Goal: Task Accomplishment & Management: Contribute content

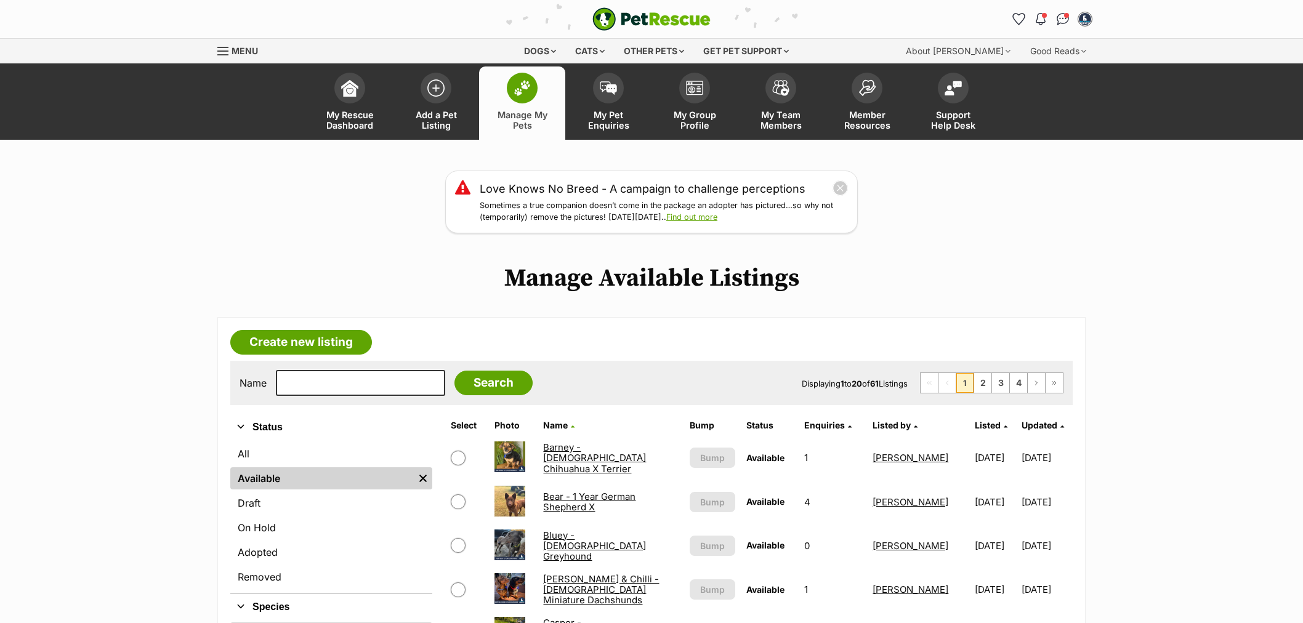
drag, startPoint x: 0, startPoint y: 0, endPoint x: 300, endPoint y: 370, distance: 476.3
click at [300, 368] on div "Name Search Displaying 1 to 20 of 61 Listings First Page Previous Page 1 2 3 4 …" at bounding box center [651, 383] width 842 height 44
click at [304, 373] on input "text" at bounding box center [360, 383] width 169 height 26
type input "[PERSON_NAME]"
click at [454, 371] on input "Search" at bounding box center [493, 383] width 78 height 25
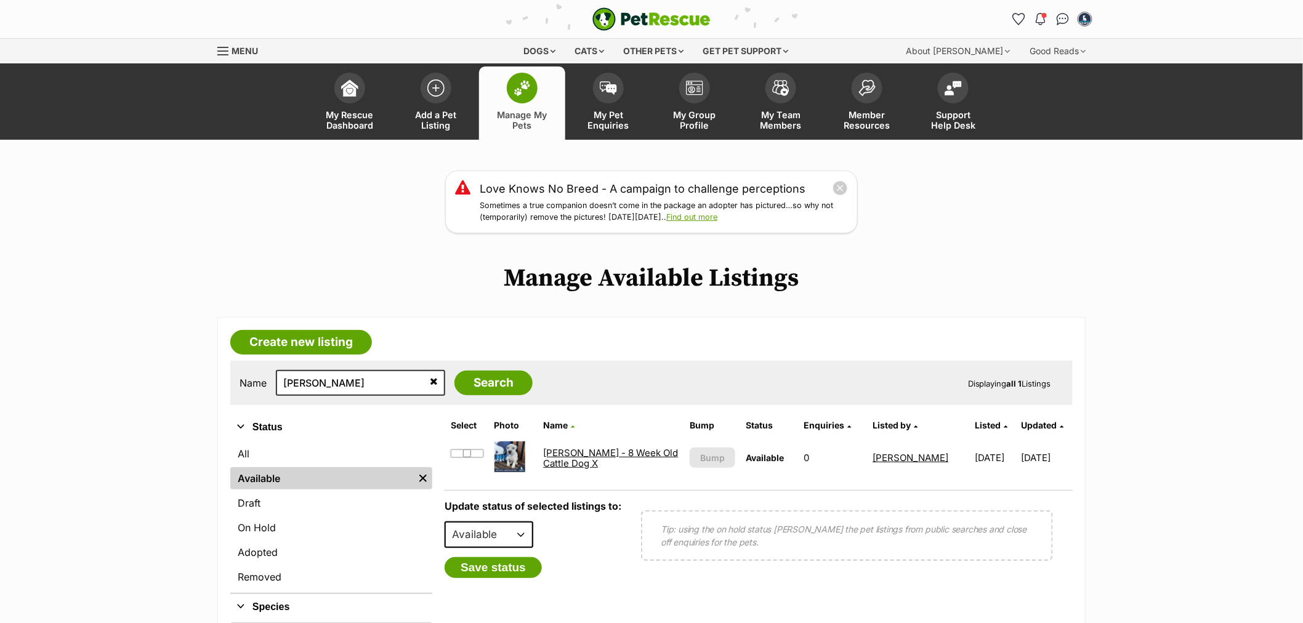
click at [610, 453] on link "Scottie - 8 Week Old Cattle Dog X" at bounding box center [610, 458] width 135 height 22
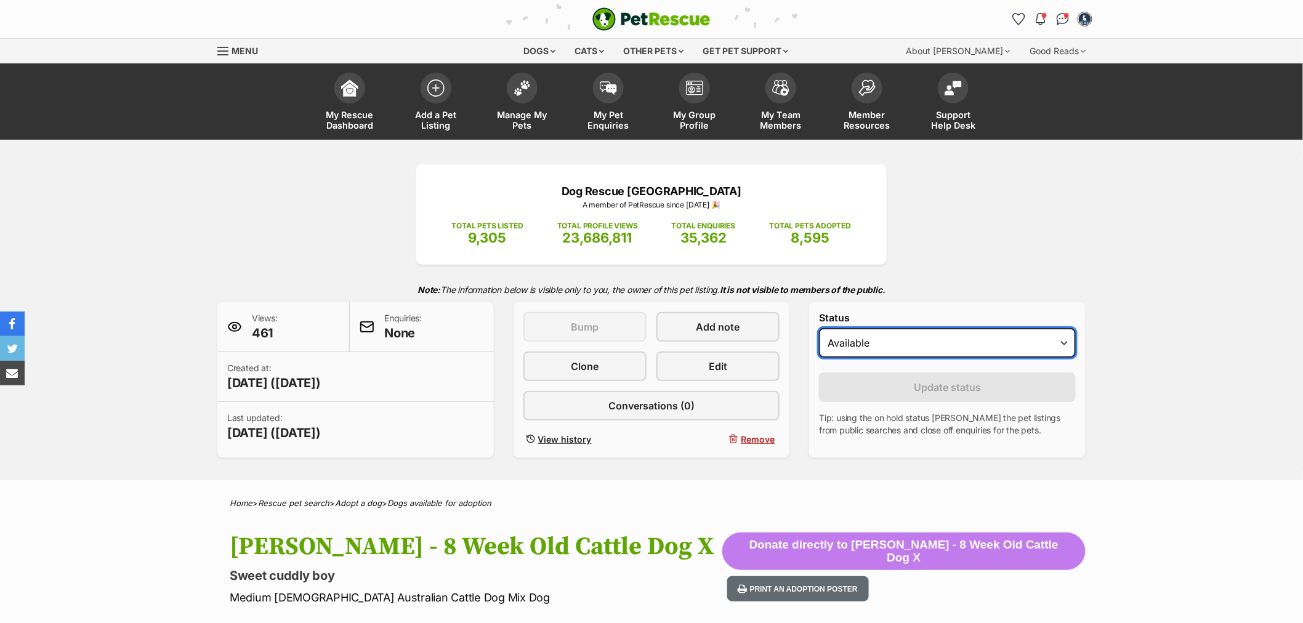
drag, startPoint x: 869, startPoint y: 344, endPoint x: 866, endPoint y: 357, distance: 13.8
click at [869, 344] on select "Draft Available On hold Adopted" at bounding box center [947, 343] width 257 height 30
select select "on_hold"
click at [819, 329] on select "Draft Available On hold Adopted" at bounding box center [947, 343] width 257 height 30
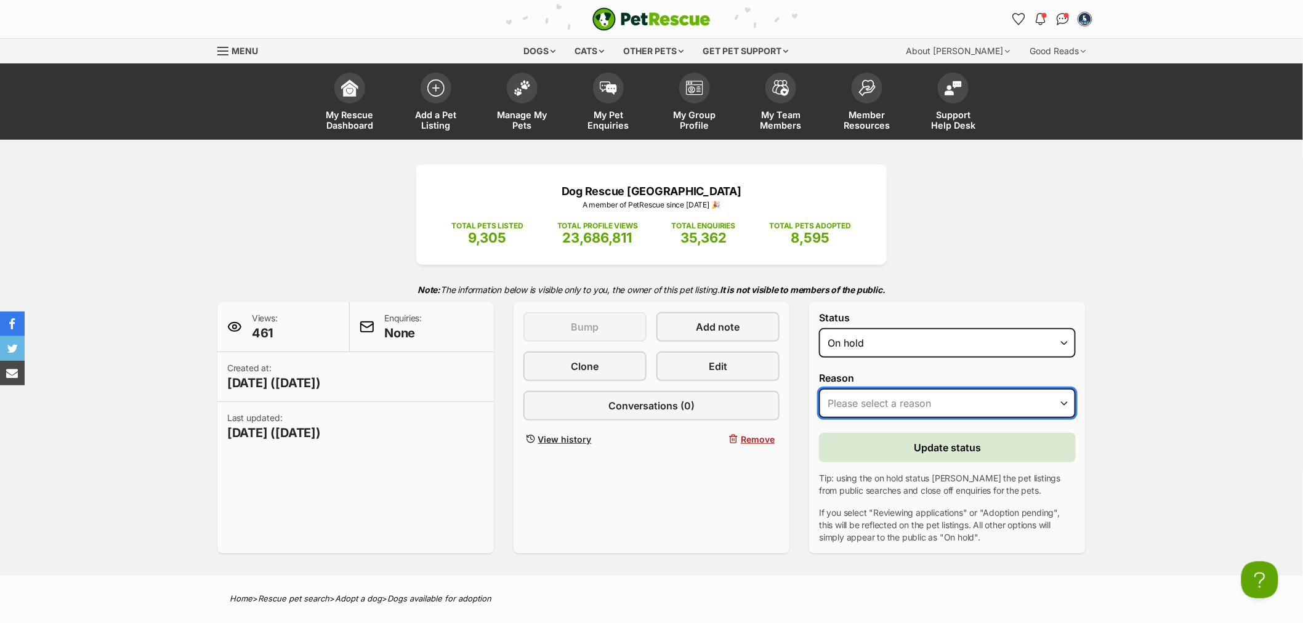
click at [865, 392] on select "Please select a reason Medical reasons Reviewing applications Adoption pending …" at bounding box center [947, 404] width 257 height 30
select select "adoption_pending"
click at [819, 389] on select "Please select a reason Medical reasons Reviewing applications Adoption pending …" at bounding box center [947, 404] width 257 height 30
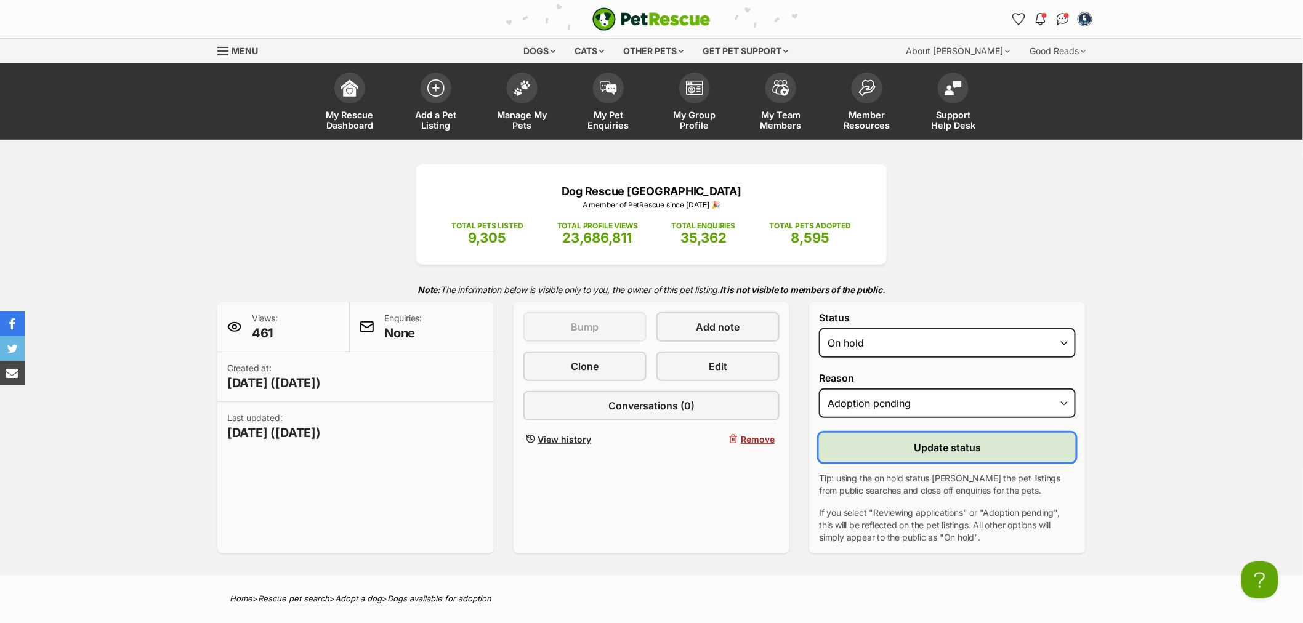
click at [912, 450] on button "Update status" at bounding box center [947, 448] width 257 height 30
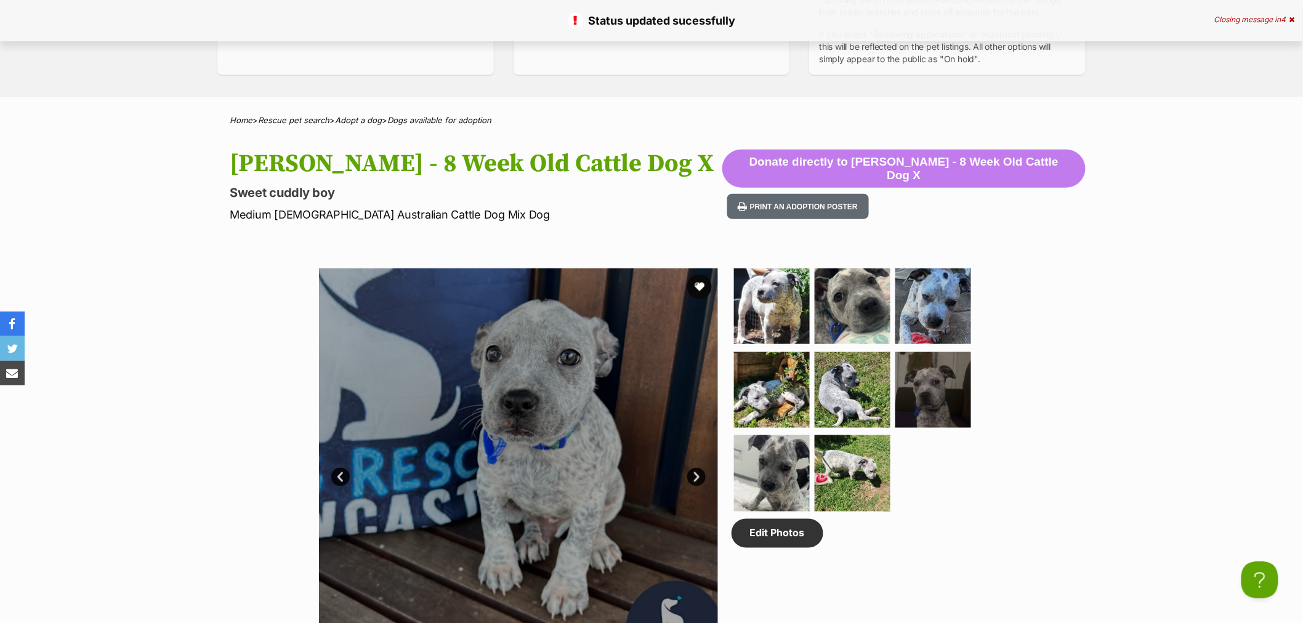
scroll to position [958, 0]
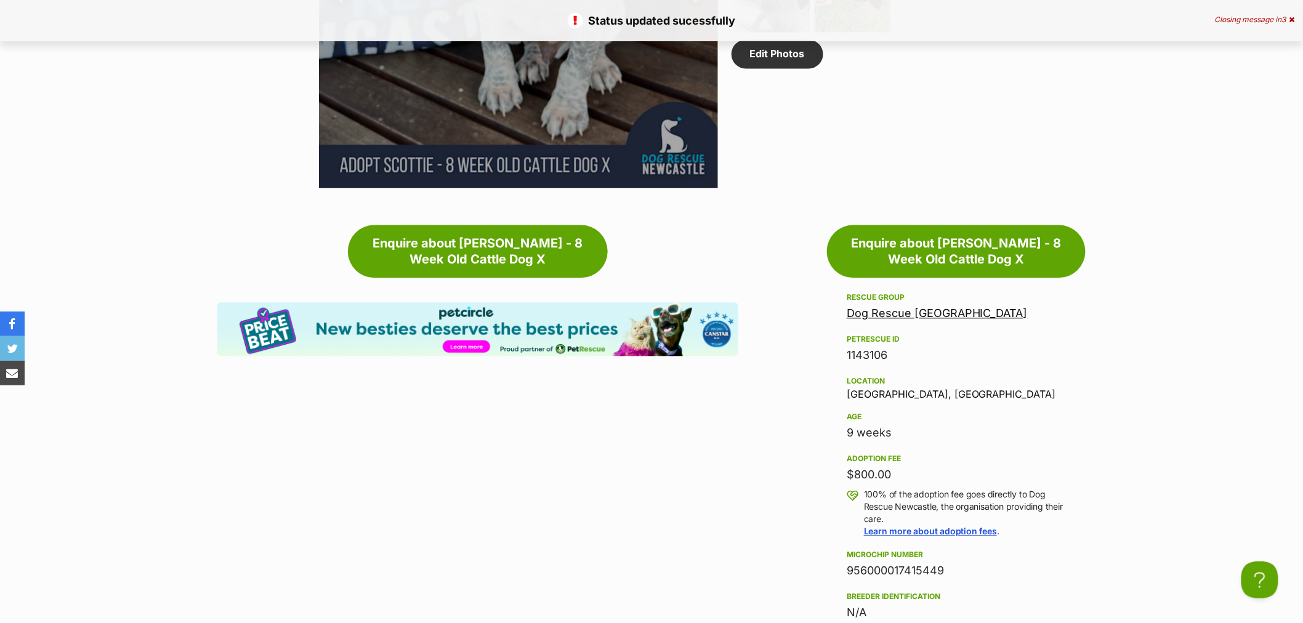
click at [881, 347] on div "1143106" at bounding box center [956, 355] width 219 height 17
copy div "1143106"
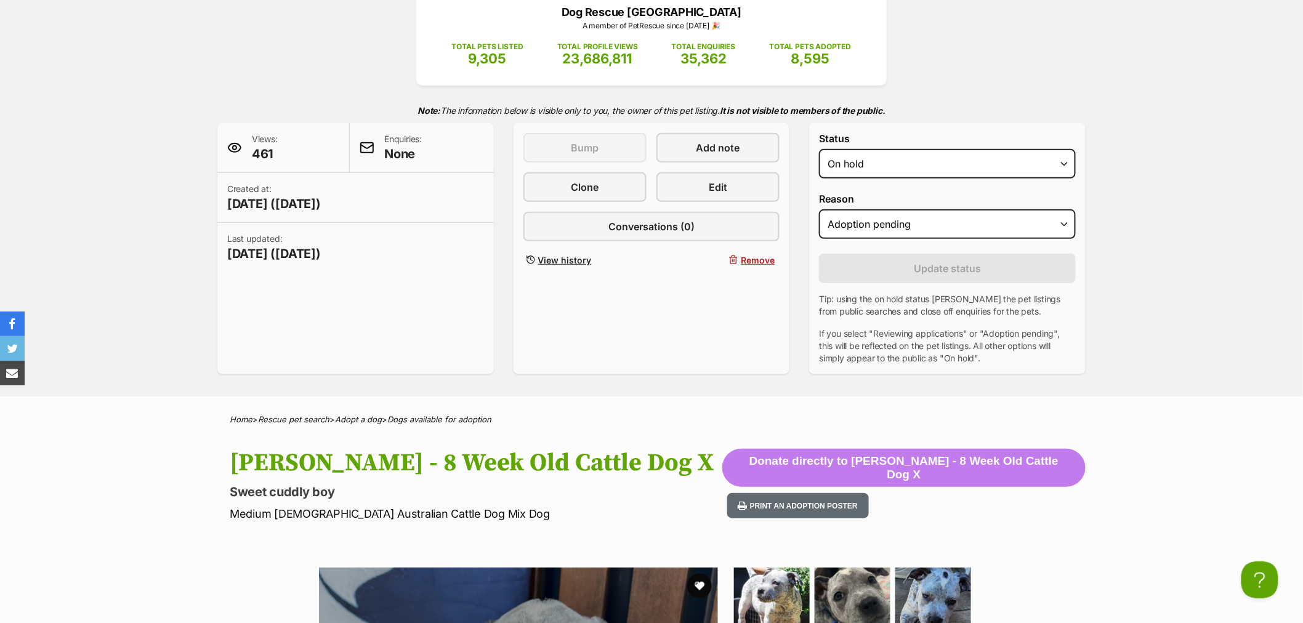
scroll to position [0, 0]
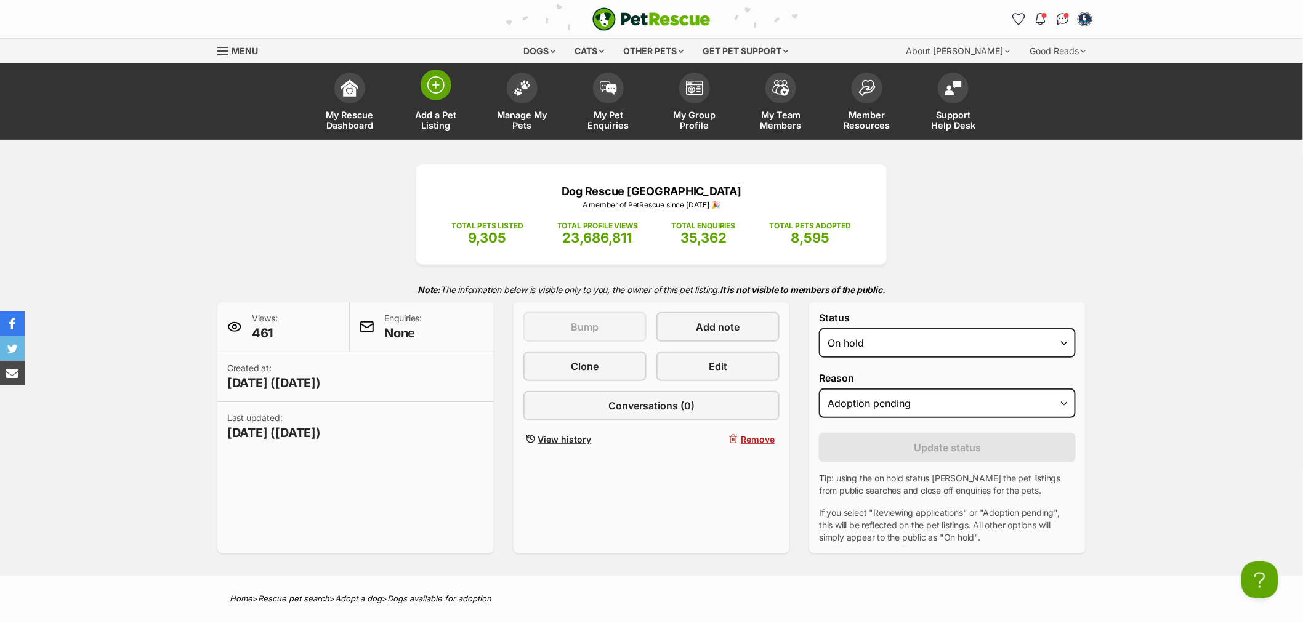
drag, startPoint x: 451, startPoint y: 118, endPoint x: 436, endPoint y: 87, distance: 35.0
click at [451, 118] on span "Add a Pet Listing" at bounding box center [435, 120] width 55 height 21
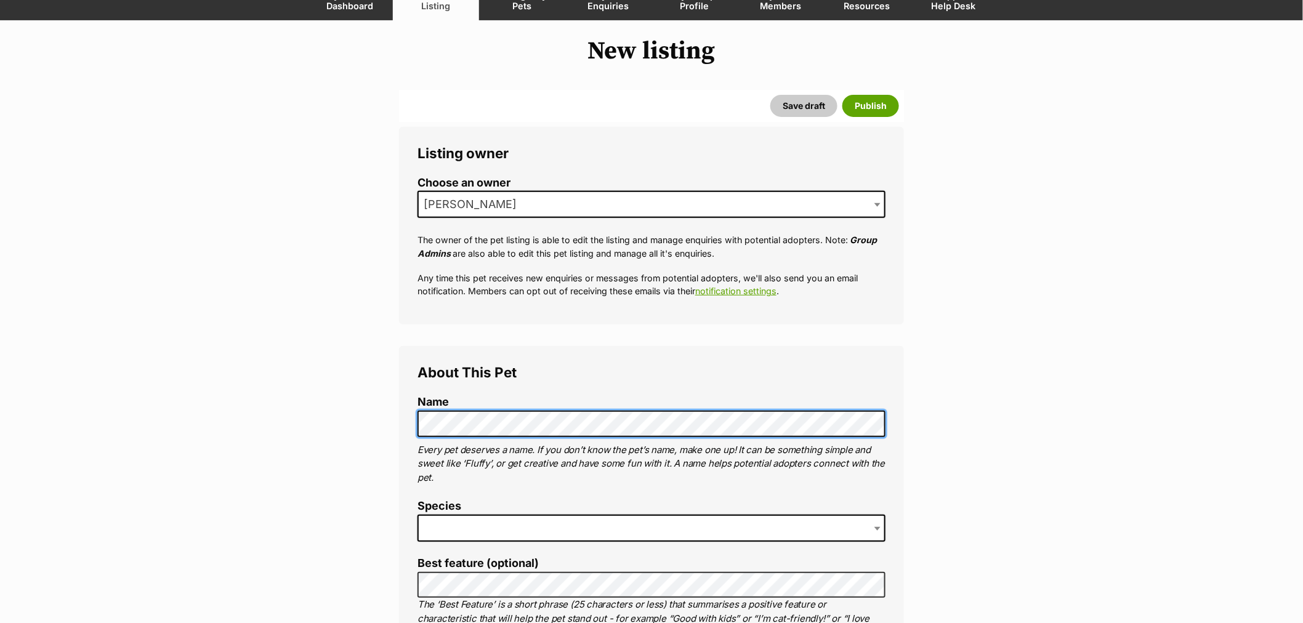
scroll to position [273, 0]
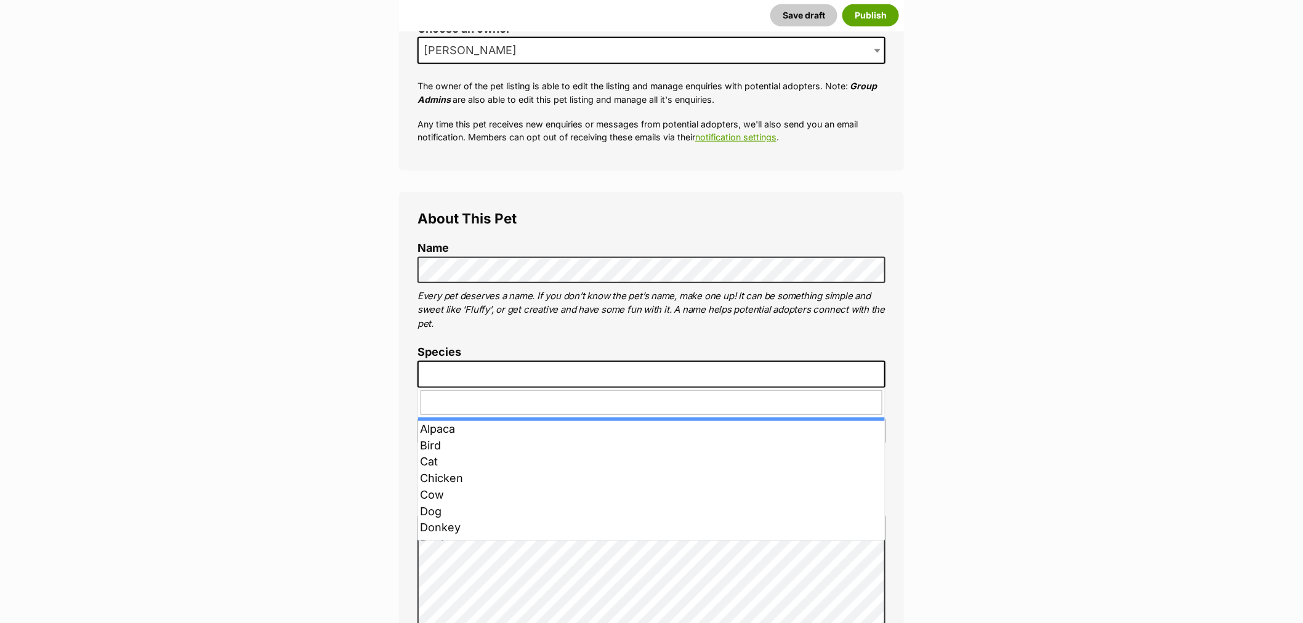
click at [477, 371] on span at bounding box center [652, 374] width 468 height 27
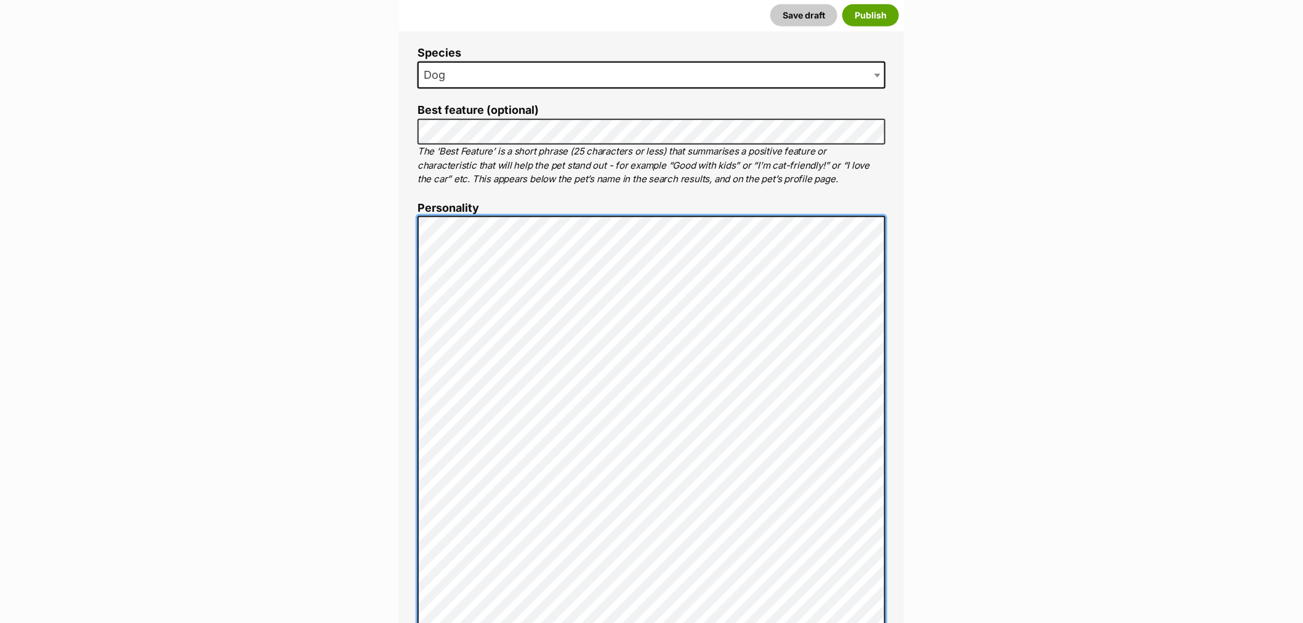
scroll to position [655, 0]
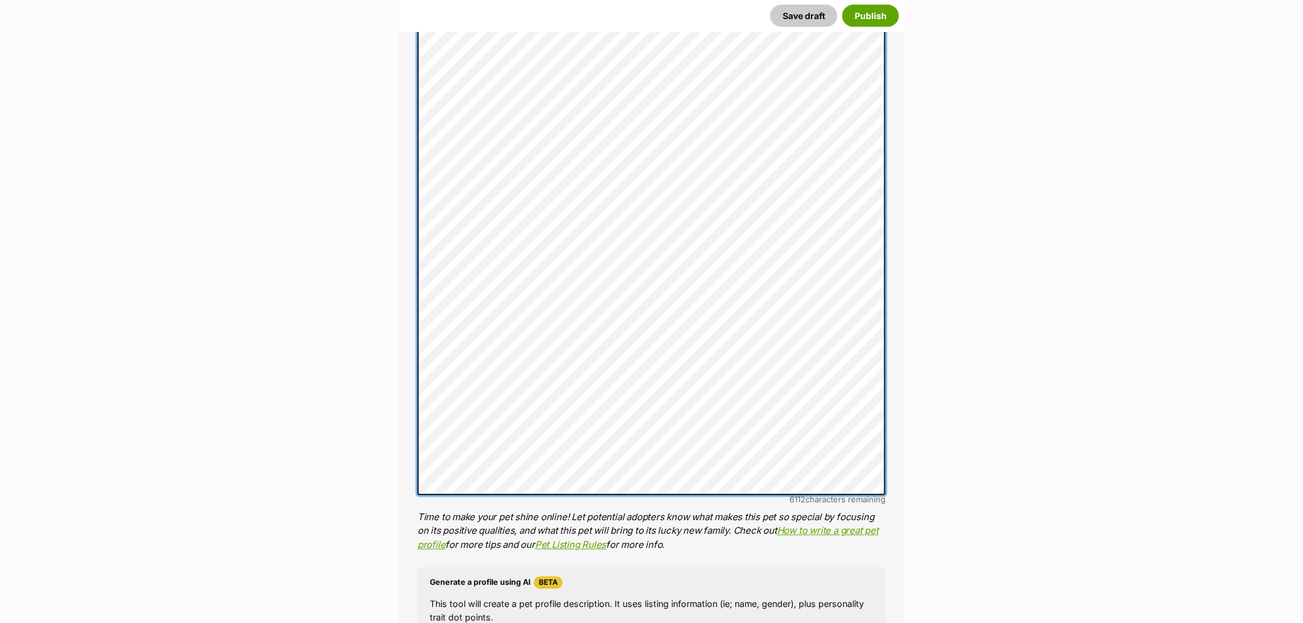
scroll to position [1, 0]
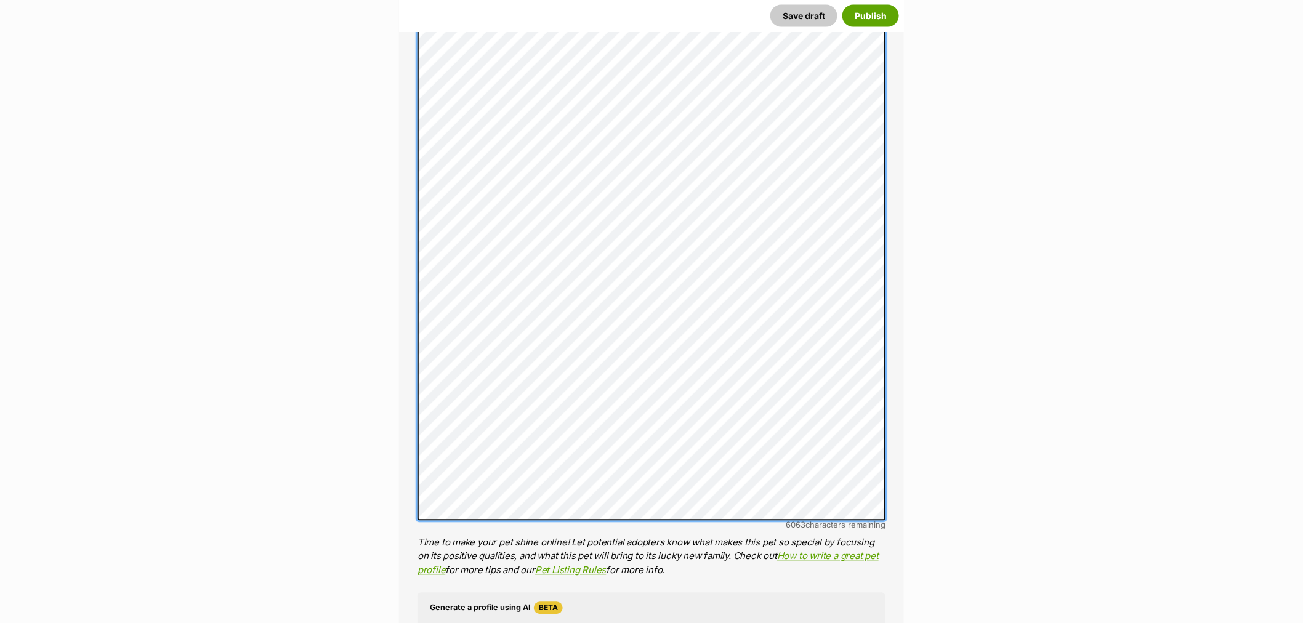
click at [413, 344] on div "About This Pet Name Henlo there, it looks like you might be using the pet name …" at bounding box center [651, 315] width 505 height 1283
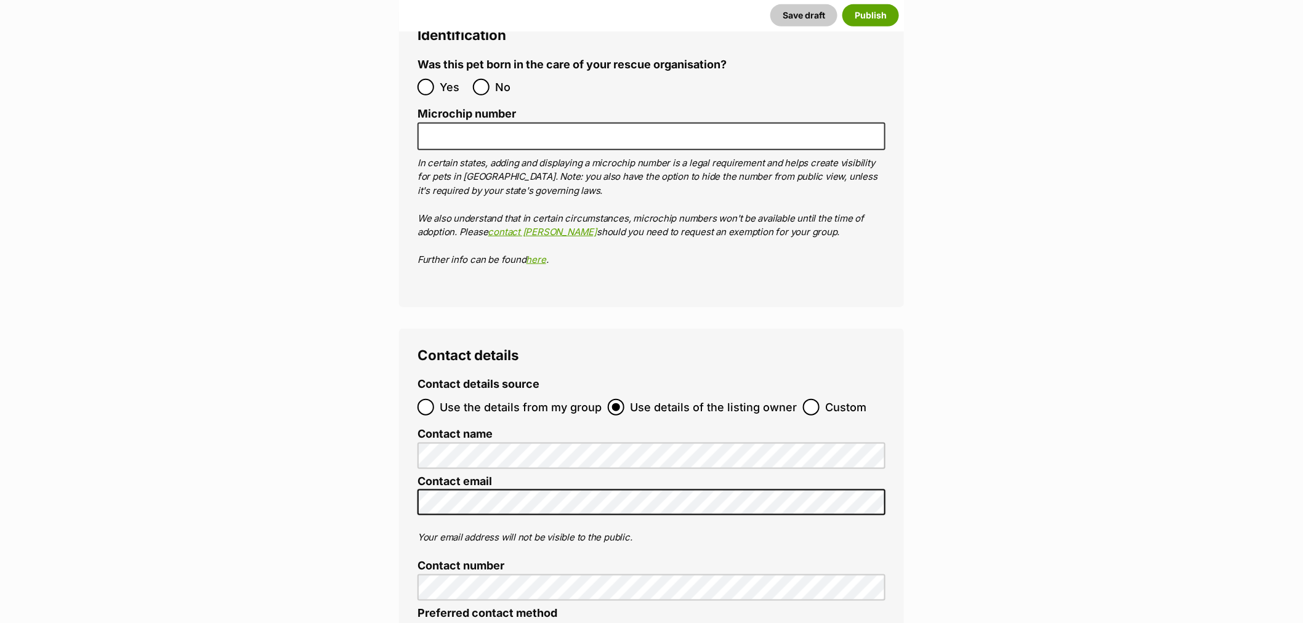
scroll to position [4487, 0]
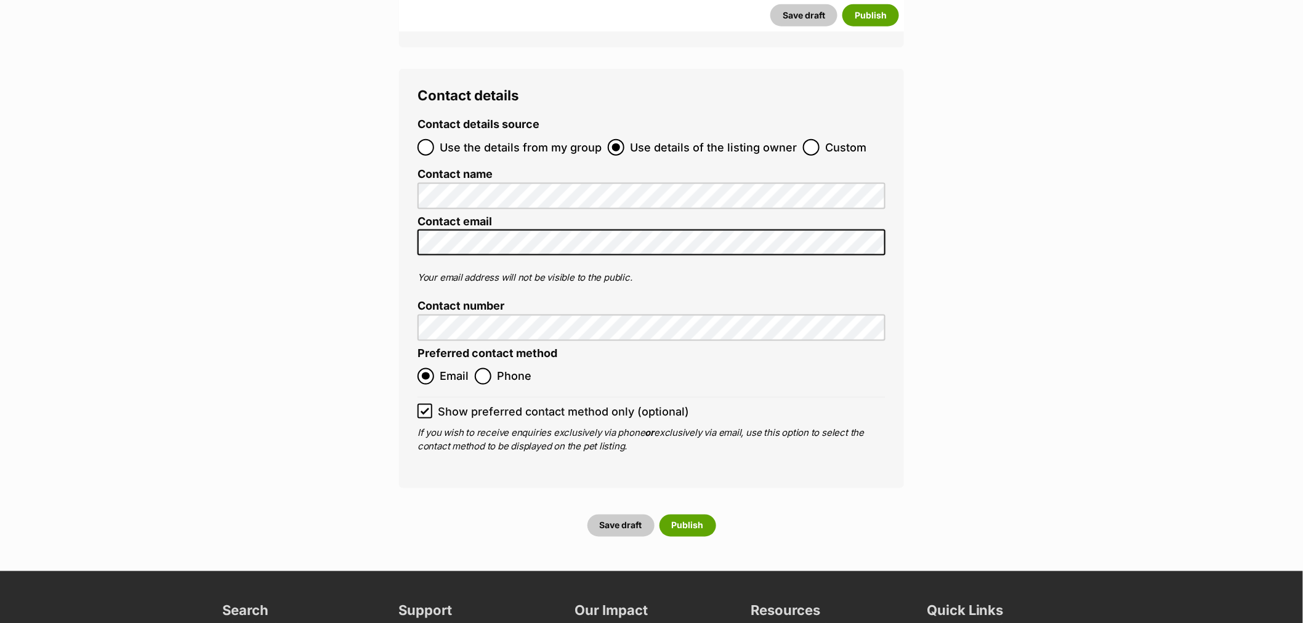
drag, startPoint x: 836, startPoint y: 83, endPoint x: 825, endPoint y: 97, distance: 17.6
click at [834, 118] on fieldset "Contact details source Use the details from my group Use details of the listing…" at bounding box center [652, 140] width 468 height 44
click at [826, 139] on span "Custom" at bounding box center [845, 147] width 41 height 17
click at [820, 139] on input "Custom" at bounding box center [811, 147] width 17 height 17
radio input "true"
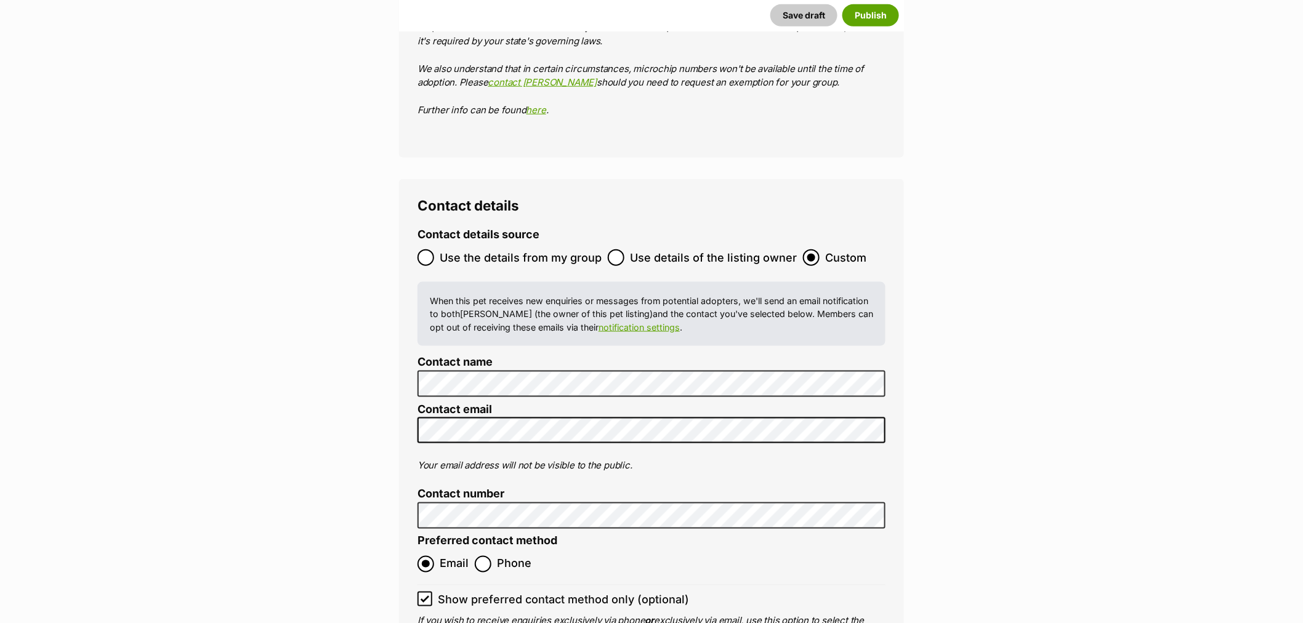
scroll to position [4077, 0]
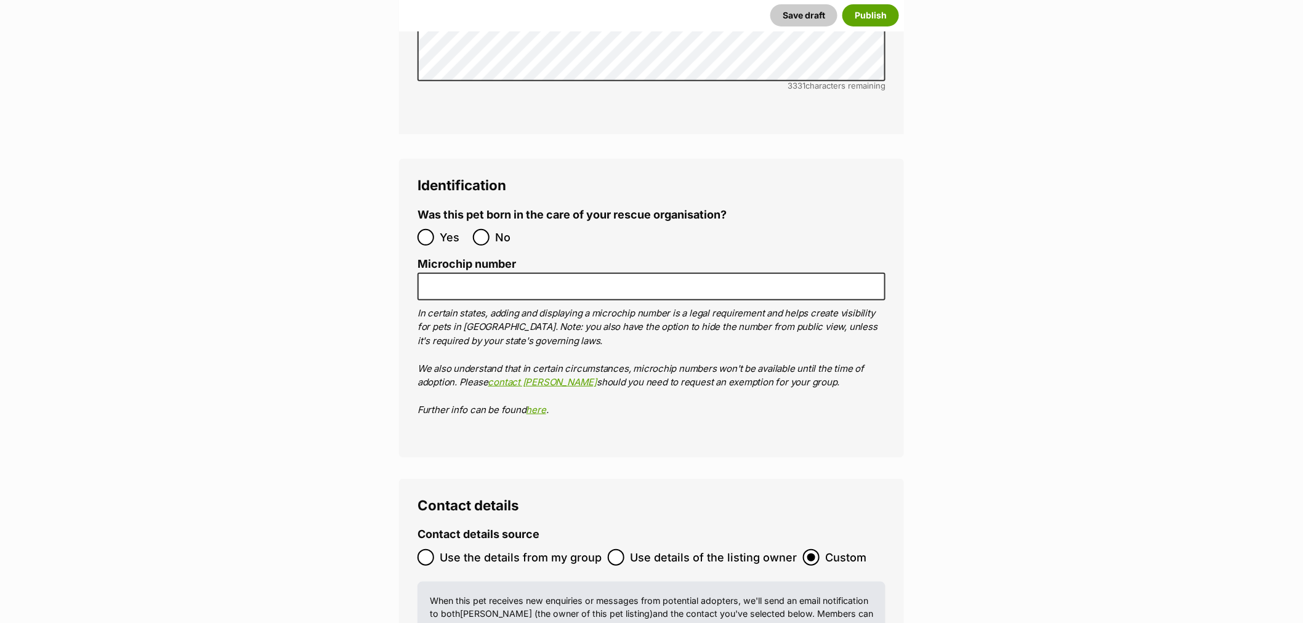
click at [491, 229] on label "No" at bounding box center [497, 237] width 49 height 17
click at [490, 229] on input "No" at bounding box center [481, 237] width 17 height 17
radio input "true"
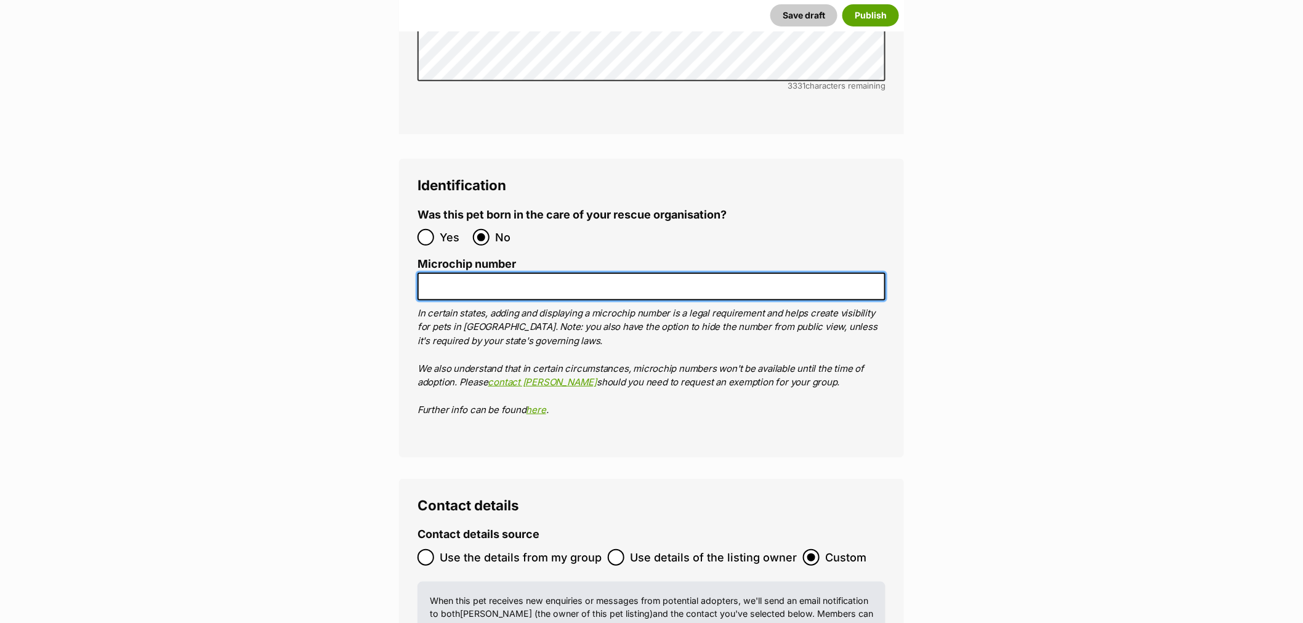
drag, startPoint x: 487, startPoint y: 239, endPoint x: 525, endPoint y: 254, distance: 41.2
click at [487, 273] on input "Microchip number" at bounding box center [652, 287] width 468 height 28
paste input "991003001756779"
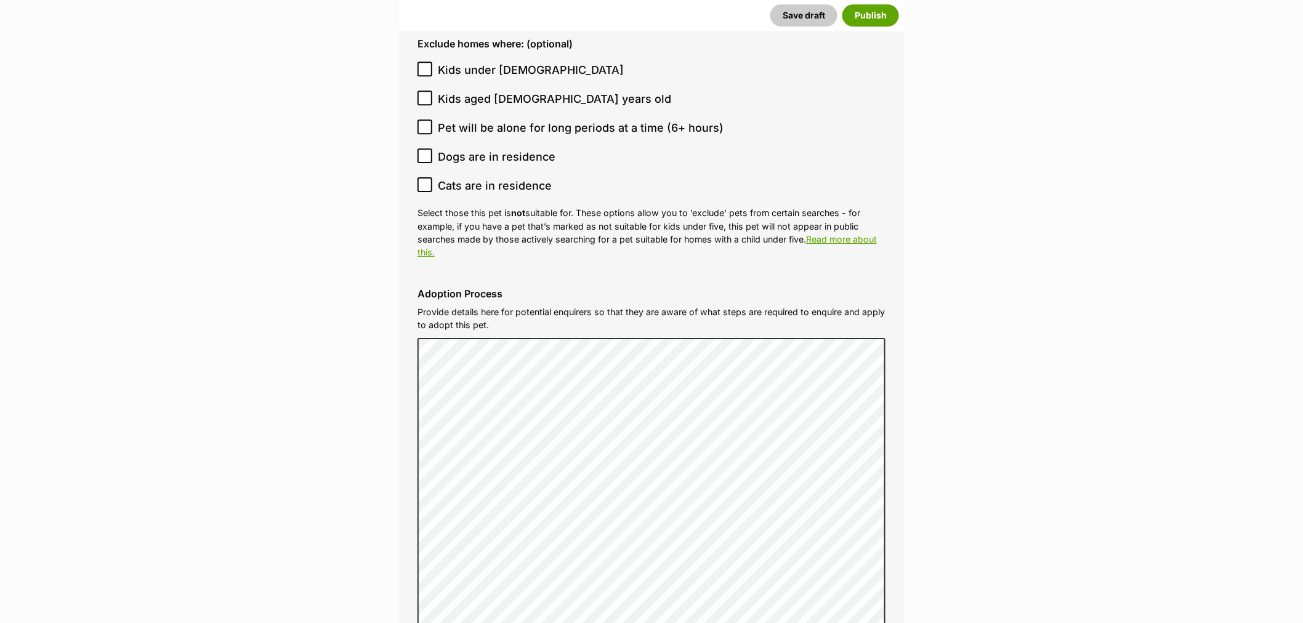
scroll to position [3323, 0]
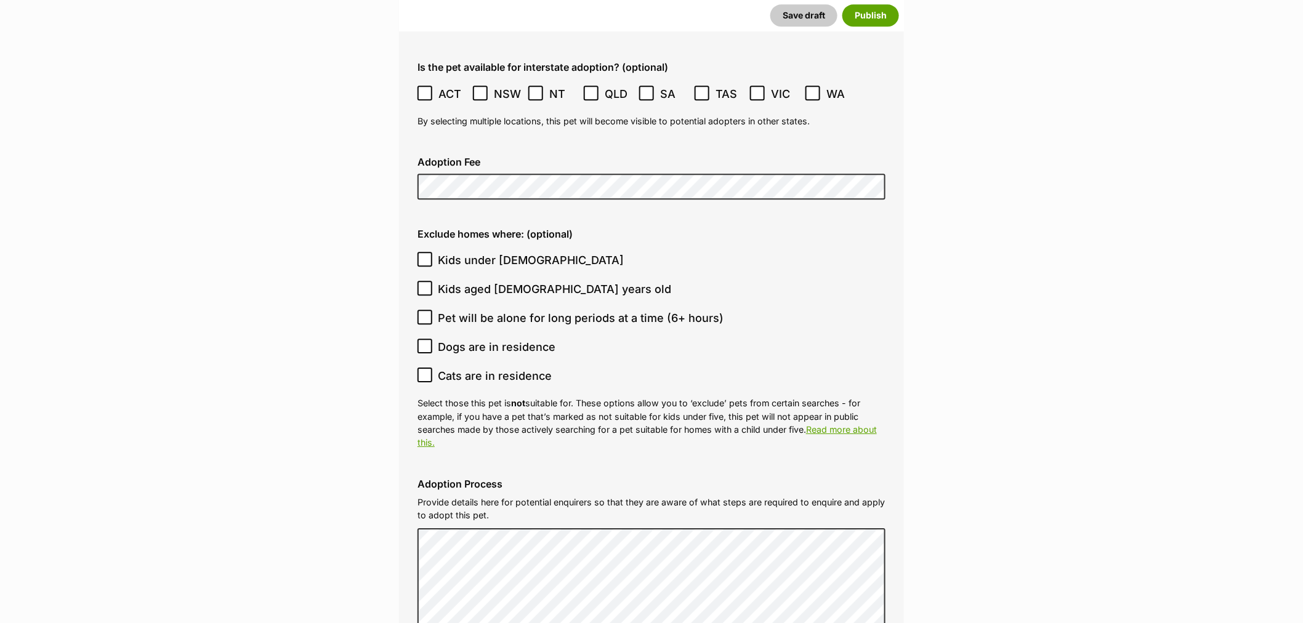
type input "991003001756779"
click at [466, 252] on span "Kids under 5 years old" at bounding box center [531, 260] width 186 height 17
click at [432, 252] on input "Kids under 5 years old" at bounding box center [425, 259] width 15 height 15
checkbox input "true"
click at [440, 281] on span "Kids aged 6-12 years old" at bounding box center [554, 289] width 233 height 17
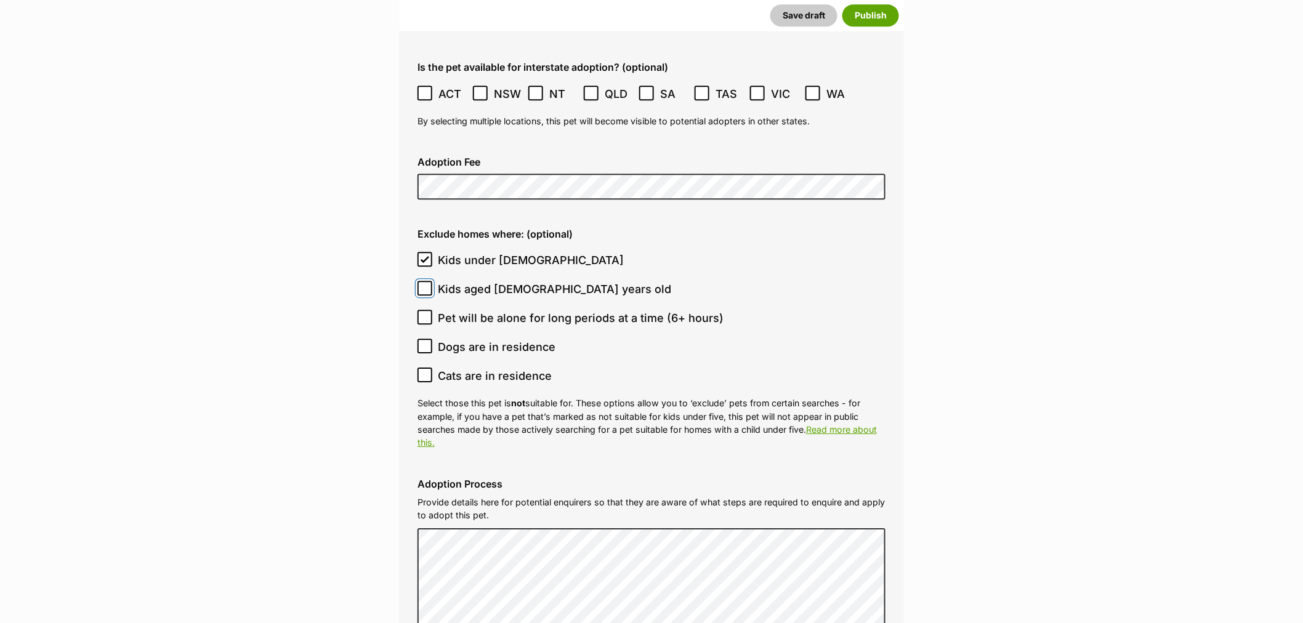
click at [432, 281] on input "Kids aged 6-12 years old" at bounding box center [425, 288] width 15 height 15
checkbox input "true"
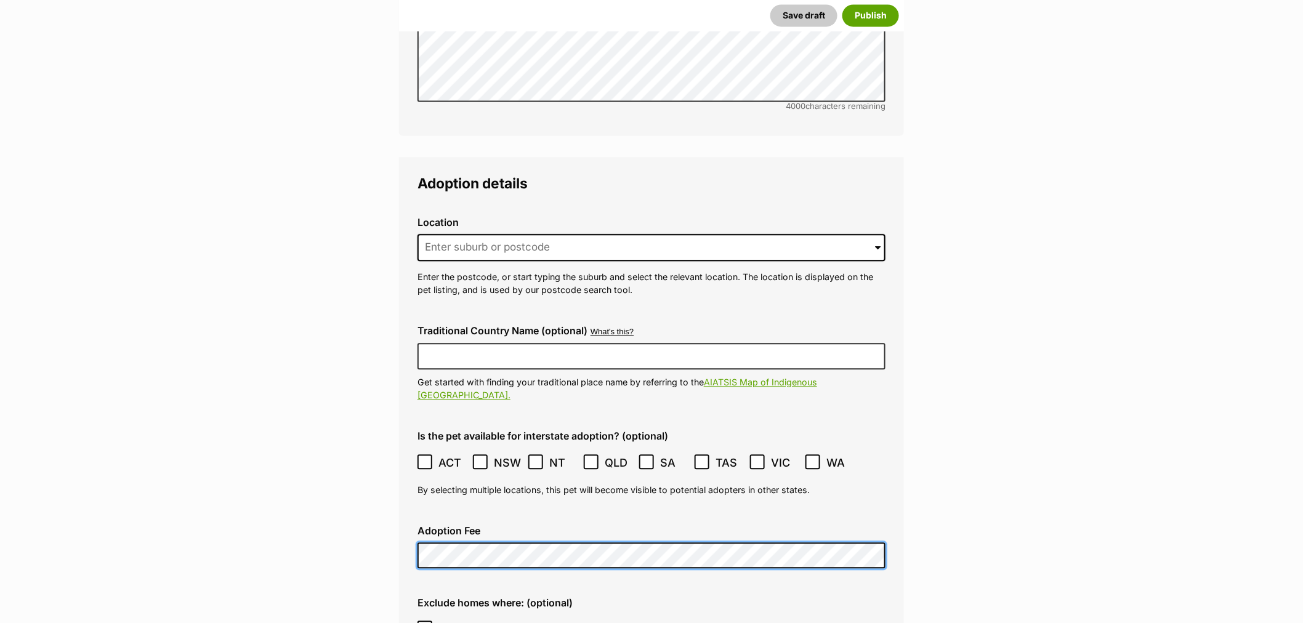
scroll to position [2982, 0]
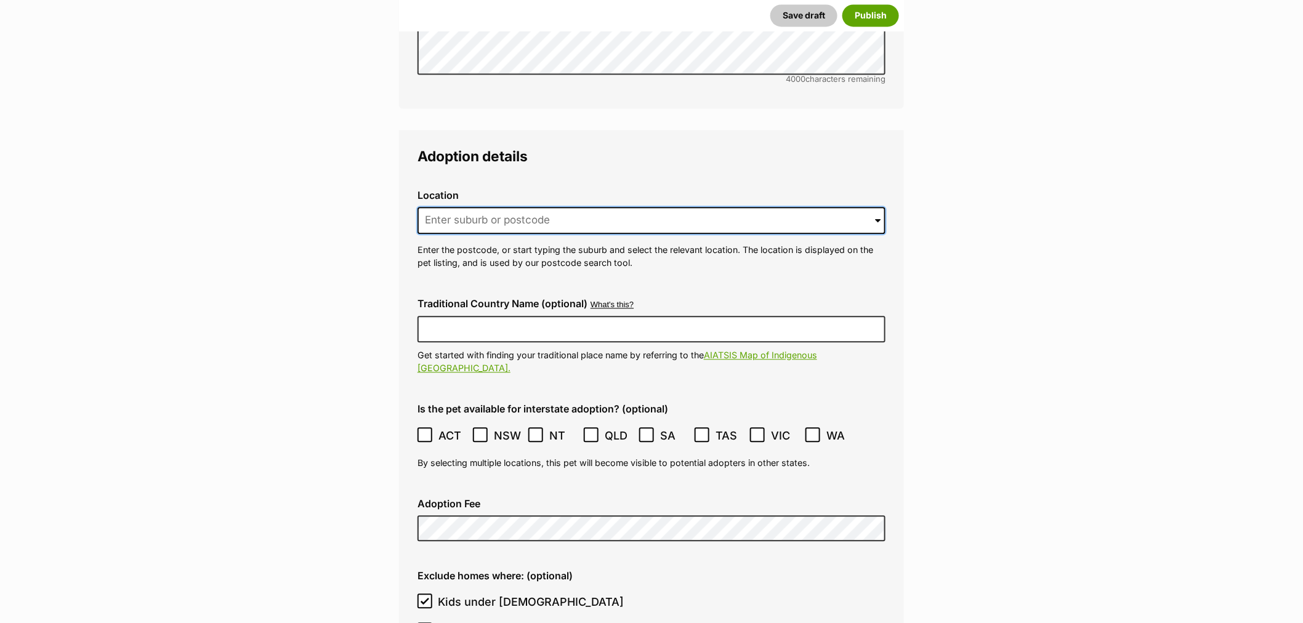
click at [483, 207] on input at bounding box center [652, 220] width 468 height 27
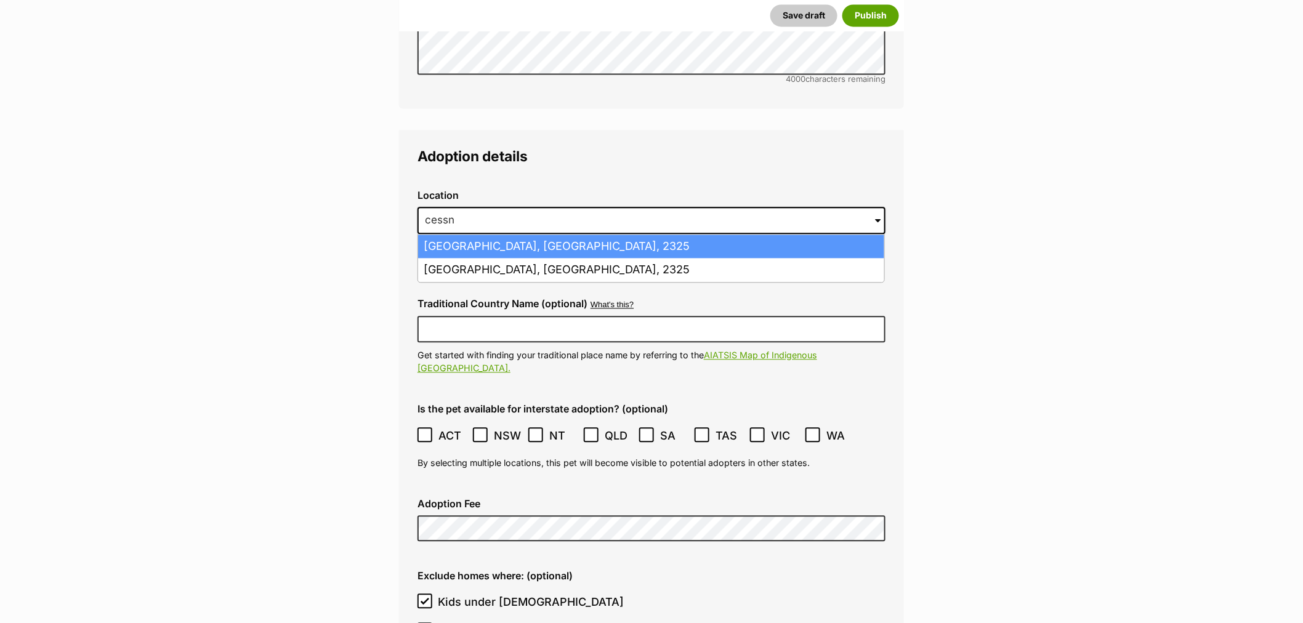
click at [480, 235] on li "Cessnock, New South Wales, 2325" at bounding box center [651, 247] width 466 height 24
type input "Cessnock, New South Wales, 2325"
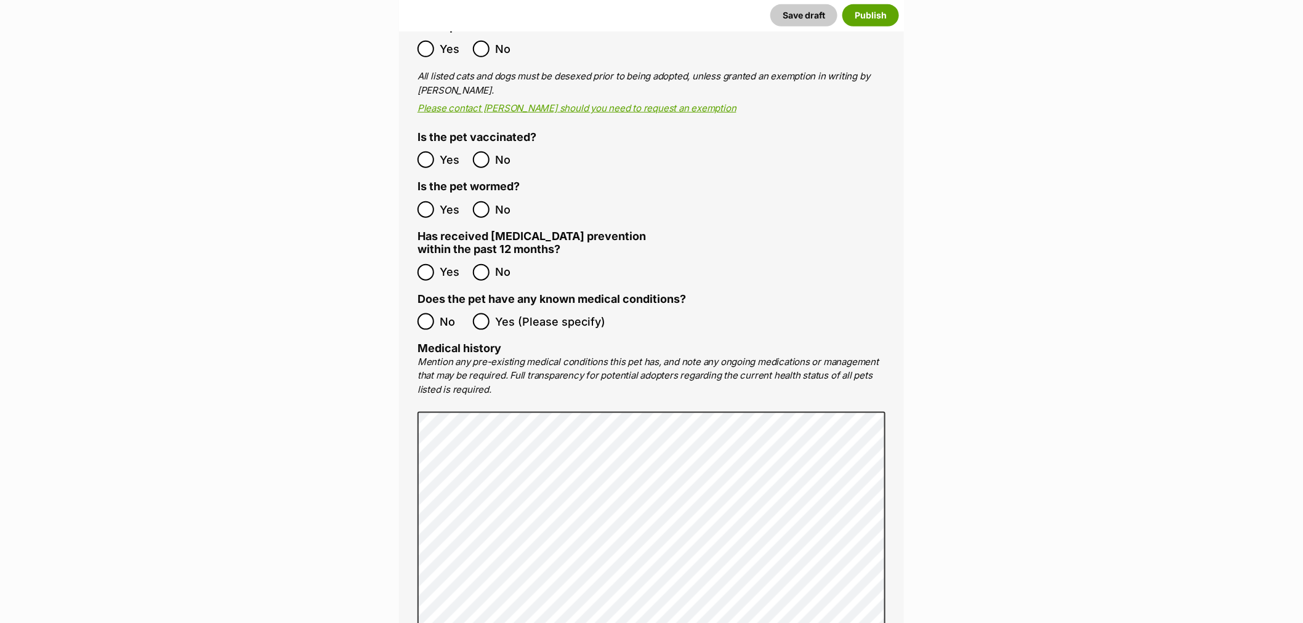
scroll to position [2160, 0]
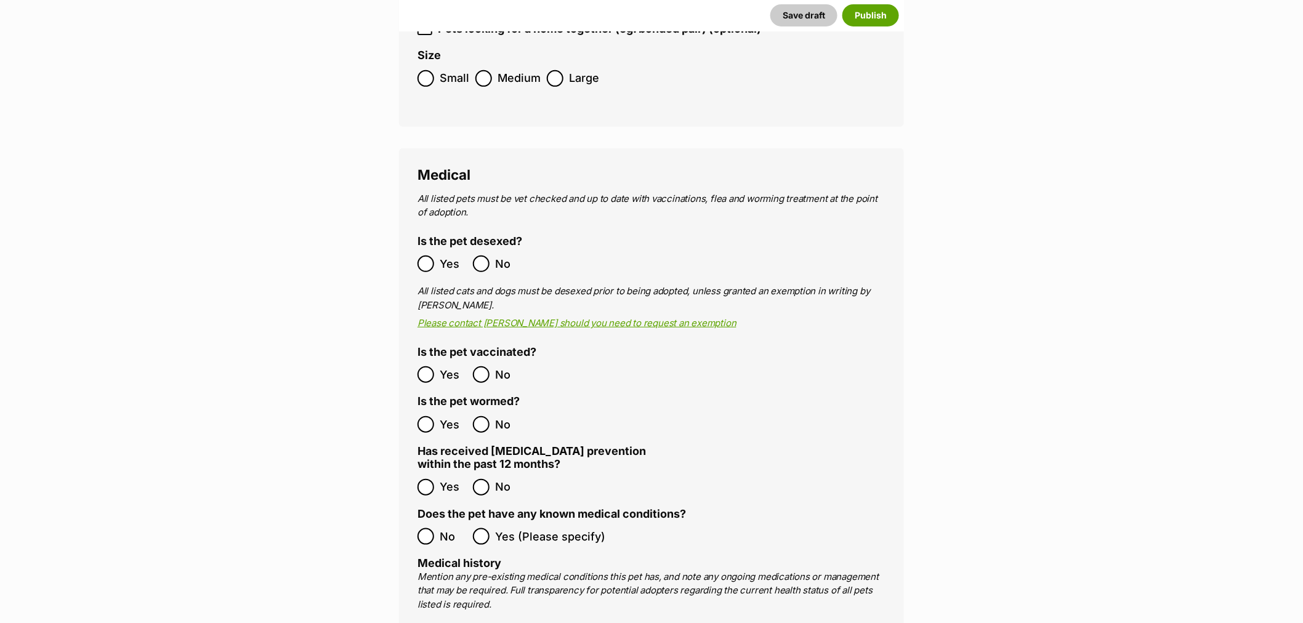
click at [433, 249] on ol "Yes No" at bounding box center [535, 263] width 234 height 29
click at [435, 256] on label "Yes" at bounding box center [442, 264] width 49 height 17
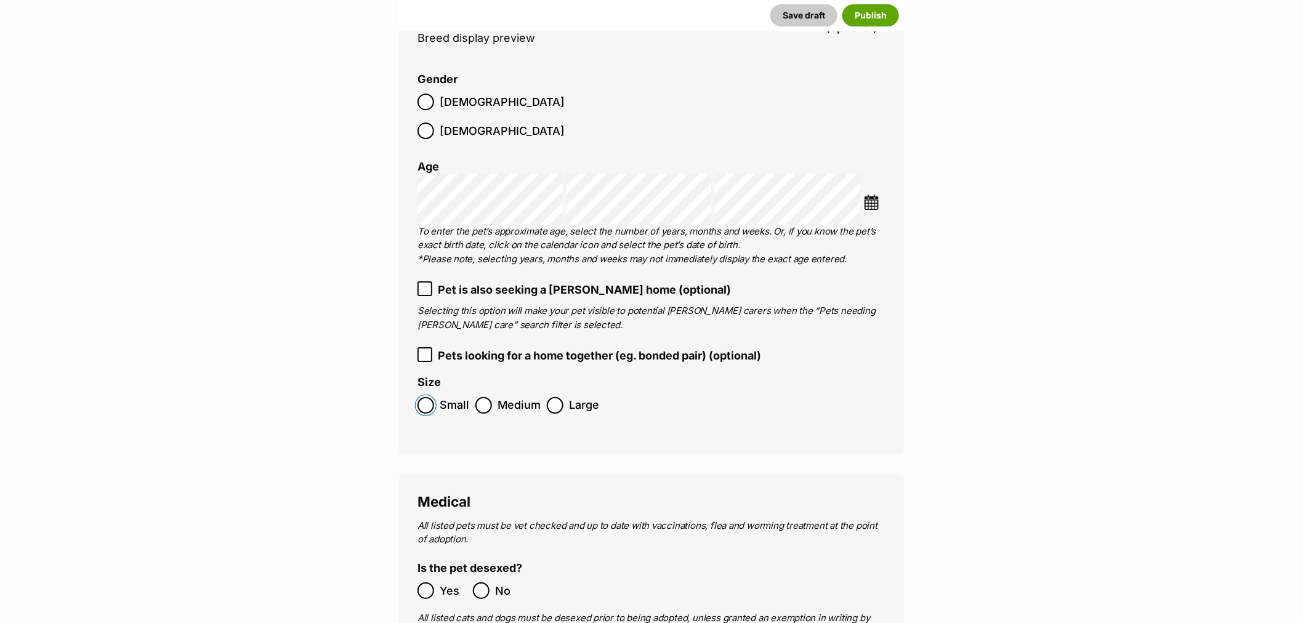
scroll to position [1613, 0]
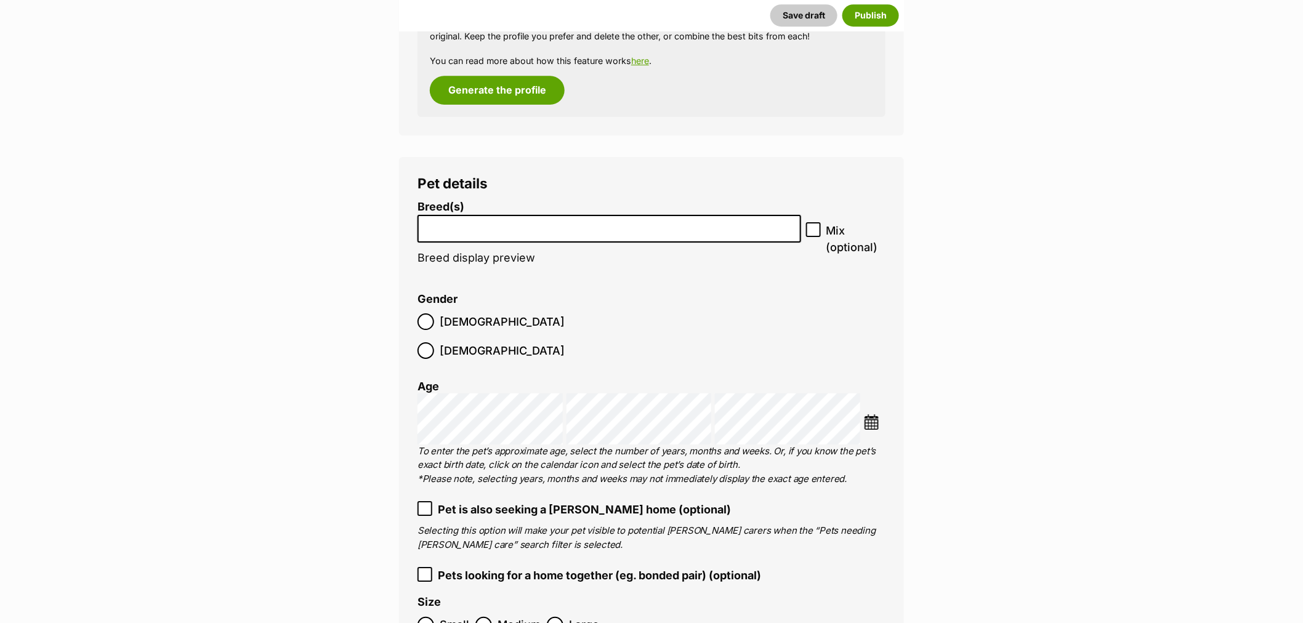
click at [478, 240] on li at bounding box center [609, 228] width 375 height 25
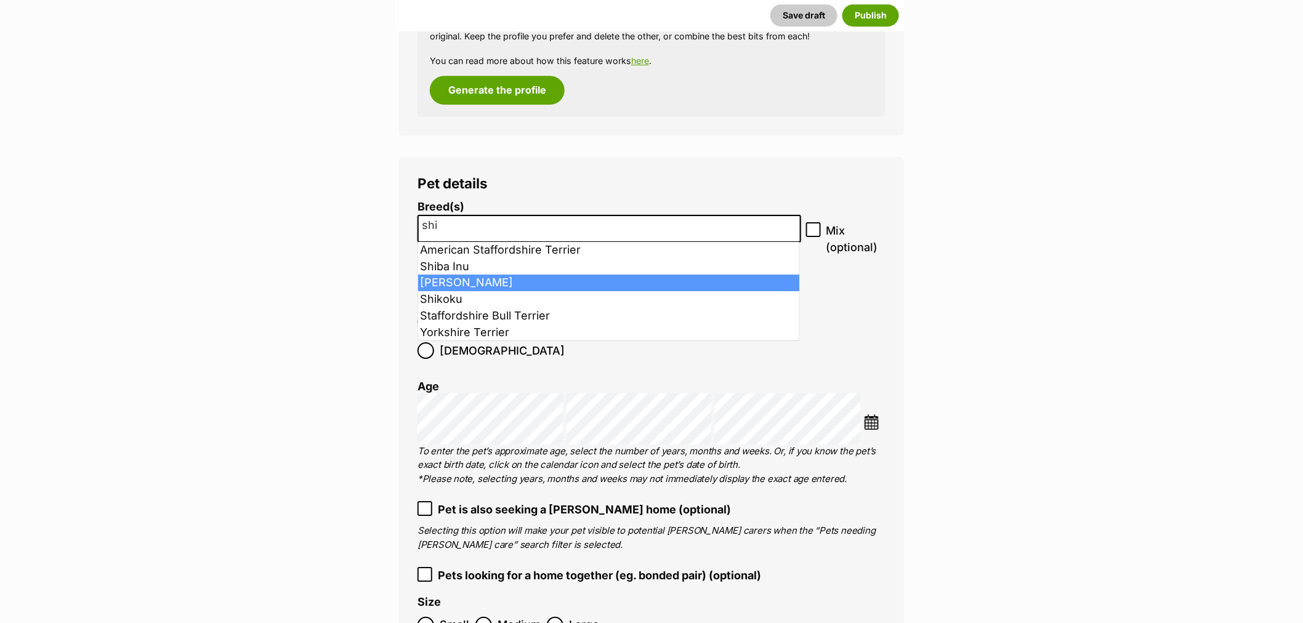
type input "shi"
select select "190"
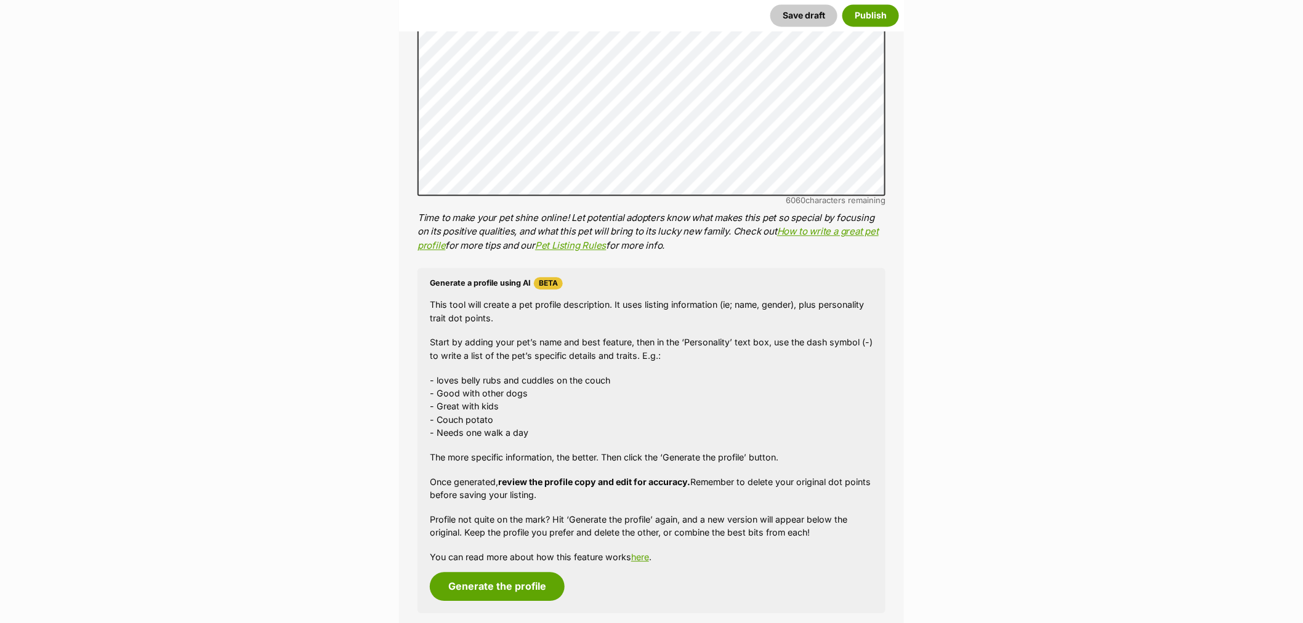
scroll to position [1339, 0]
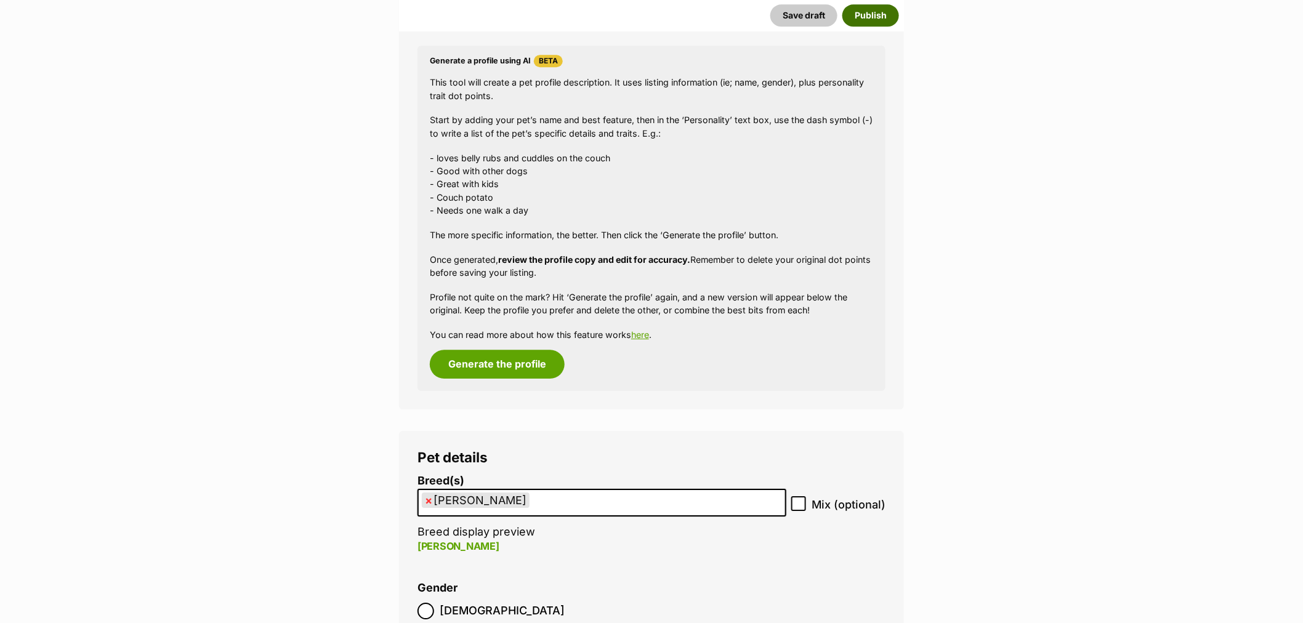
drag, startPoint x: 875, startPoint y: 14, endPoint x: 853, endPoint y: 9, distance: 22.9
click at [875, 14] on button "Publish" at bounding box center [870, 15] width 57 height 22
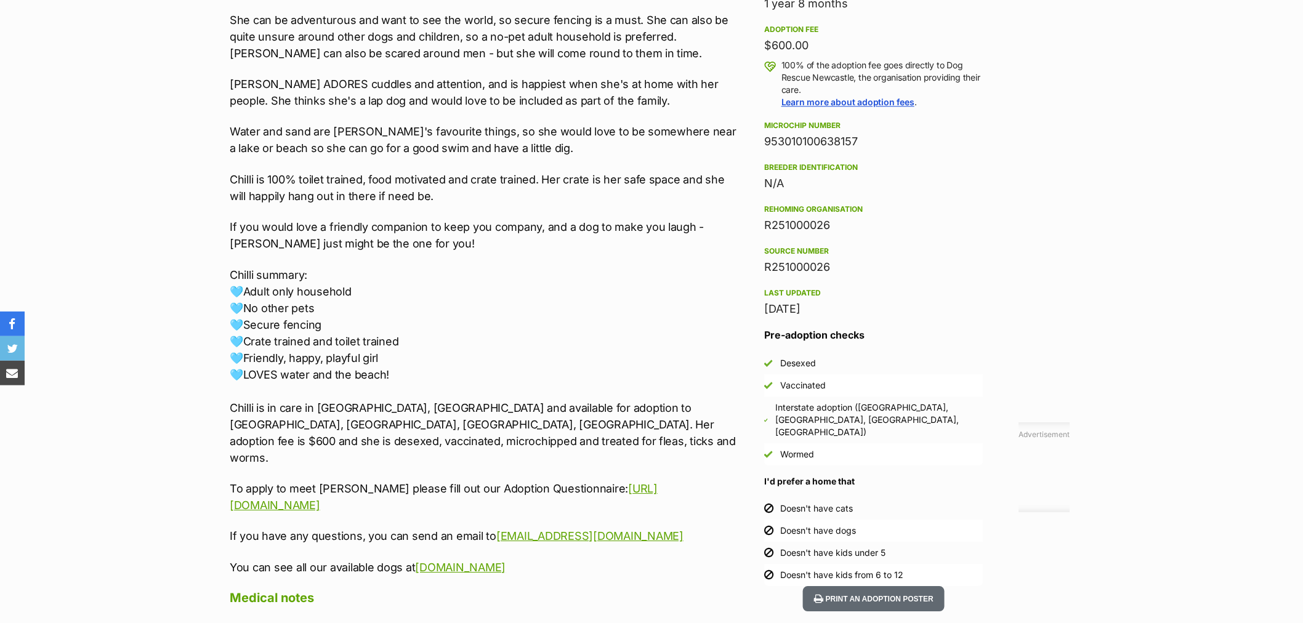
scroll to position [1324, 0]
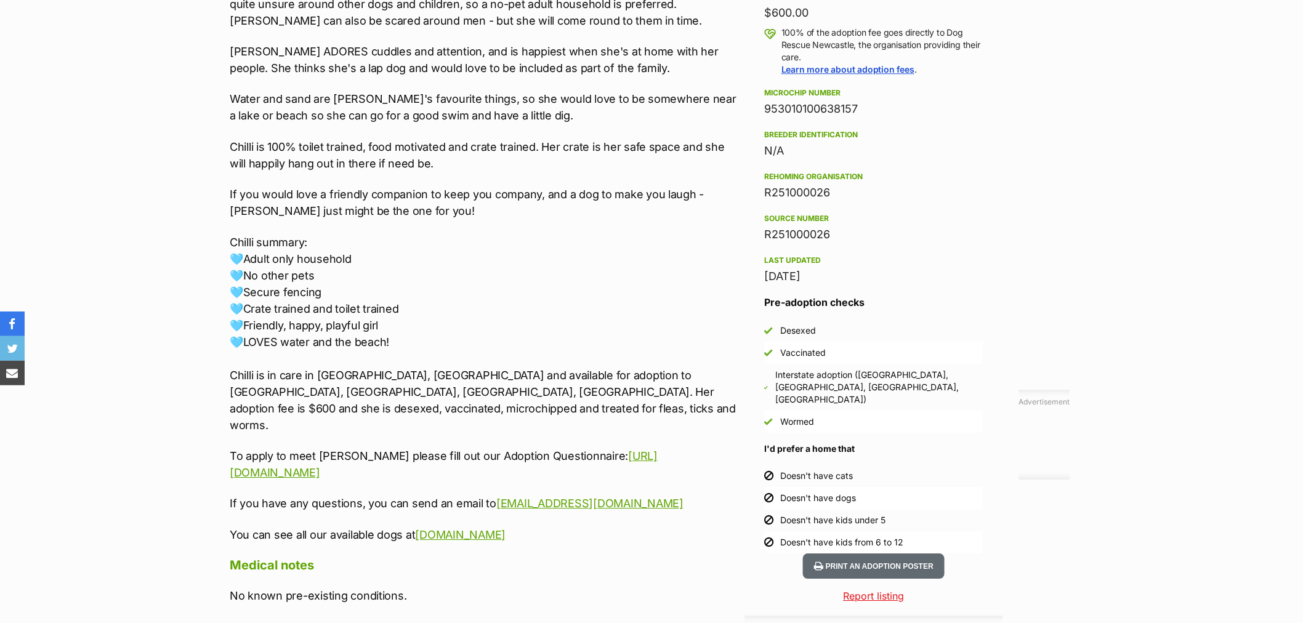
drag, startPoint x: 599, startPoint y: 477, endPoint x: 204, endPoint y: 413, distance: 399.3
click at [204, 413] on div "Donate to Chilli - 20 Month Old Staffy X Donate to Chilli - 20 Month Old Staffy…" at bounding box center [651, 435] width 905 height 1368
copy div "To apply to meet Chilli please fill out our Adoption Questionnaire: https://tin…"
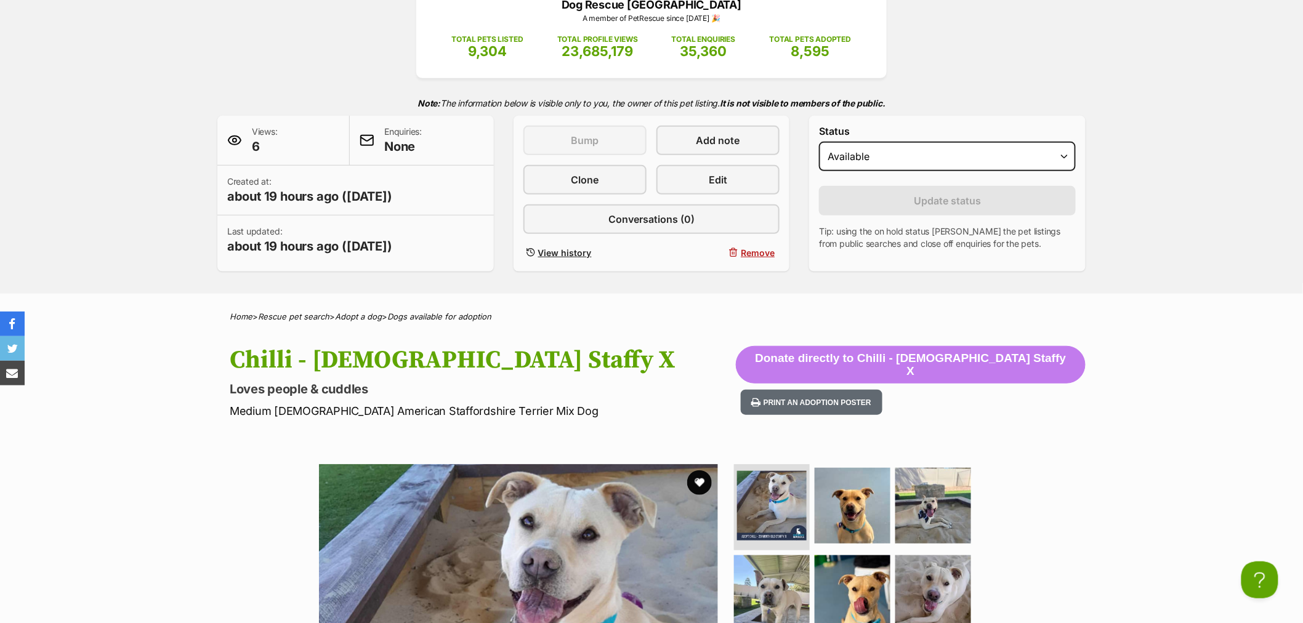
scroll to position [0, 0]
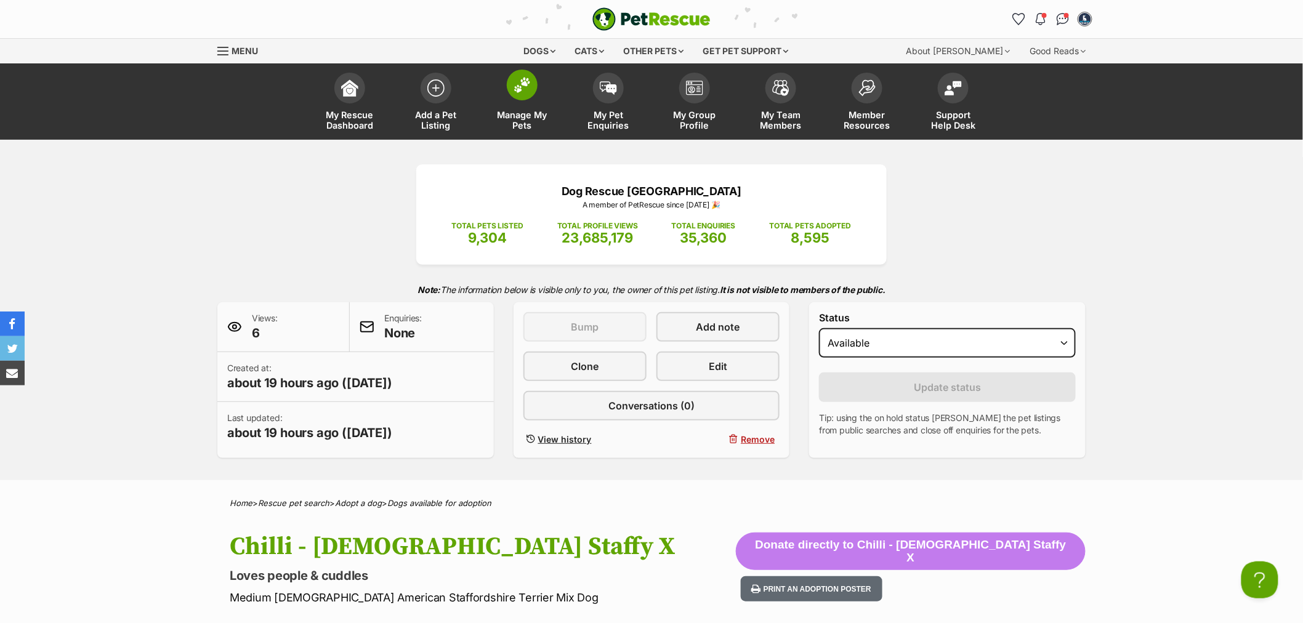
click at [513, 116] on span "Manage My Pets" at bounding box center [521, 120] width 55 height 21
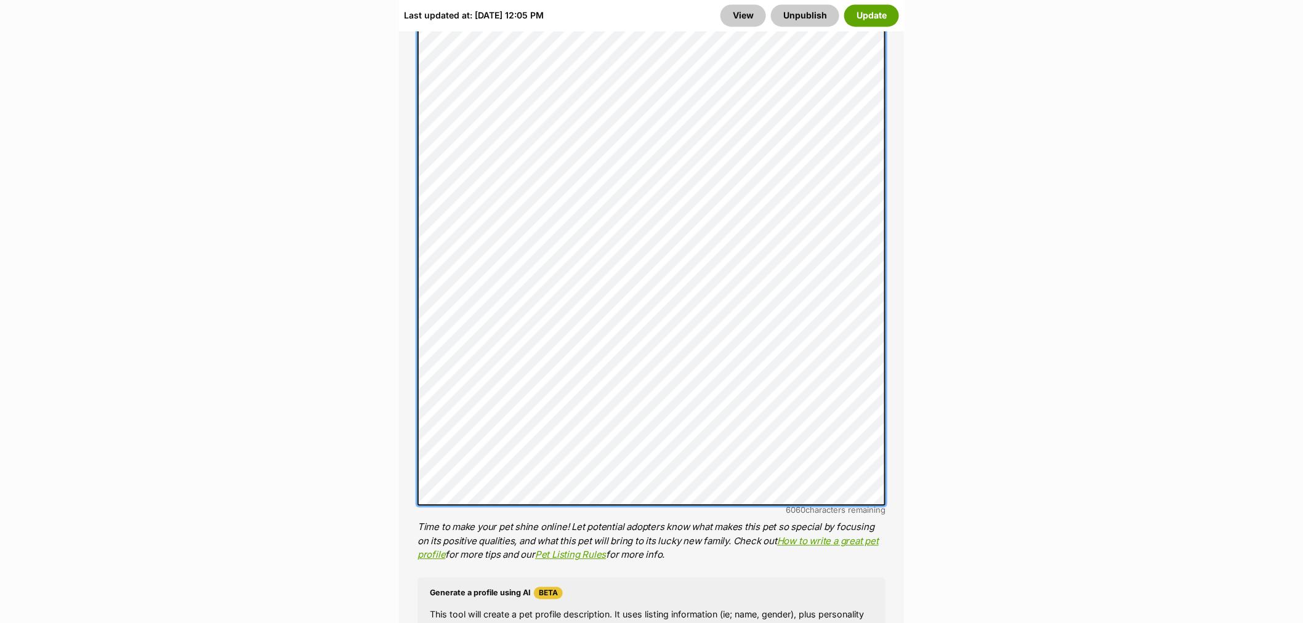
scroll to position [1146, 0]
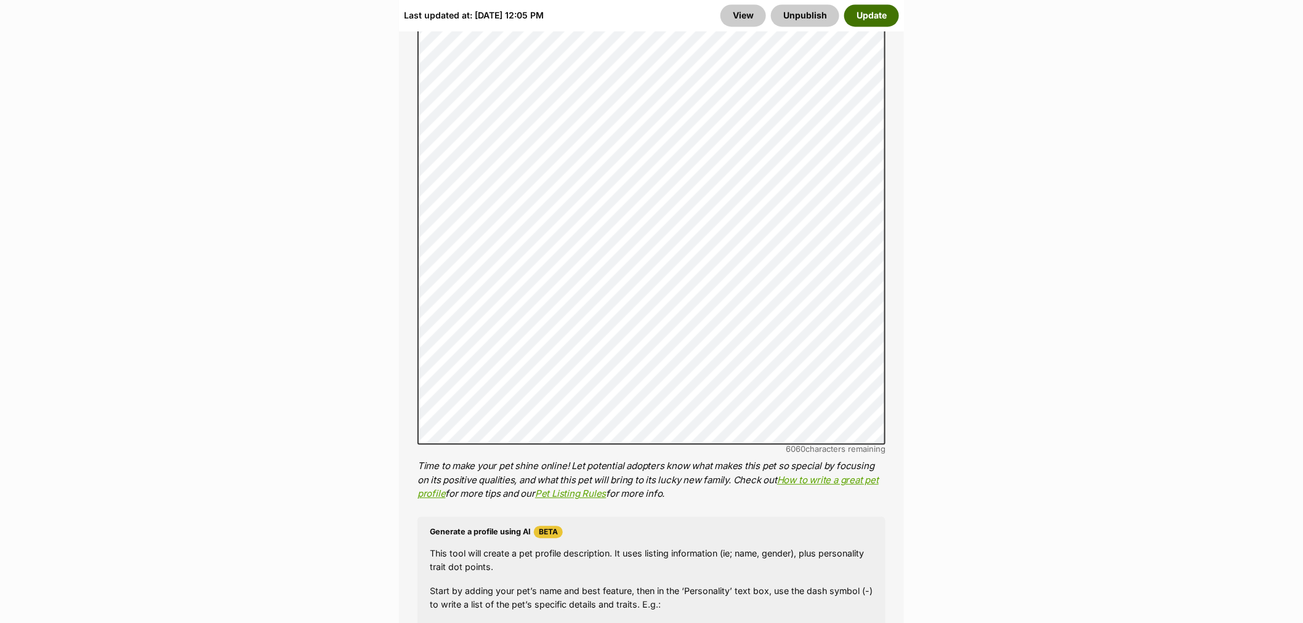
click at [864, 19] on button "Update" at bounding box center [871, 15] width 55 height 22
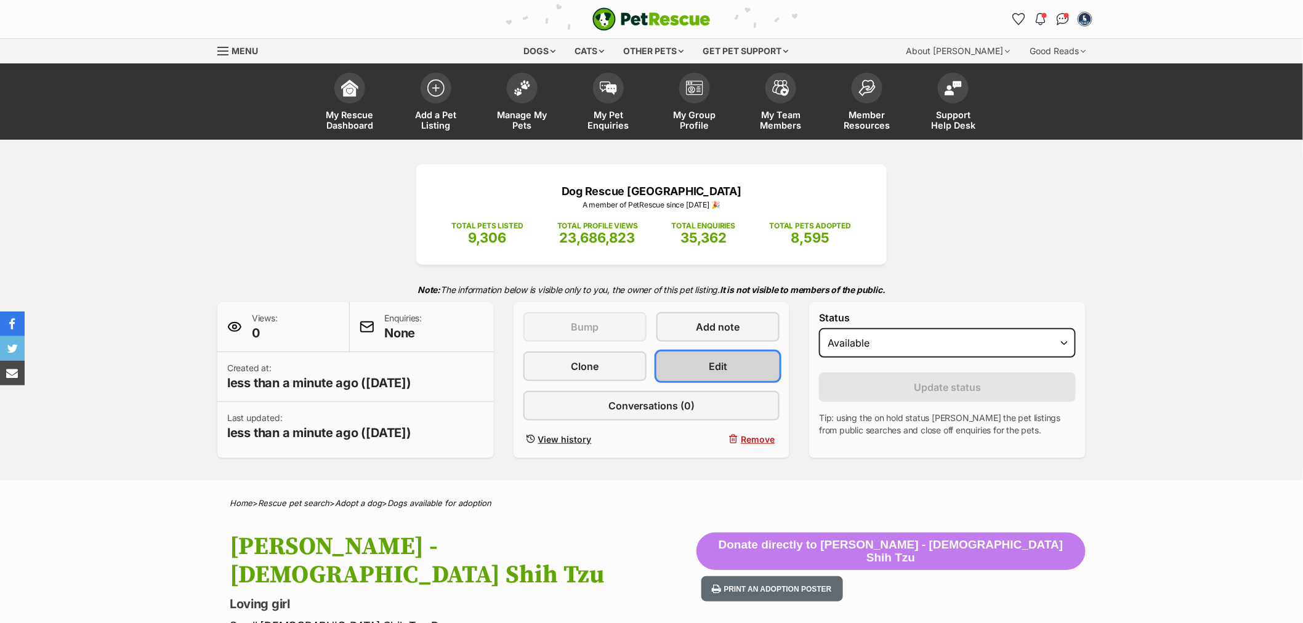
click at [691, 361] on link "Edit" at bounding box center [717, 367] width 123 height 30
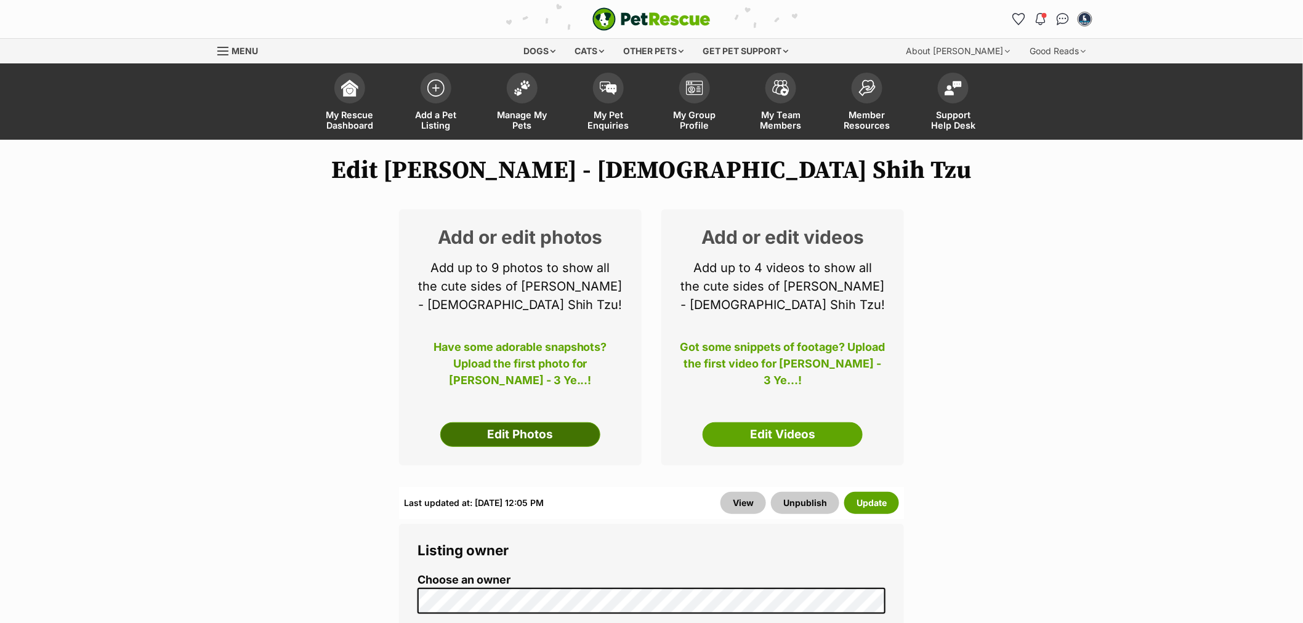
click at [527, 429] on link "Edit Photos" at bounding box center [520, 434] width 160 height 25
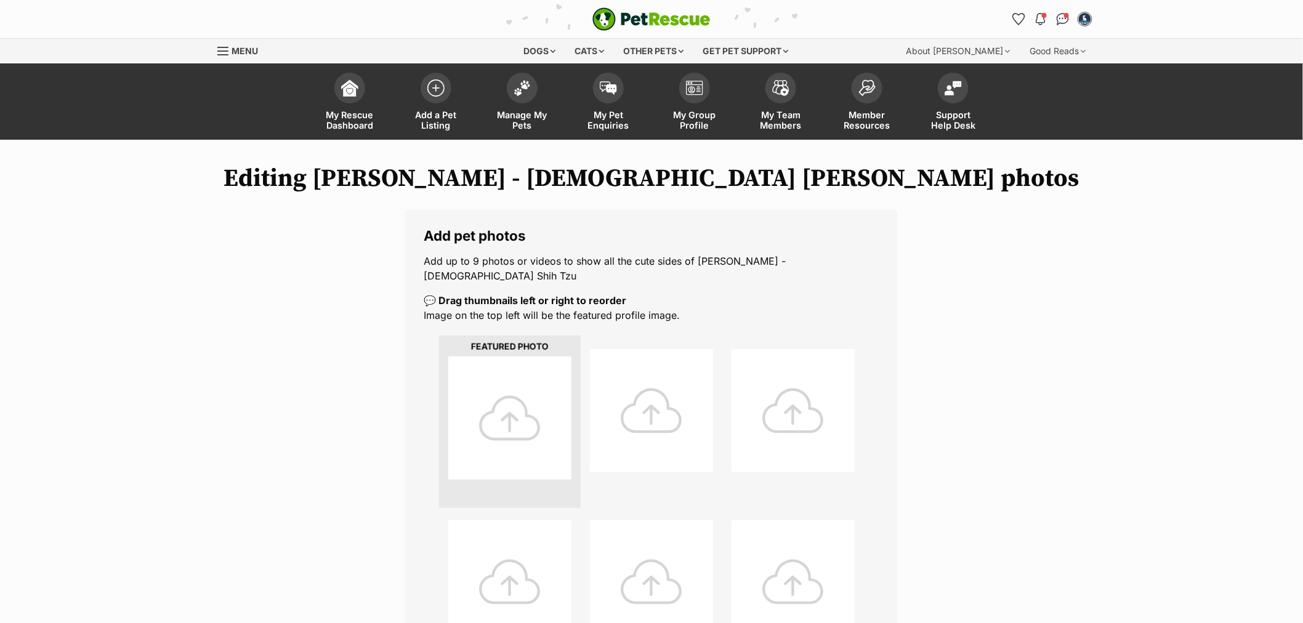
click at [502, 401] on div at bounding box center [509, 418] width 123 height 123
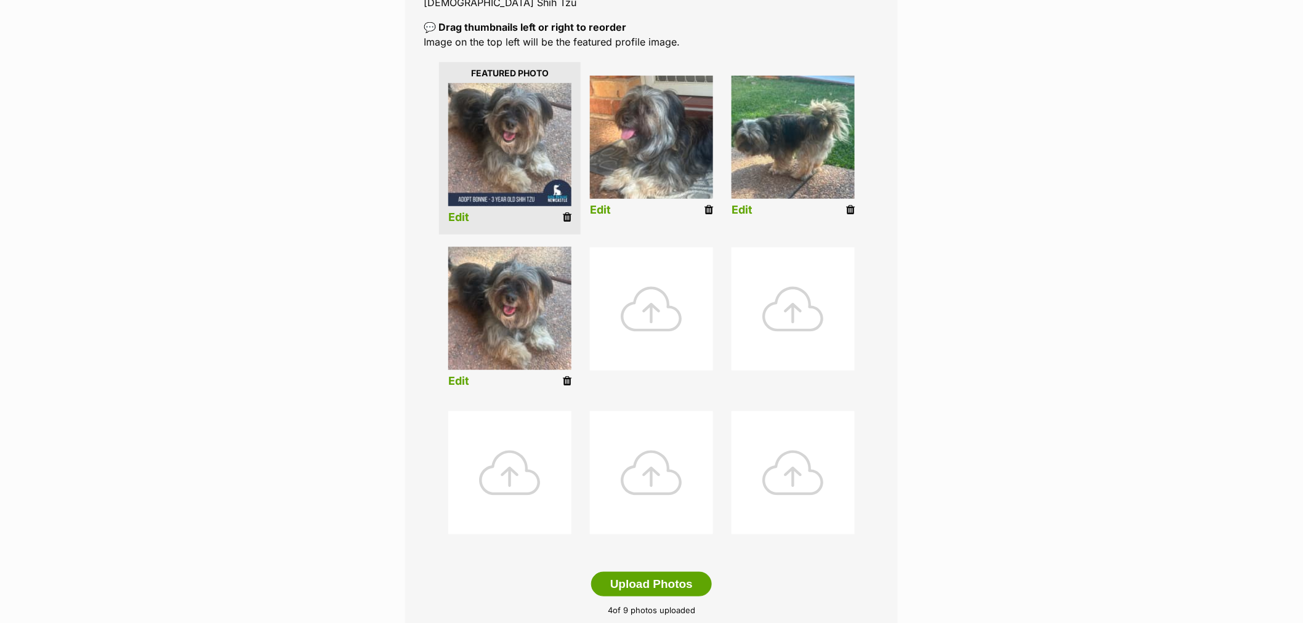
scroll to position [410, 0]
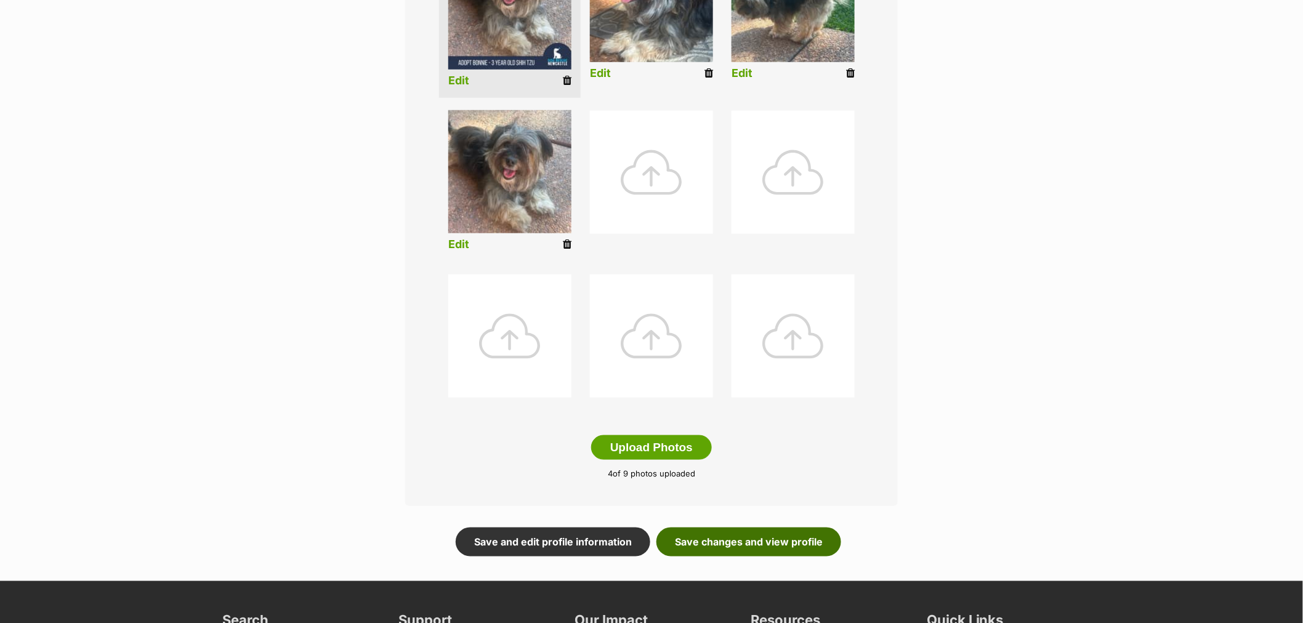
click at [733, 528] on link "Save changes and view profile" at bounding box center [748, 542] width 185 height 28
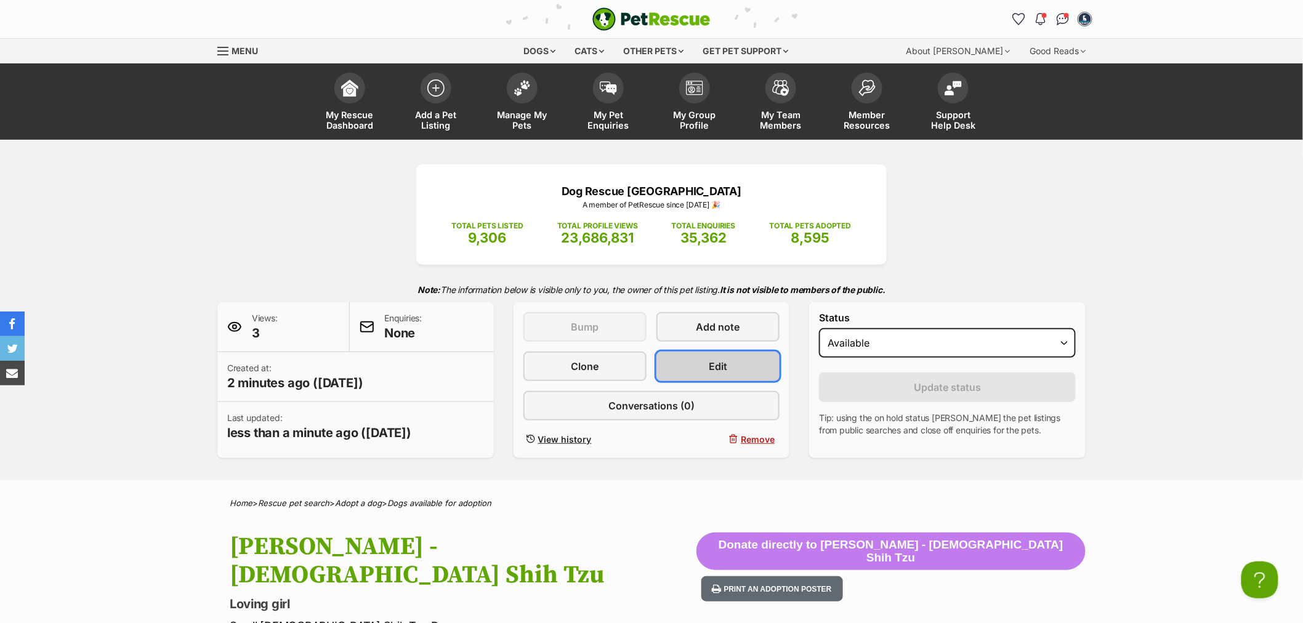
drag, startPoint x: 704, startPoint y: 361, endPoint x: 743, endPoint y: 374, distance: 40.9
click at [705, 361] on link "Edit" at bounding box center [717, 367] width 123 height 30
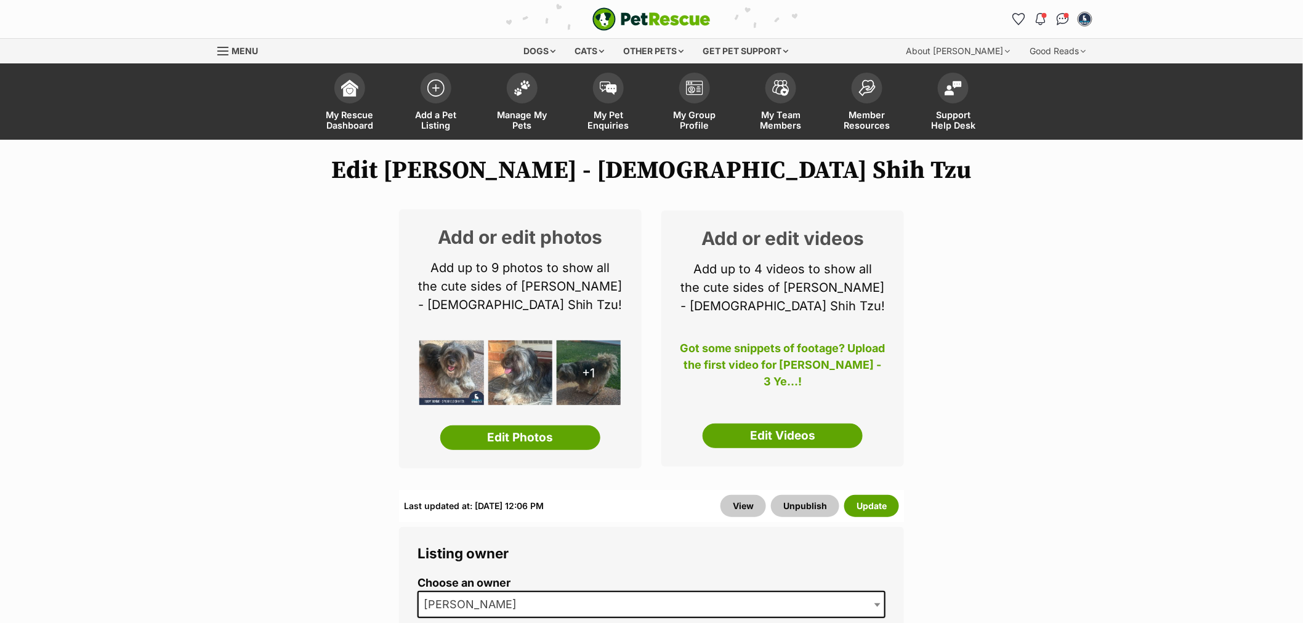
click at [867, 500] on button "Update" at bounding box center [871, 506] width 55 height 22
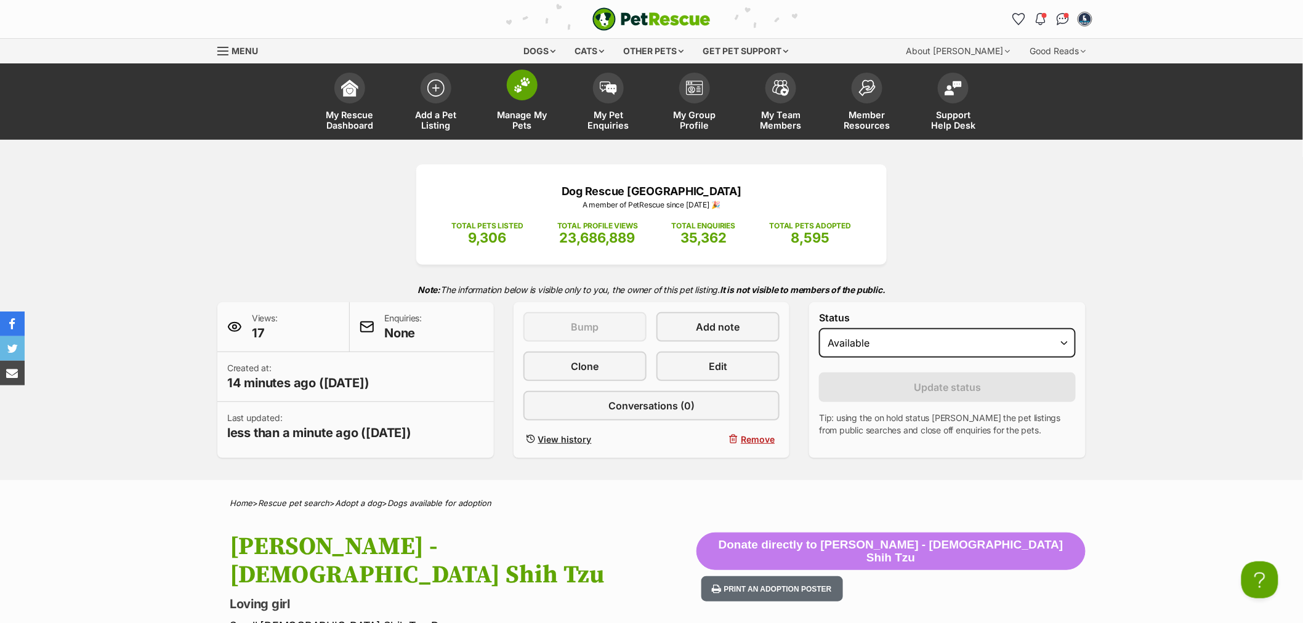
drag, startPoint x: 516, startPoint y: 115, endPoint x: 535, endPoint y: 124, distance: 20.7
click at [516, 115] on span "Manage My Pets" at bounding box center [521, 120] width 55 height 21
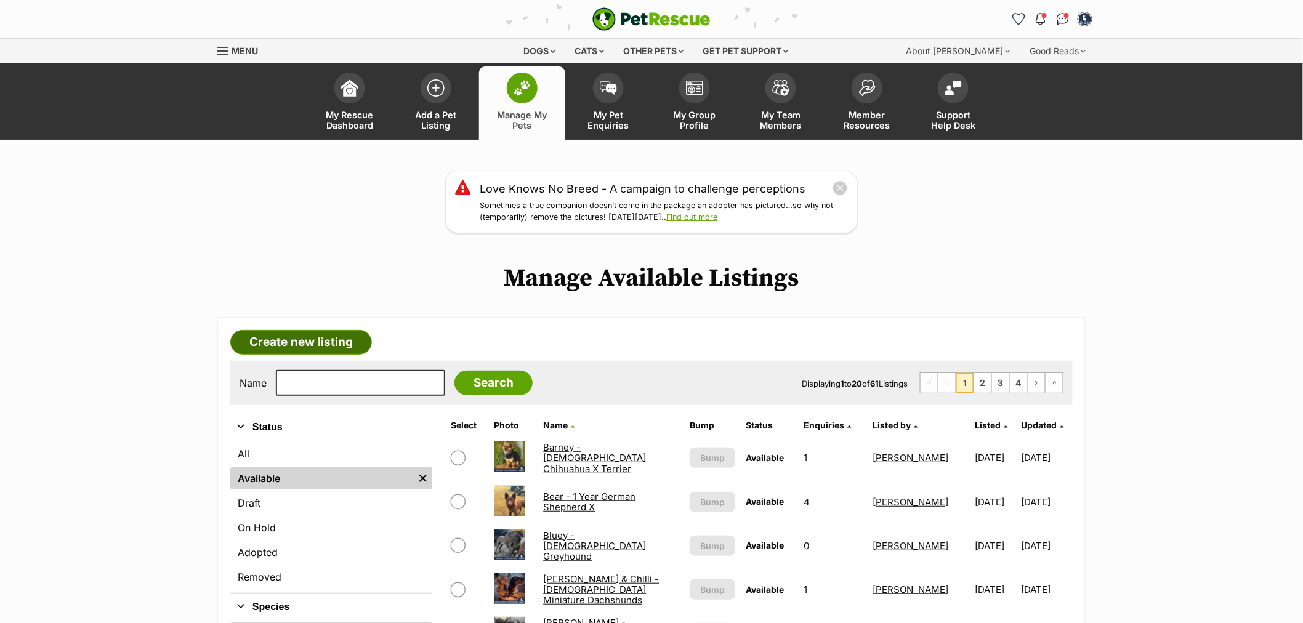
click at [342, 354] on link "Create new listing" at bounding box center [301, 342] width 142 height 25
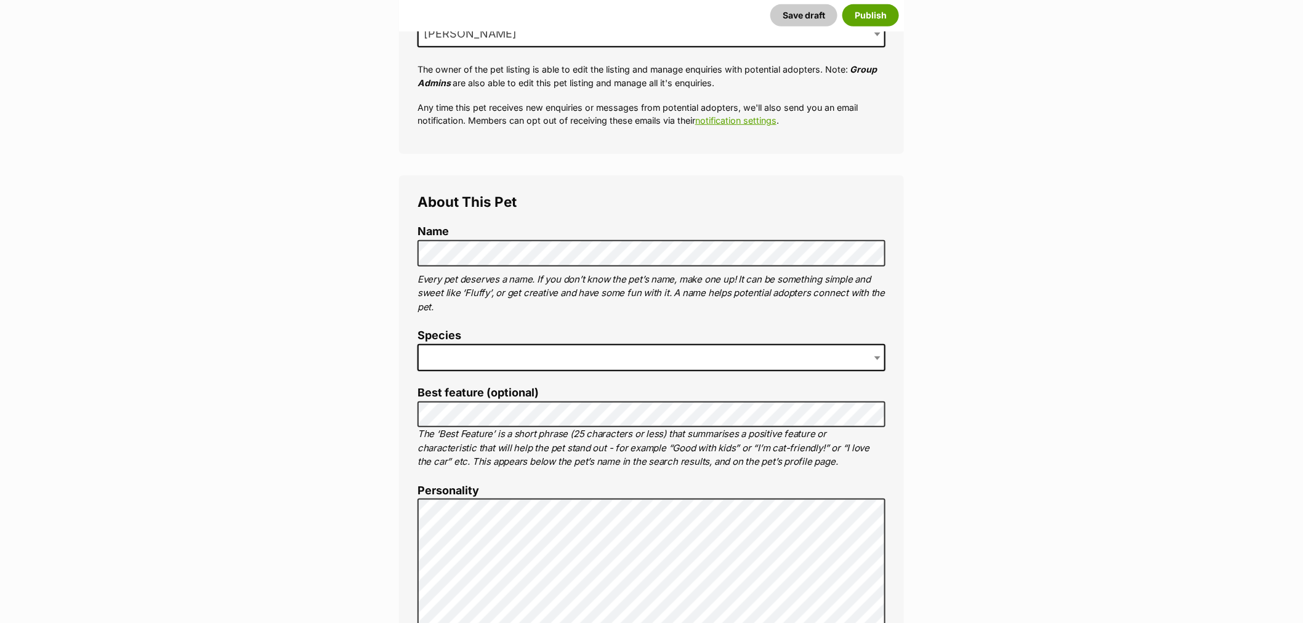
scroll to position [273, 0]
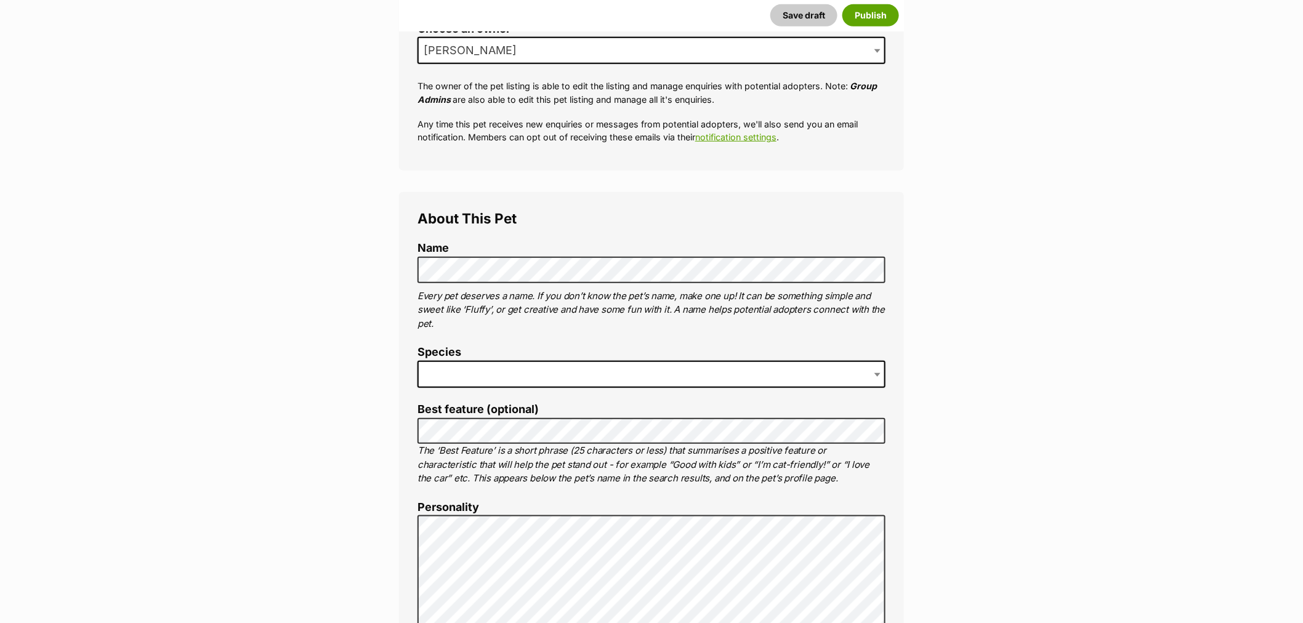
click at [502, 379] on span at bounding box center [652, 374] width 468 height 27
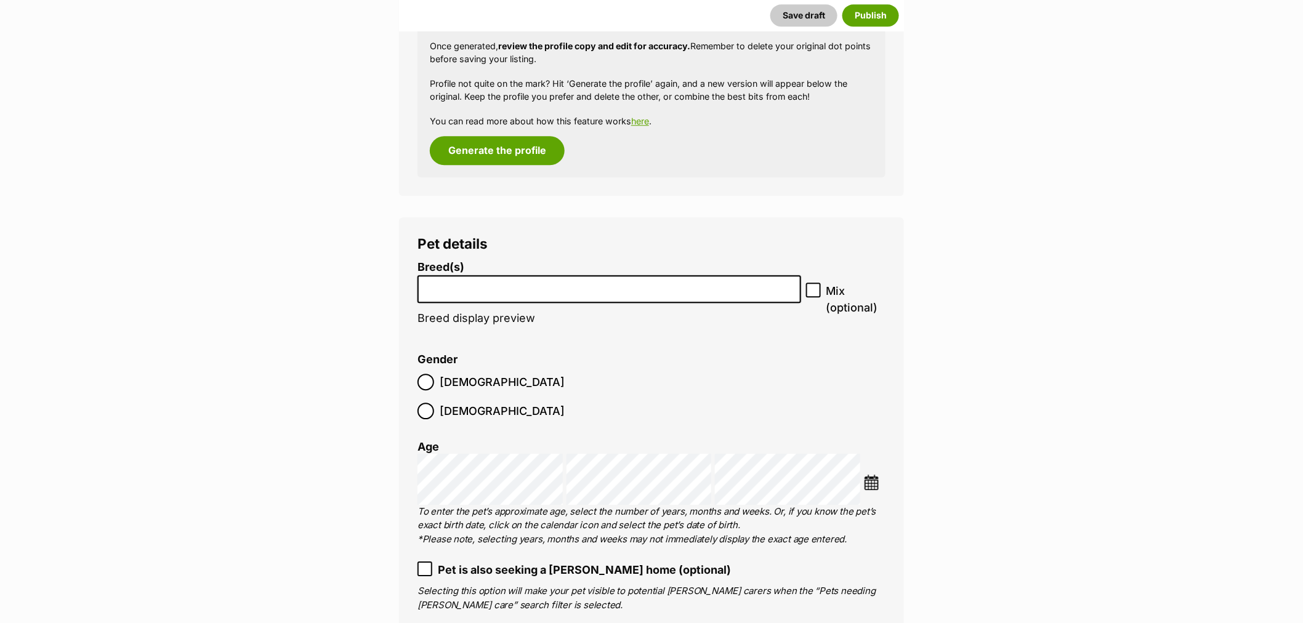
scroll to position [1300, 0]
click at [469, 291] on input "search" at bounding box center [609, 284] width 375 height 13
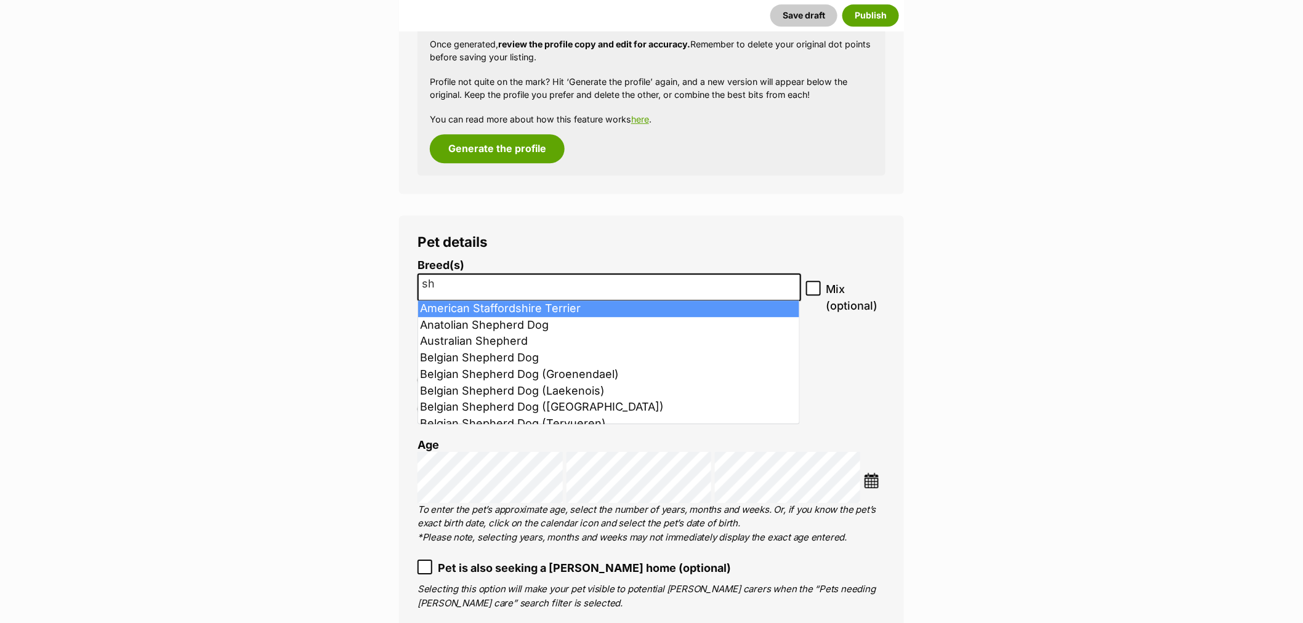
type input "s"
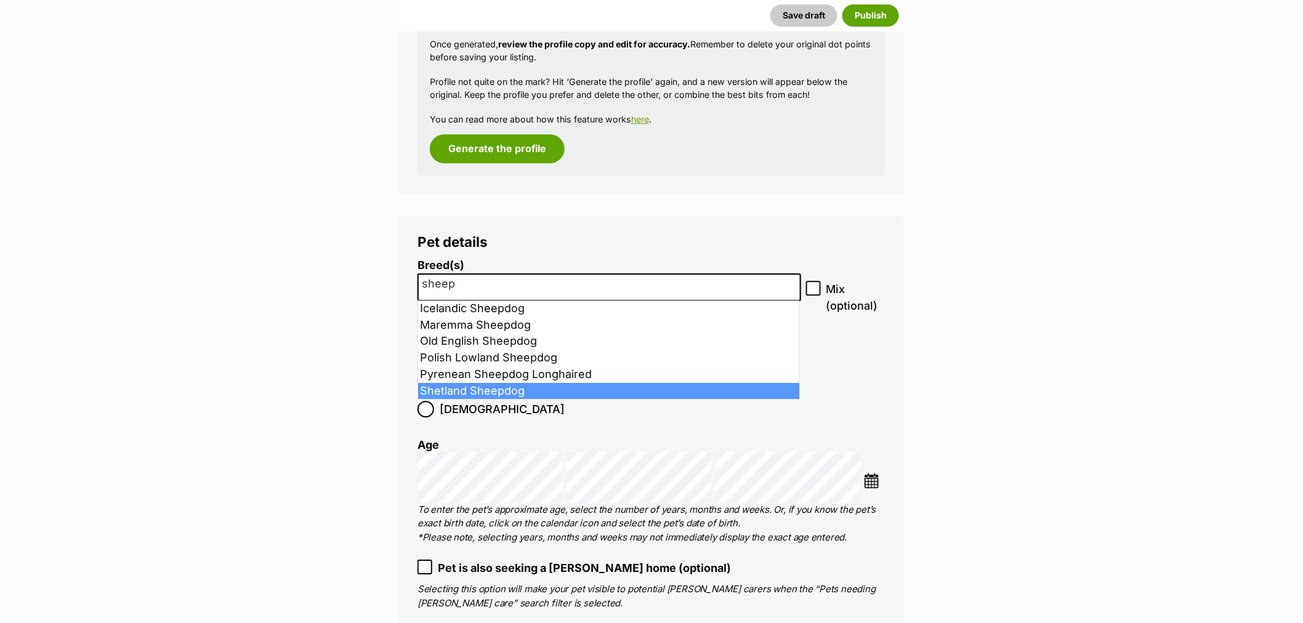
type input "sheep"
select select "188"
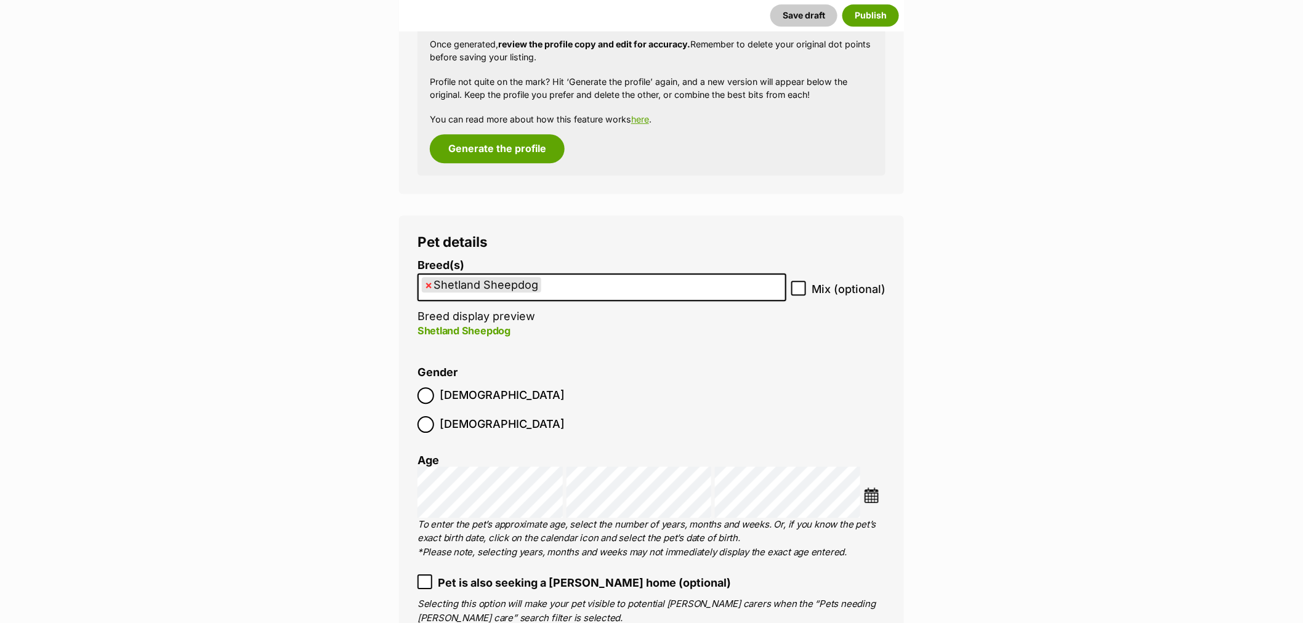
click at [427, 286] on span "×" at bounding box center [428, 284] width 7 height 15
select select
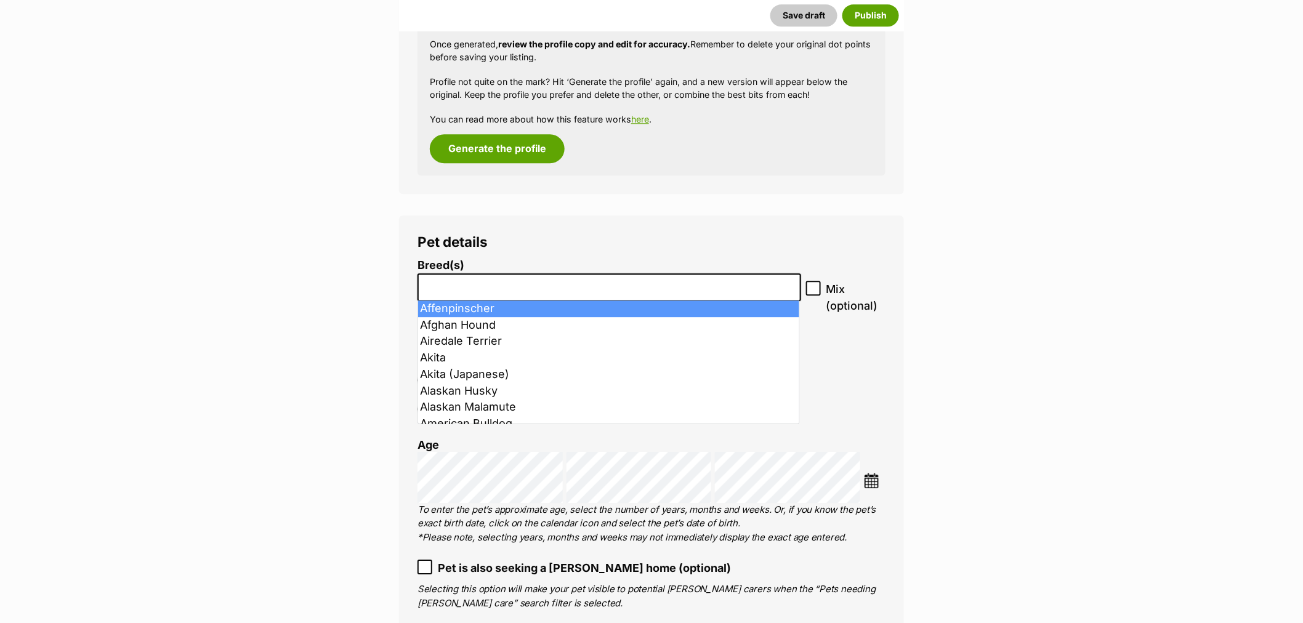
click at [473, 281] on input "search" at bounding box center [609, 284] width 375 height 13
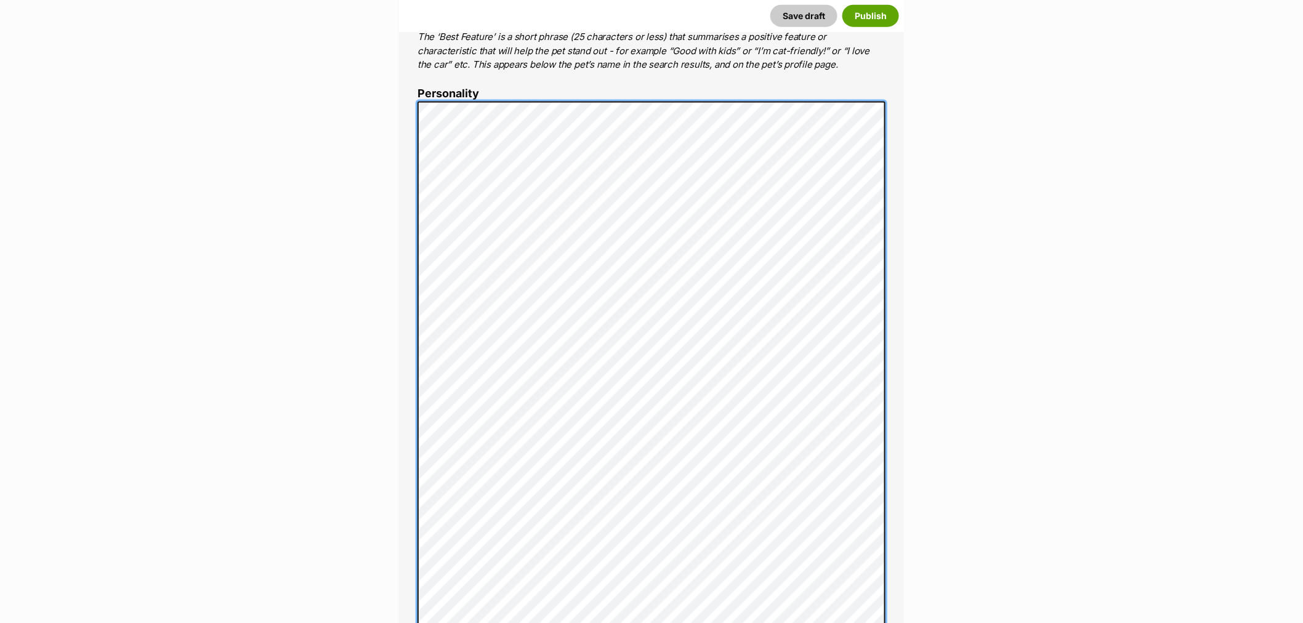
scroll to position [712, 0]
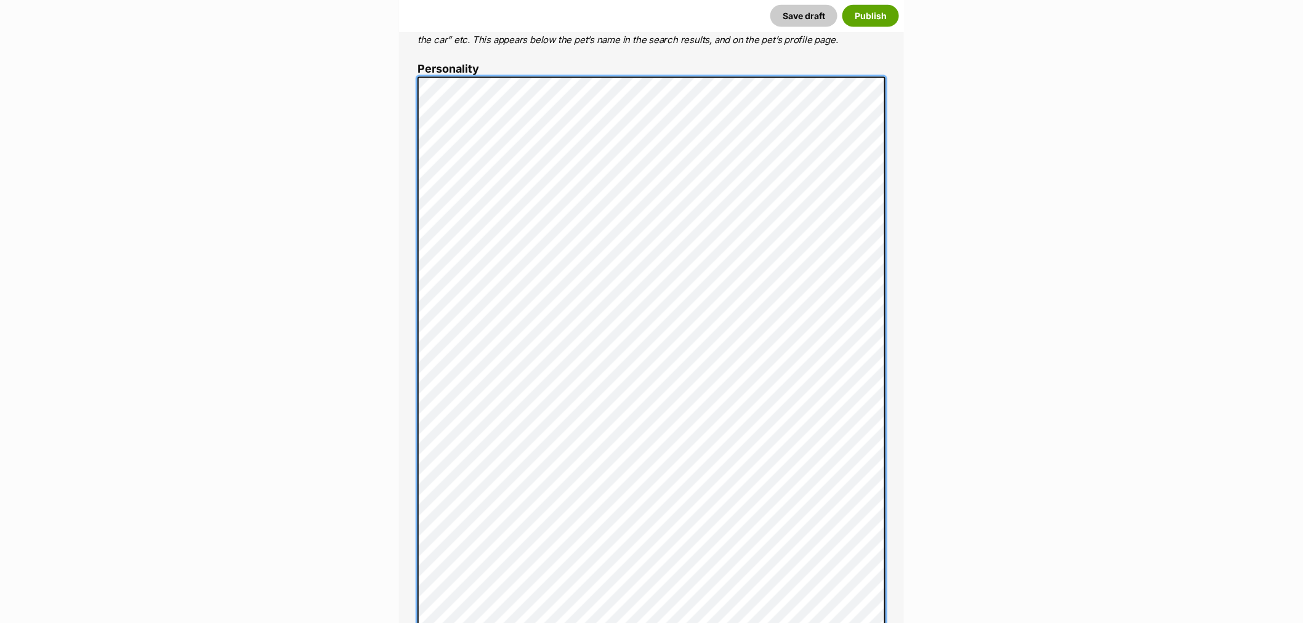
click at [410, 467] on div "About This Pet Name Henlo there, it looks like you might be using the pet name …" at bounding box center [651, 523] width 505 height 1538
click at [415, 471] on div "About This Pet Name Henlo there, it looks like you might be using the pet name …" at bounding box center [651, 523] width 505 height 1538
click at [413, 499] on div "About This Pet Name Henlo there, it looks like you might be using the pet name …" at bounding box center [651, 523] width 505 height 1538
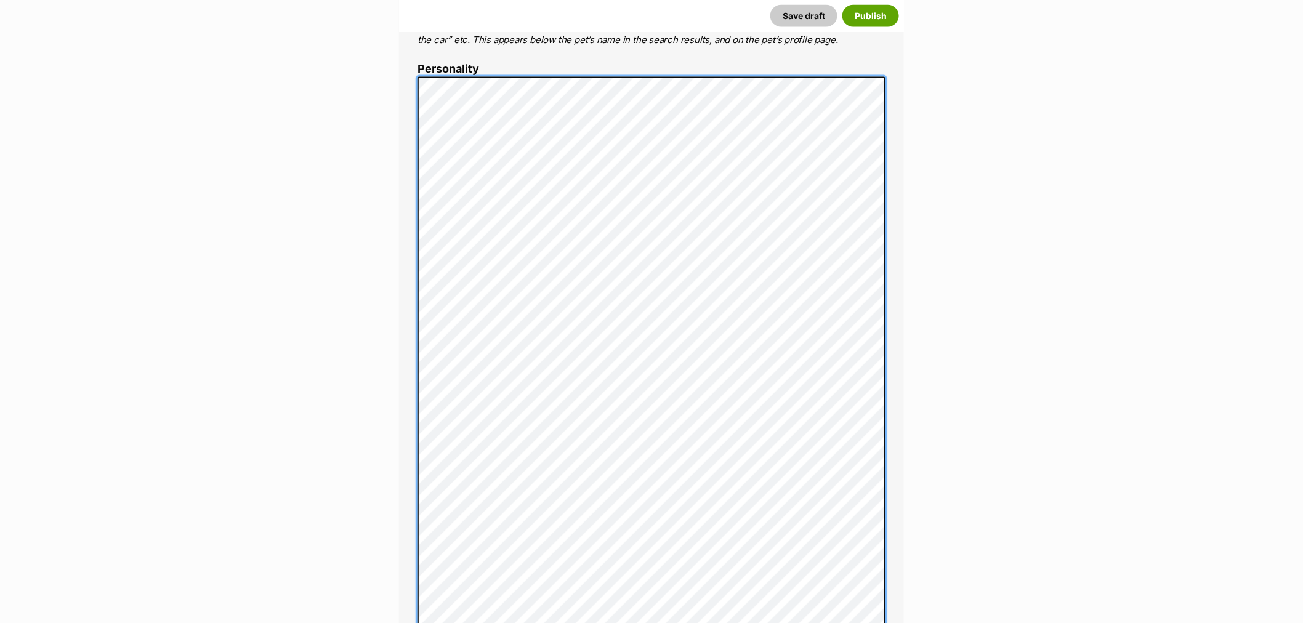
click at [405, 485] on div "About This Pet Name Henlo there, it looks like you might be using the pet name …" at bounding box center [651, 503] width 505 height 1499
click at [410, 501] on div "About This Pet Name Henlo there, it looks like you might be using the pet name …" at bounding box center [651, 503] width 505 height 1499
click at [401, 510] on div "About This Pet Name Henlo there, it looks like you might be using the pet name …" at bounding box center [651, 503] width 505 height 1499
click at [415, 527] on div "About This Pet Name Henlo there, it looks like you might be using the pet name …" at bounding box center [651, 503] width 505 height 1499
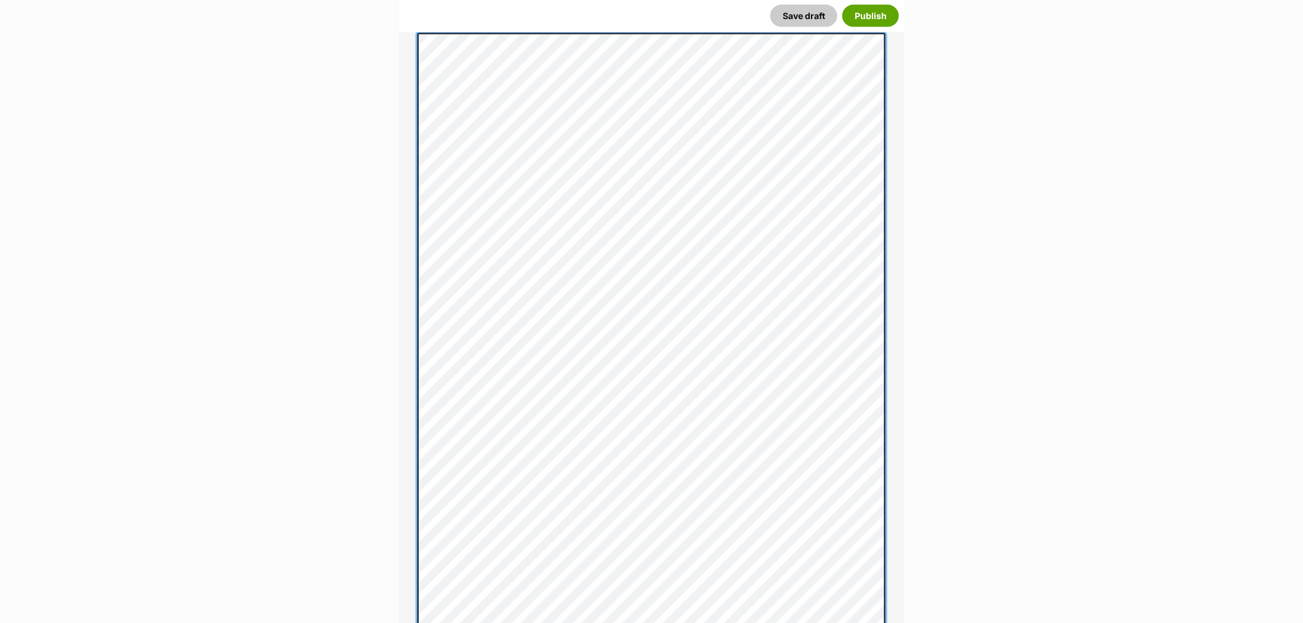
scroll to position [780, 0]
click at [408, 496] on div "About This Pet Name Henlo there, it looks like you might be using the pet name …" at bounding box center [651, 434] width 505 height 1499
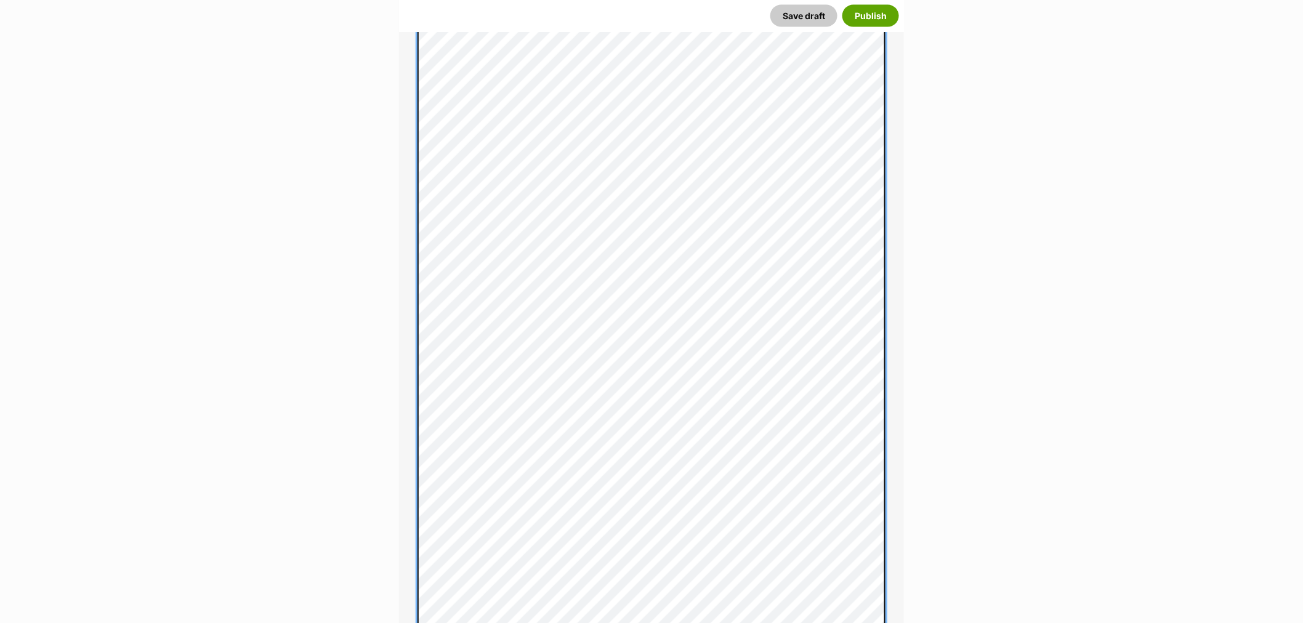
click at [416, 534] on div "About This Pet Name Henlo there, it looks like you might be using the pet name …" at bounding box center [651, 434] width 505 height 1499
click at [410, 538] on div "About This Pet Name Henlo there, it looks like you might be using the pet name …" at bounding box center [651, 428] width 505 height 1487
click at [411, 538] on div "About This Pet Name Henlo there, it looks like you might be using the pet name …" at bounding box center [651, 428] width 505 height 1487
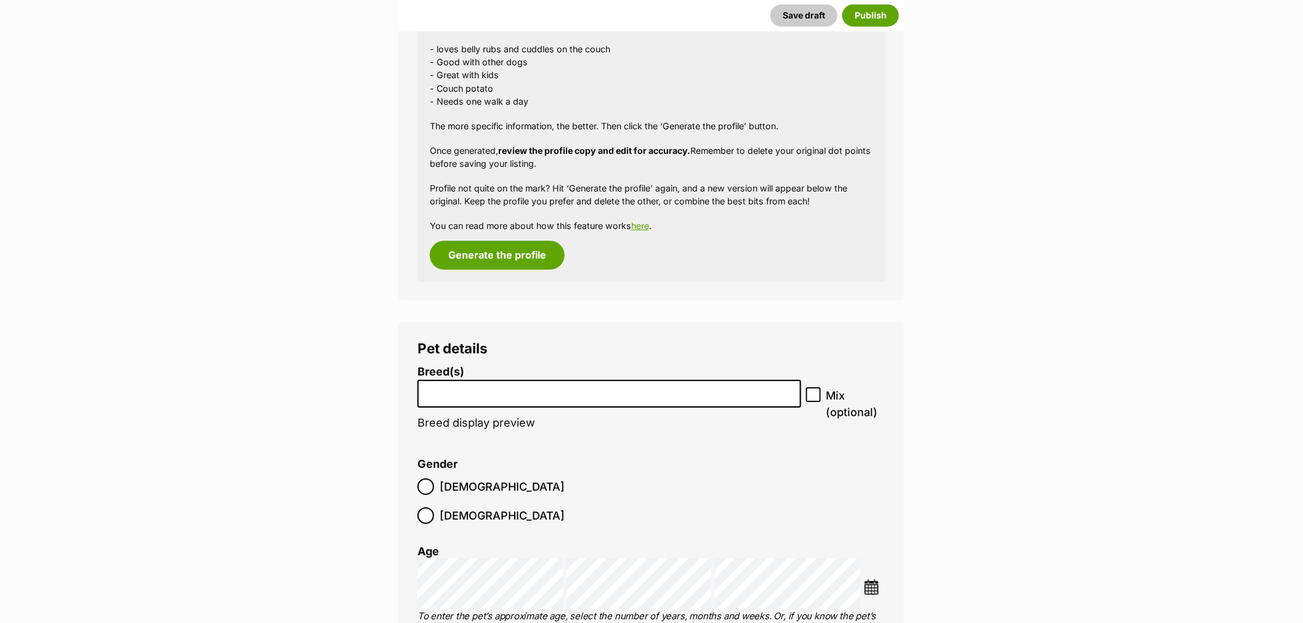
scroll to position [1807, 0]
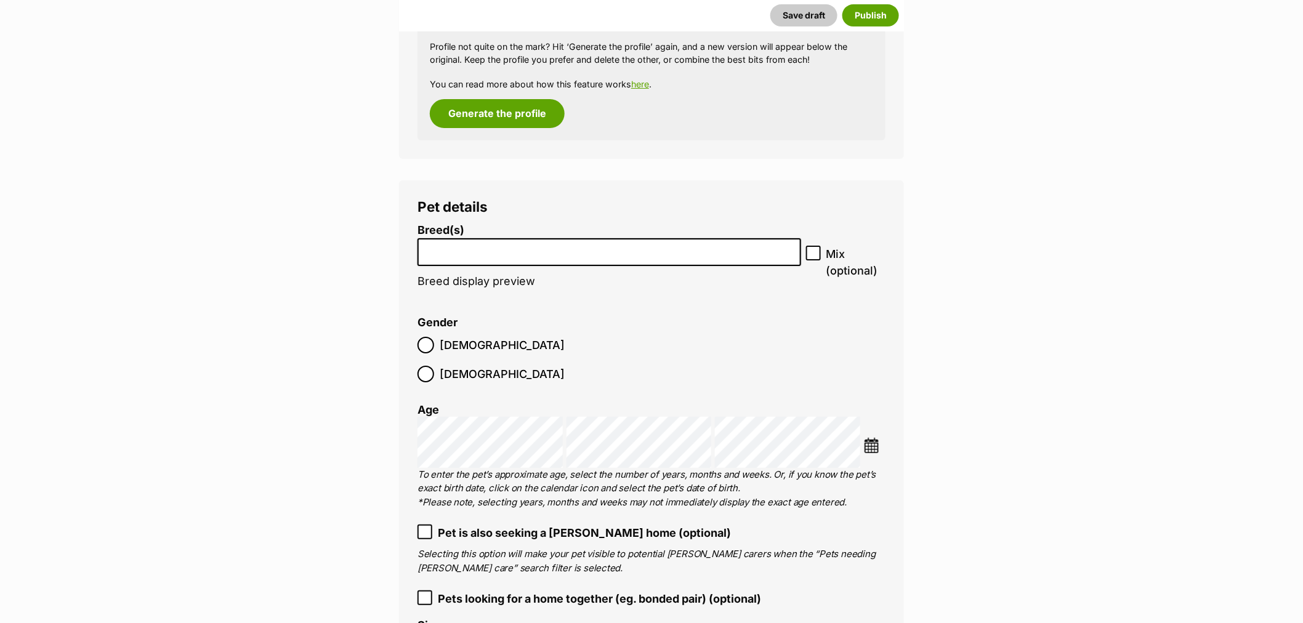
click at [450, 246] on input "search" at bounding box center [609, 249] width 375 height 13
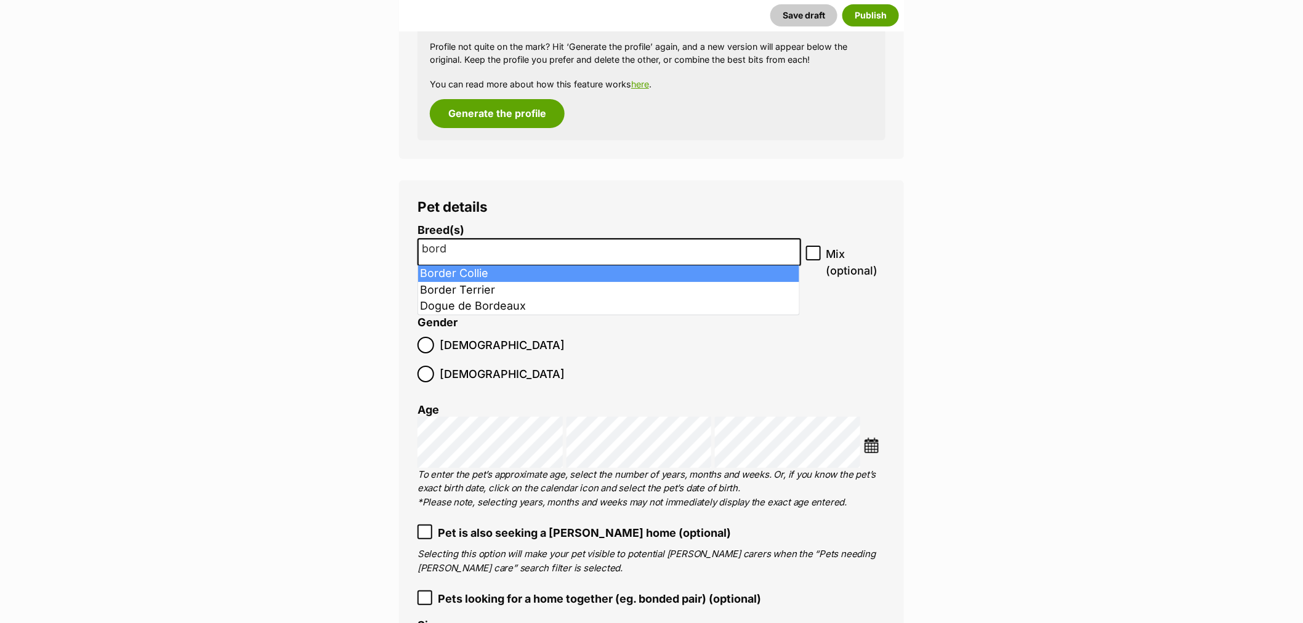
type input "bord"
drag, startPoint x: 464, startPoint y: 272, endPoint x: 569, endPoint y: 259, distance: 105.6
select select "37"
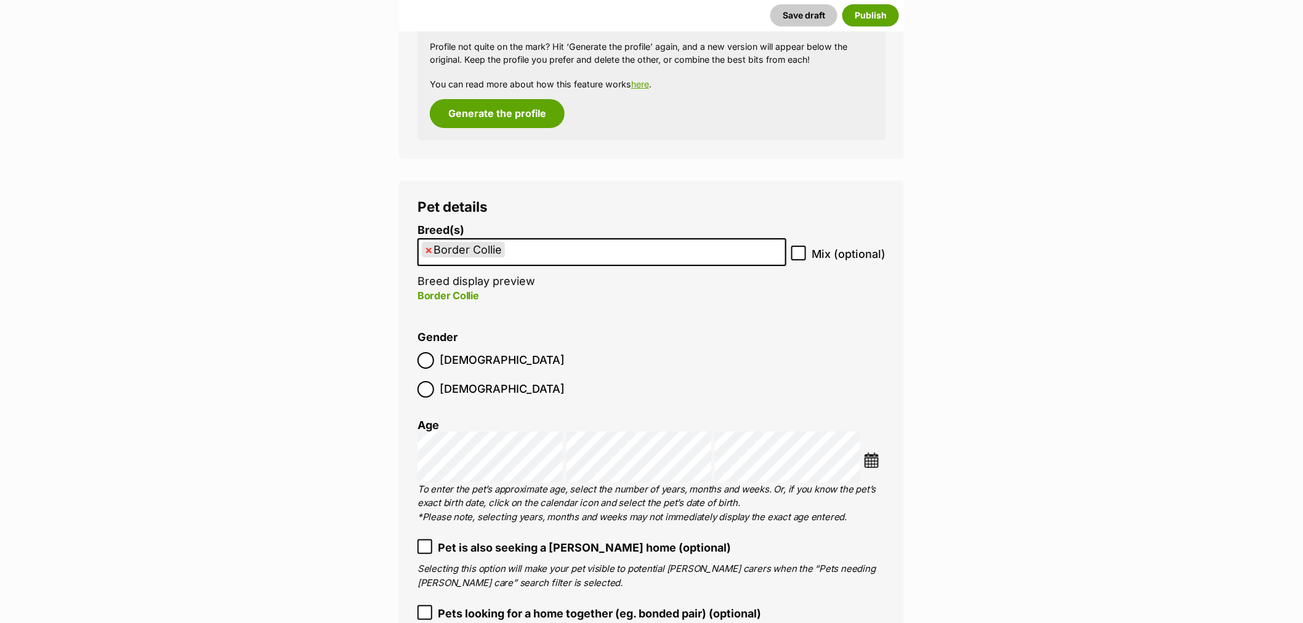
click at [570, 256] on ul "× Border Collie" at bounding box center [602, 252] width 366 height 25
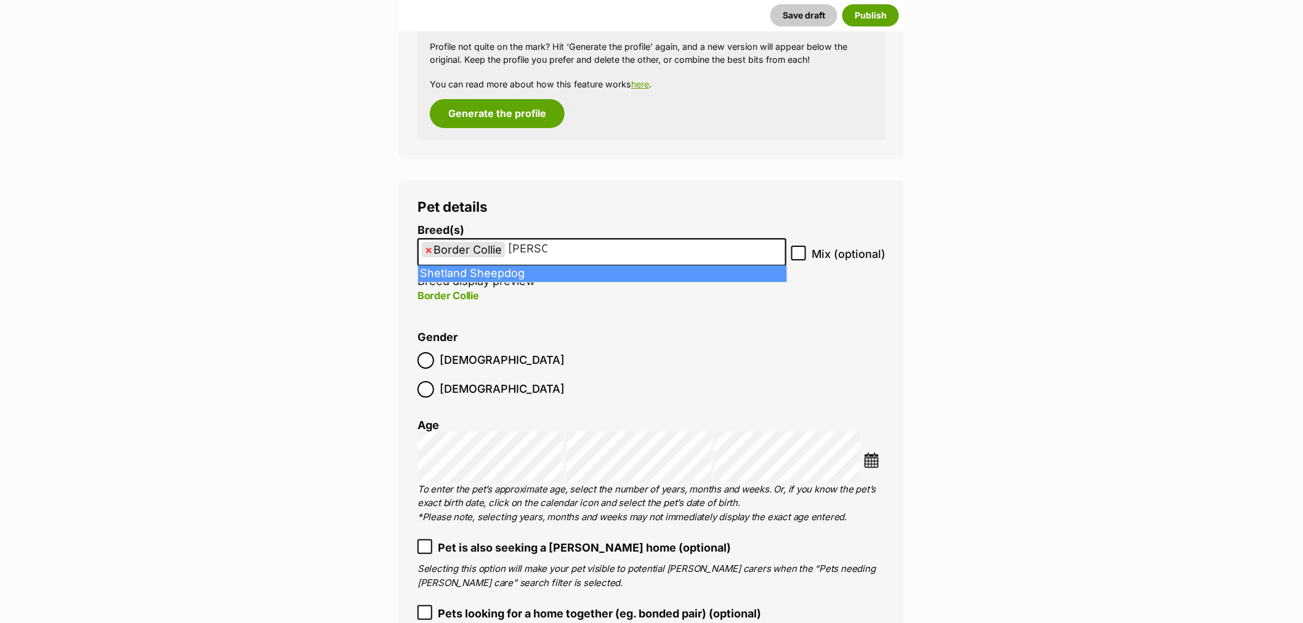
type input "shet"
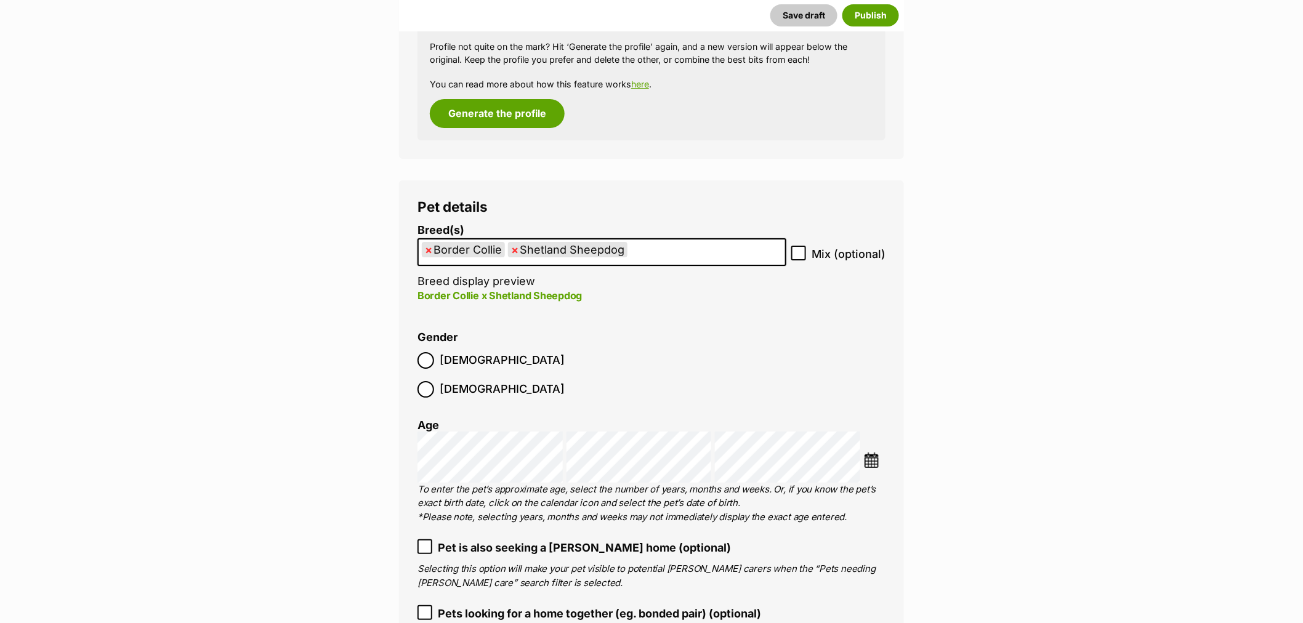
click at [802, 253] on icon at bounding box center [798, 253] width 7 height 6
click at [802, 253] on input "Mix (optional)" at bounding box center [798, 253] width 15 height 15
checkbox input "true"
click at [446, 360] on span "[DEMOGRAPHIC_DATA]" at bounding box center [502, 360] width 125 height 17
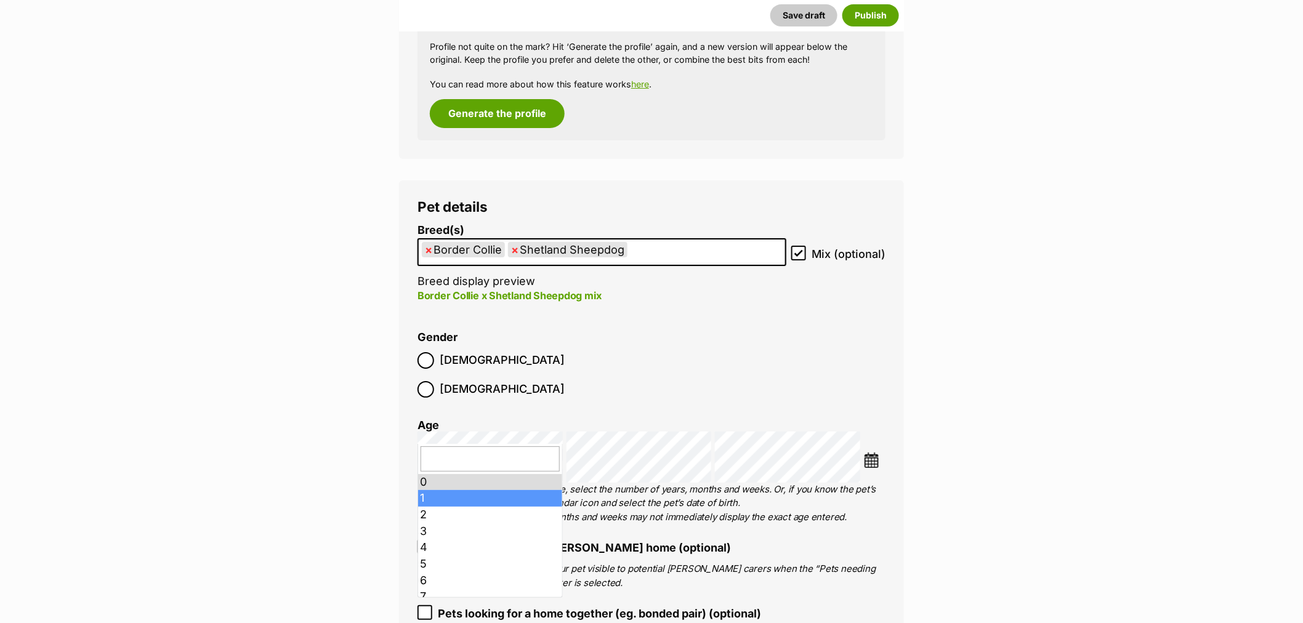
click at [870, 453] on img at bounding box center [871, 460] width 15 height 15
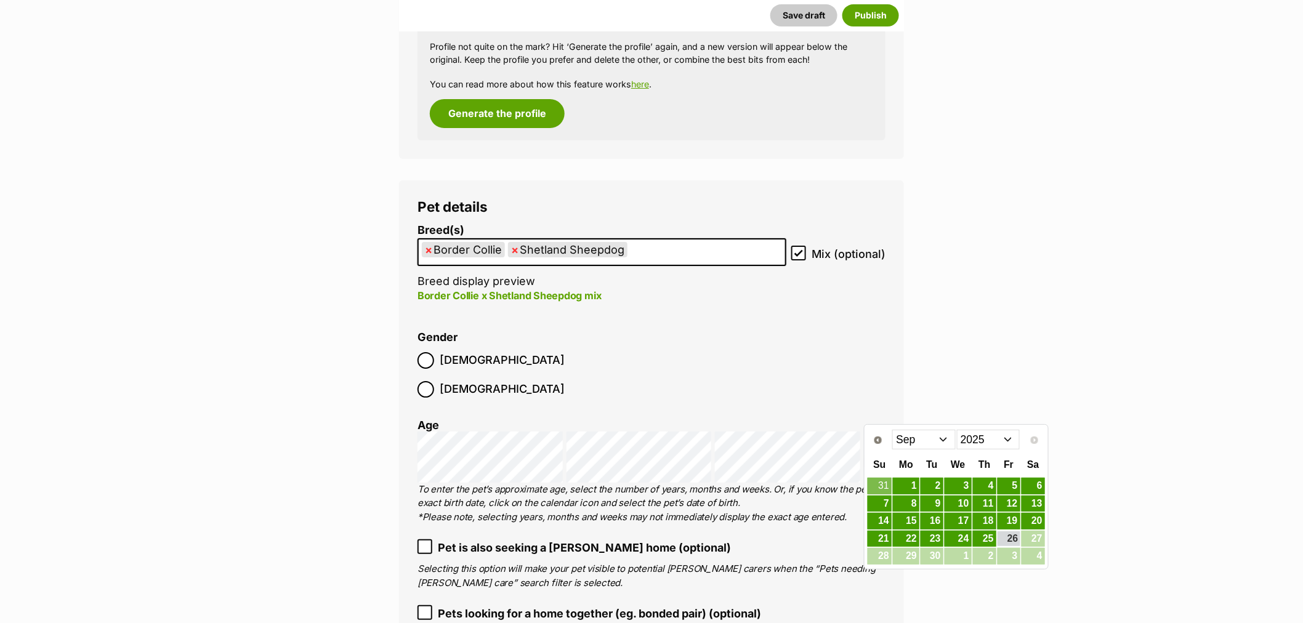
drag, startPoint x: 976, startPoint y: 440, endPoint x: 984, endPoint y: 454, distance: 16.8
click at [976, 440] on select "2015 2016 2017 2018 2019 2020 2021 2022 2023 2024 2025" at bounding box center [988, 440] width 63 height 20
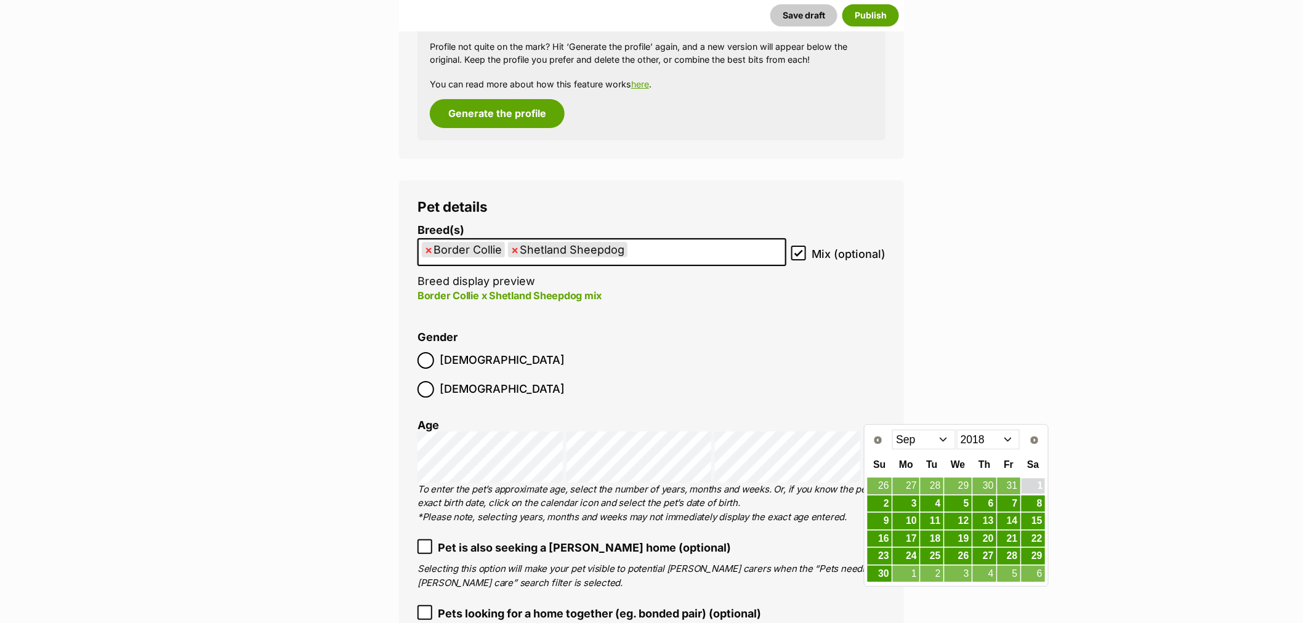
click at [1037, 479] on link "1" at bounding box center [1033, 485] width 23 height 15
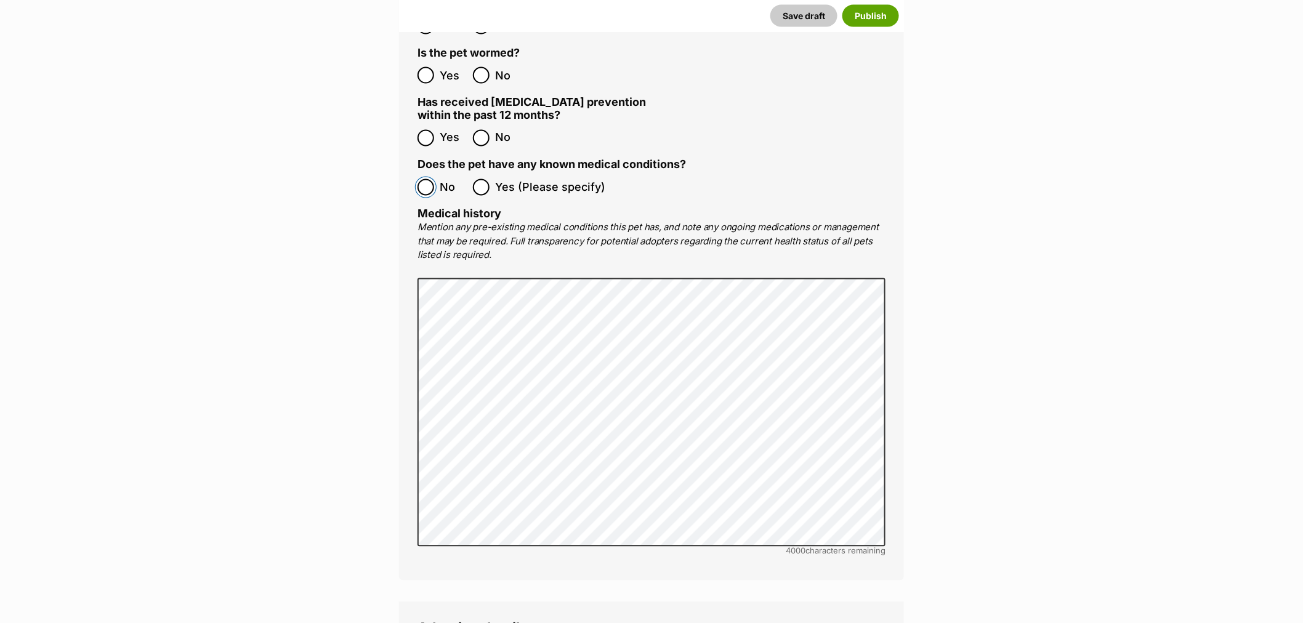
scroll to position [2902, 0]
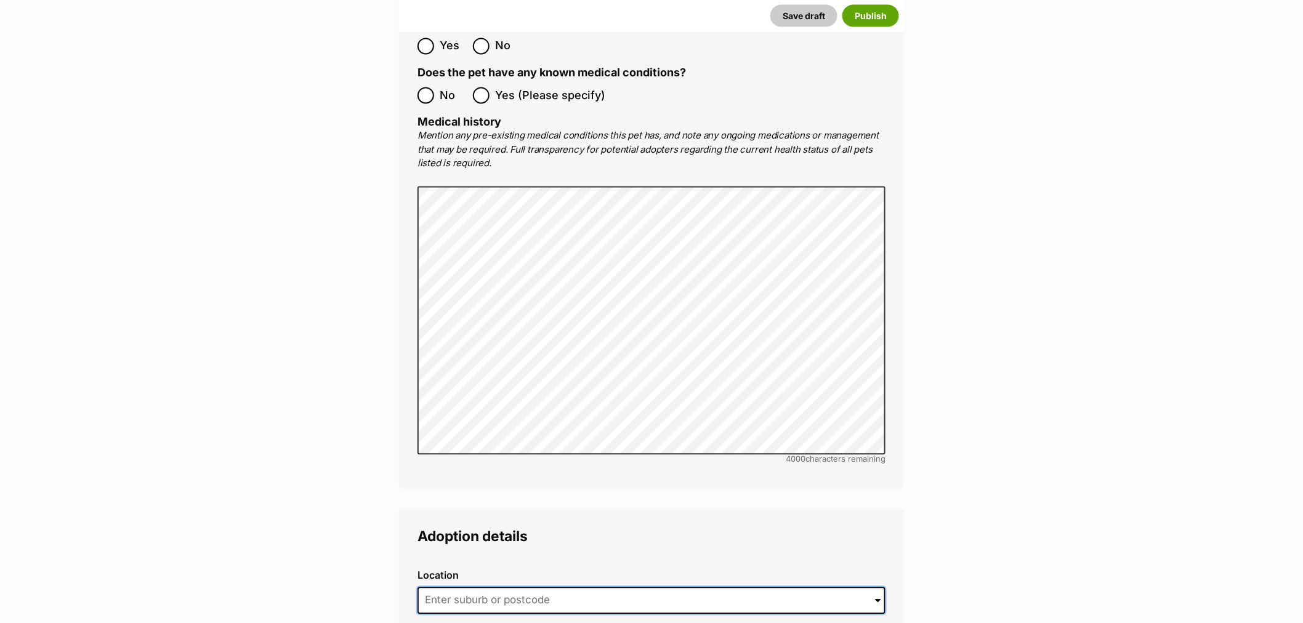
drag, startPoint x: 460, startPoint y: 571, endPoint x: 448, endPoint y: 557, distance: 18.3
click at [460, 587] on input at bounding box center [652, 600] width 468 height 27
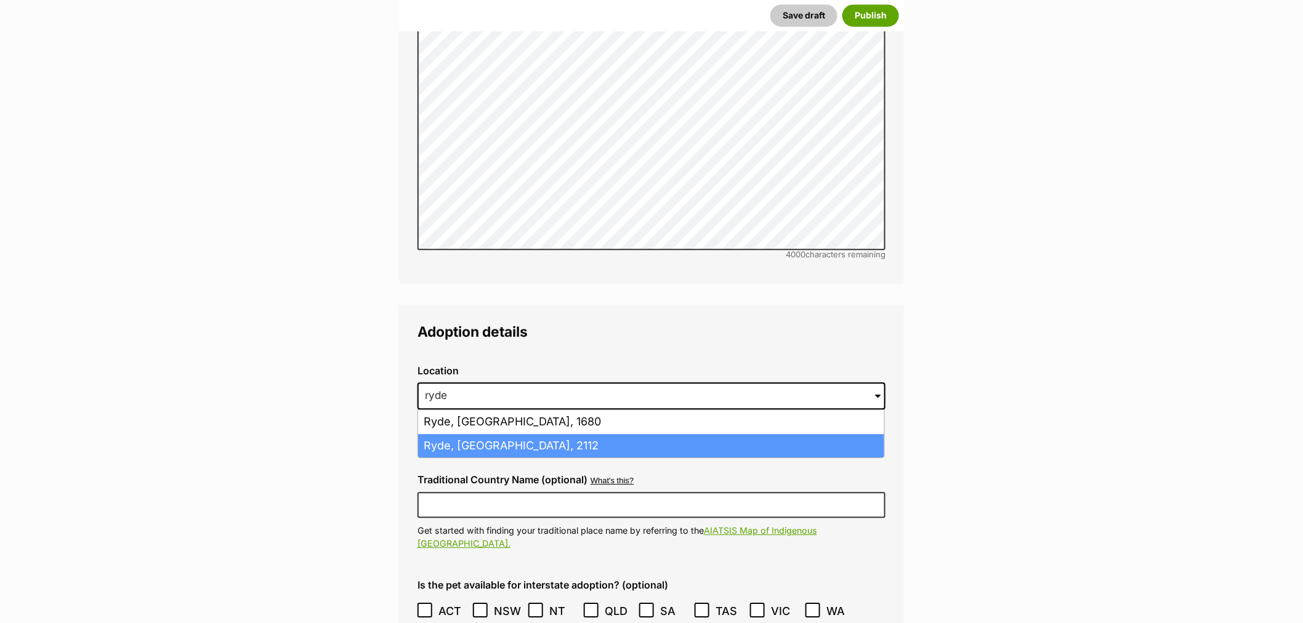
click at [555, 434] on li "Ryde, New South Wales, 2112" at bounding box center [651, 446] width 466 height 24
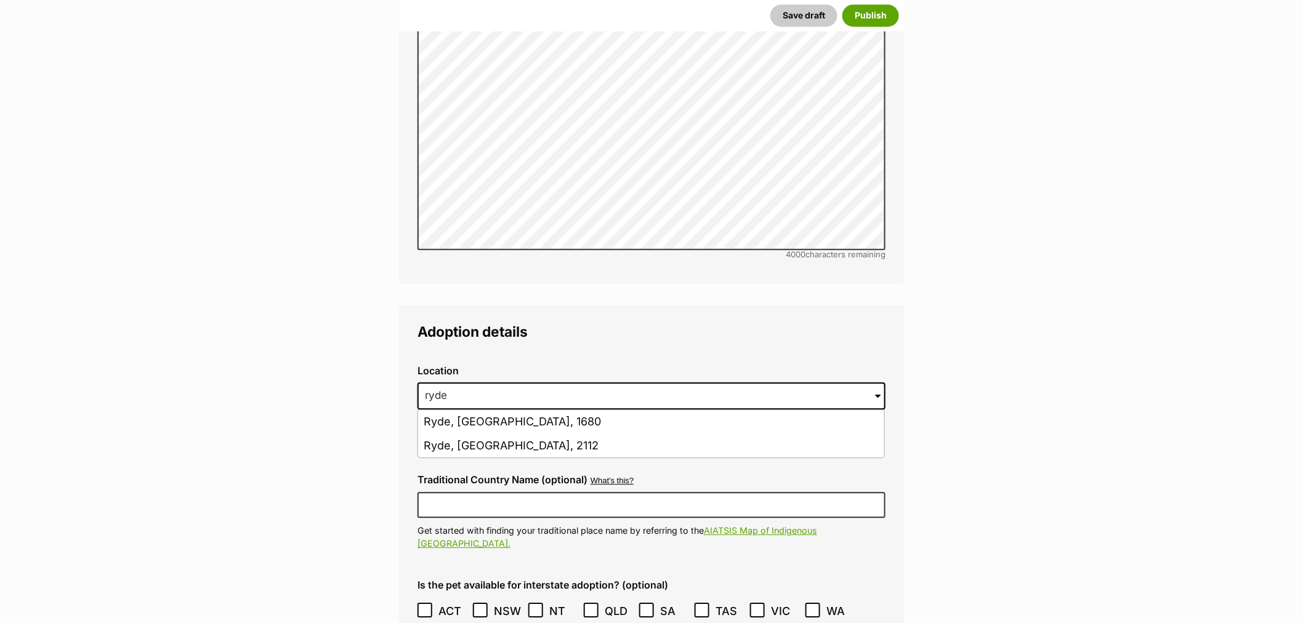
type input "Ryde, New South Wales, 2112"
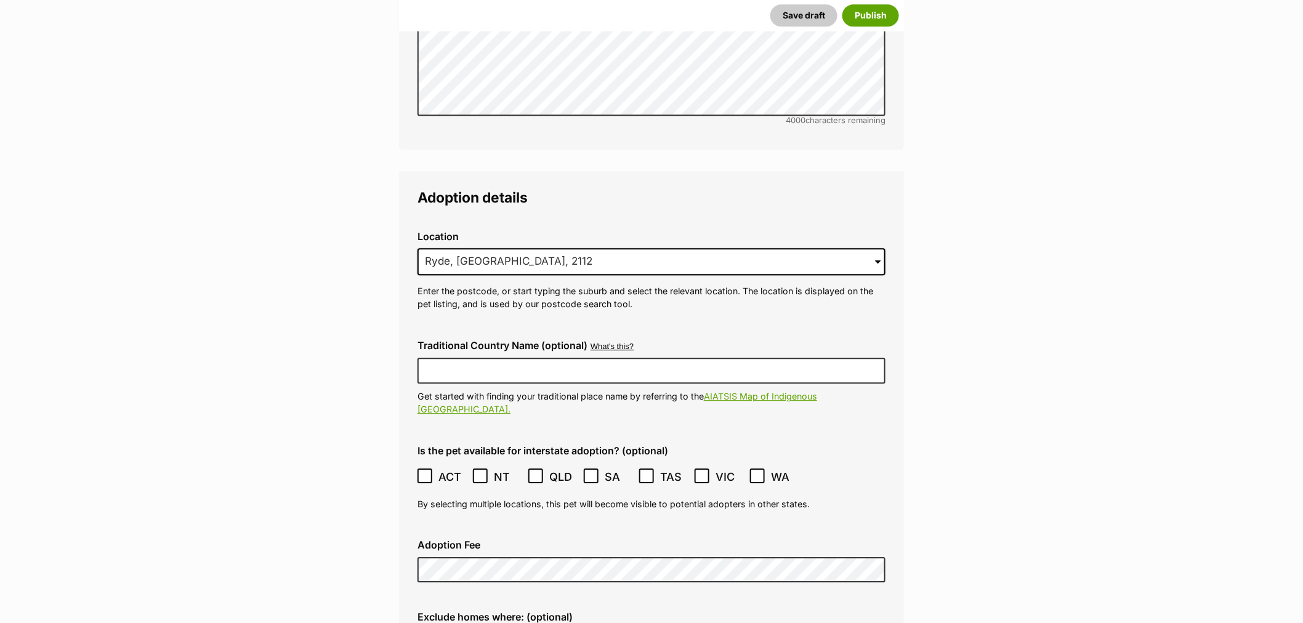
scroll to position [3381, 0]
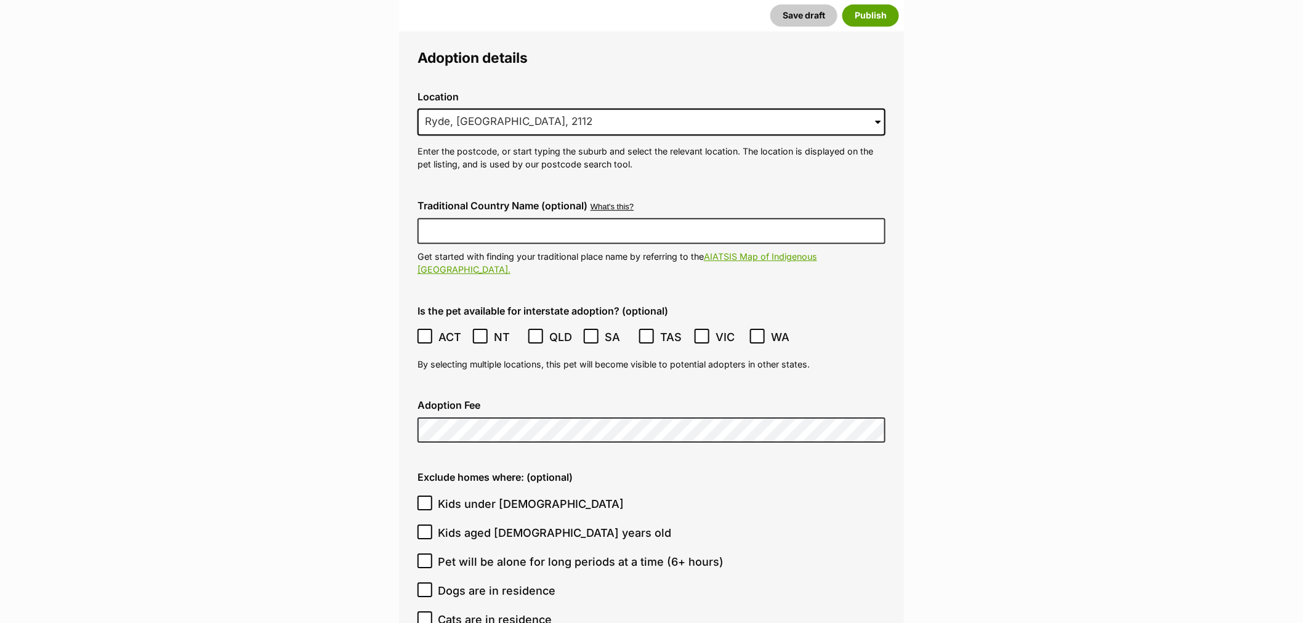
click at [427, 558] on icon at bounding box center [424, 561] width 7 height 6
click at [427, 554] on input "Pet will be alone for long periods at a time (6+ hours)" at bounding box center [425, 561] width 15 height 15
checkbox input "true"
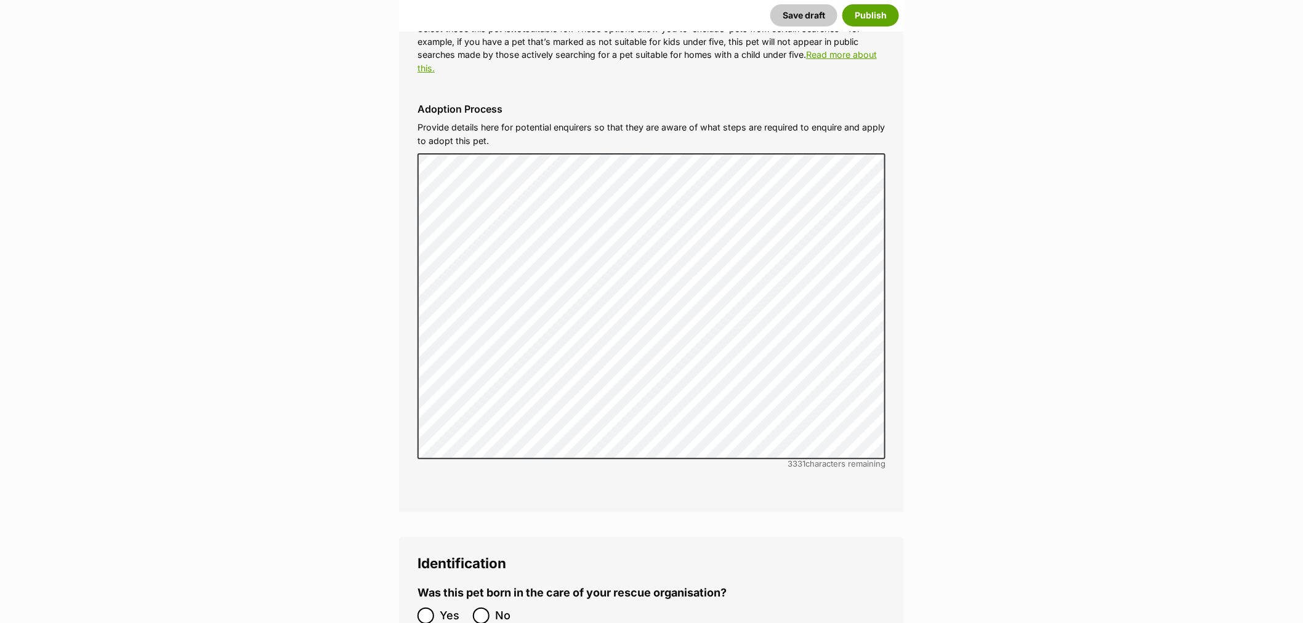
scroll to position [4202, 0]
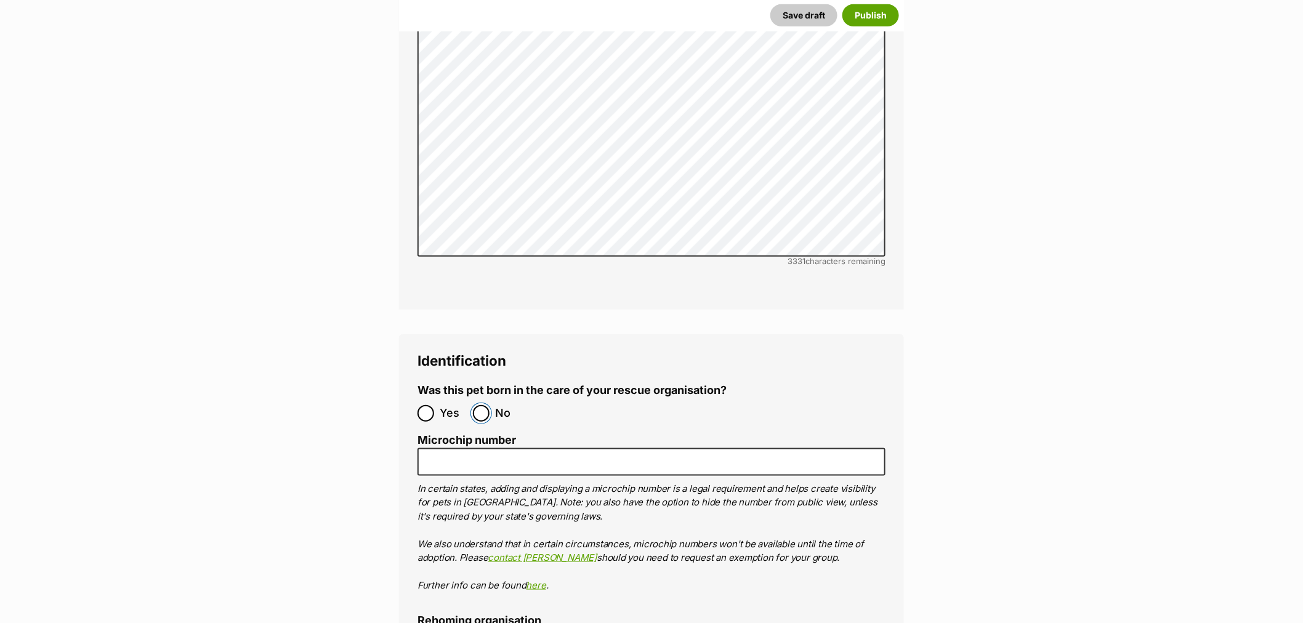
click at [482, 405] on input "No" at bounding box center [481, 413] width 17 height 17
radio input "true"
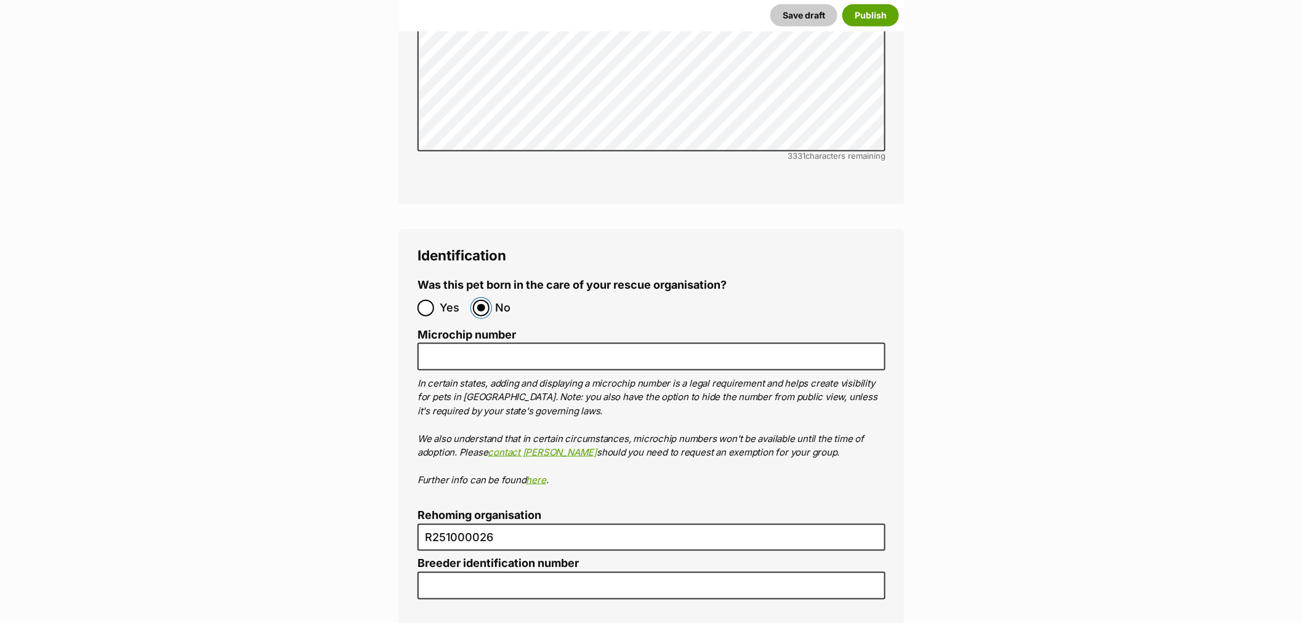
scroll to position [4407, 0]
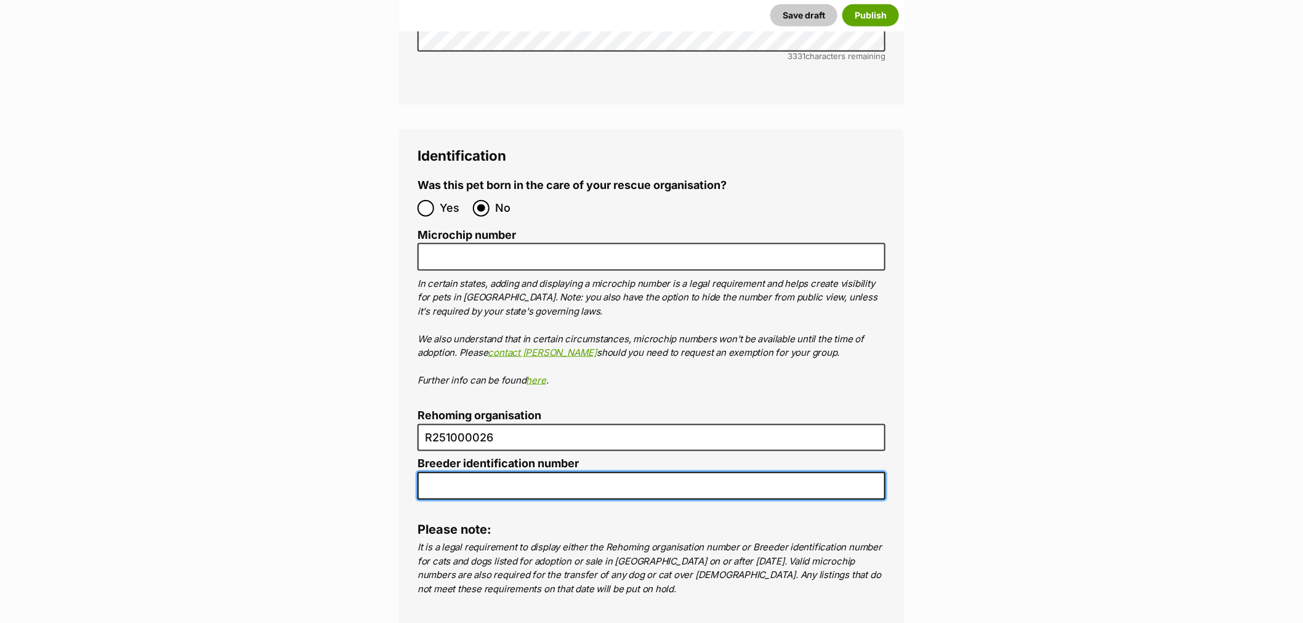
click at [484, 472] on input "Breeder identification number" at bounding box center [652, 486] width 468 height 28
type input "N/A"
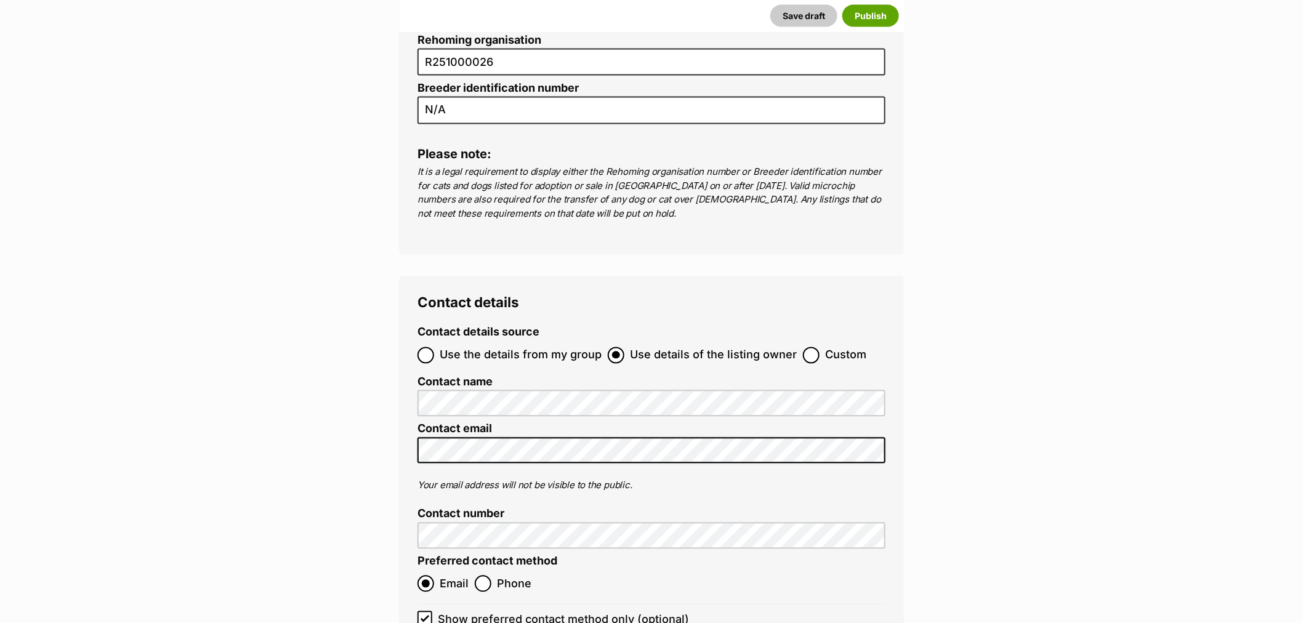
scroll to position [4886, 0]
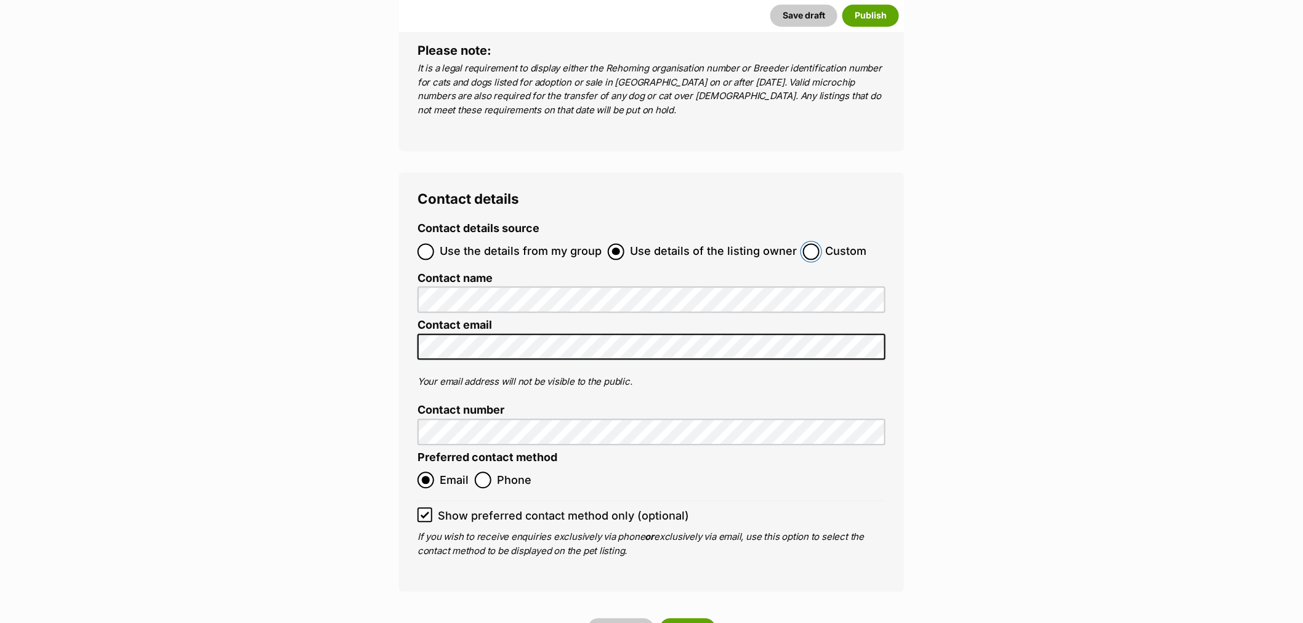
click at [810, 244] on input "Custom" at bounding box center [811, 252] width 17 height 17
radio input "true"
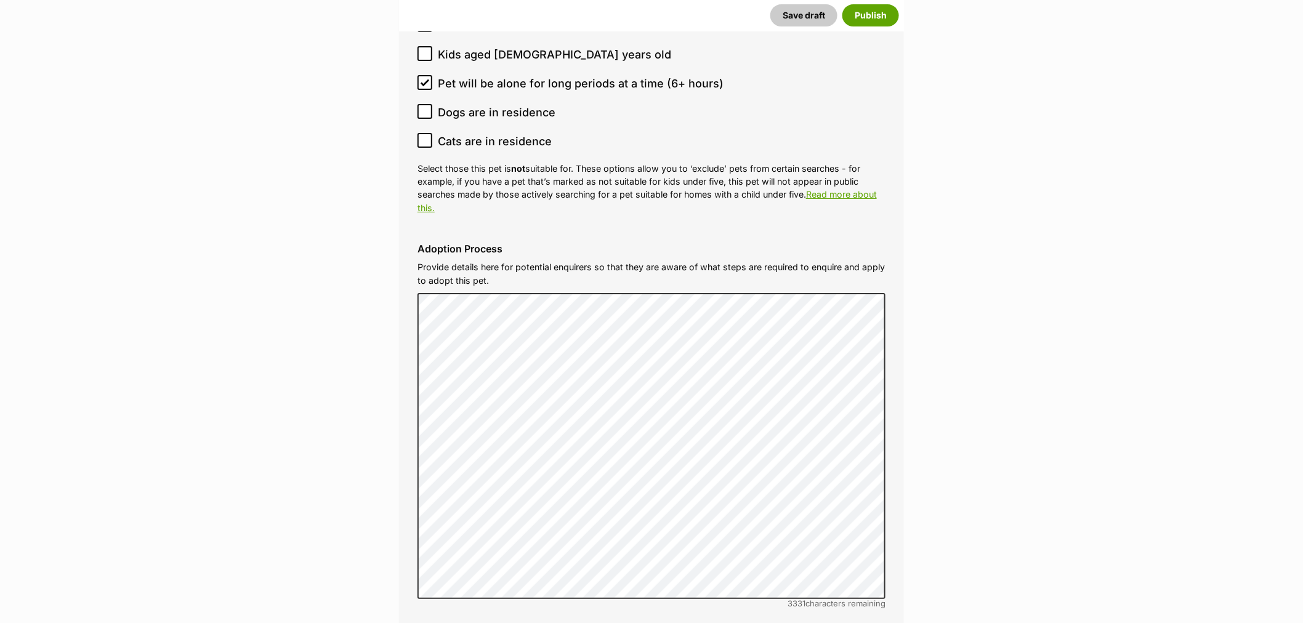
scroll to position [4133, 0]
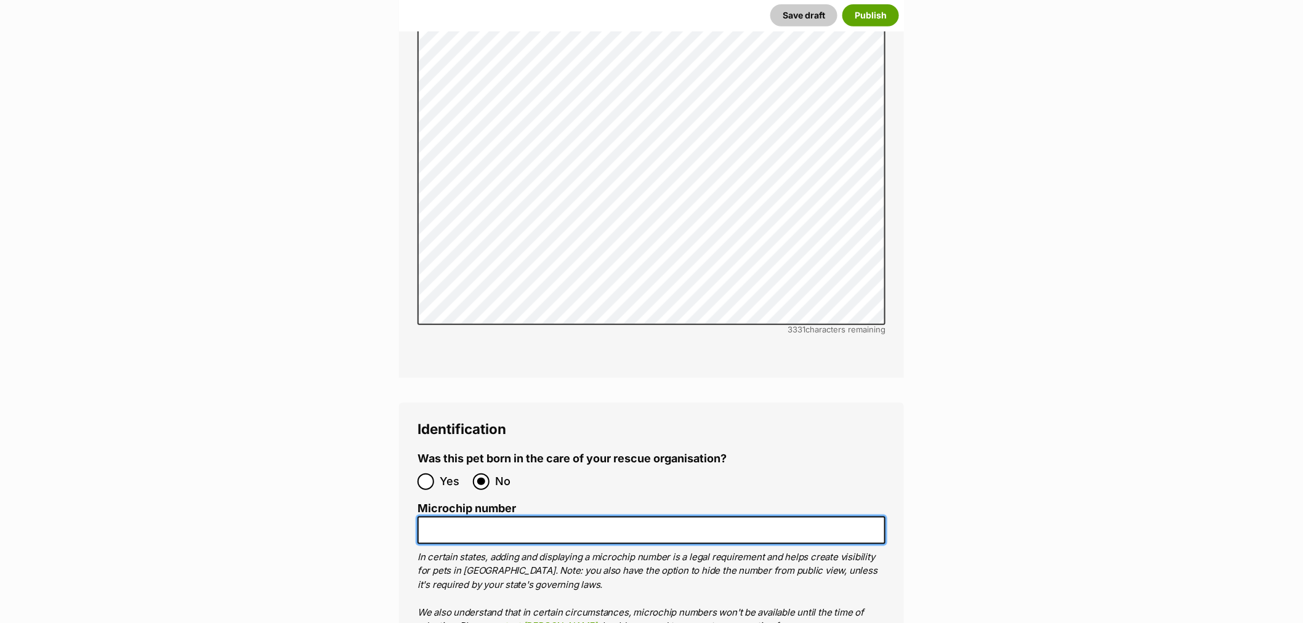
click at [531, 517] on input "Microchip number" at bounding box center [652, 531] width 468 height 28
paste input "900079000348212"
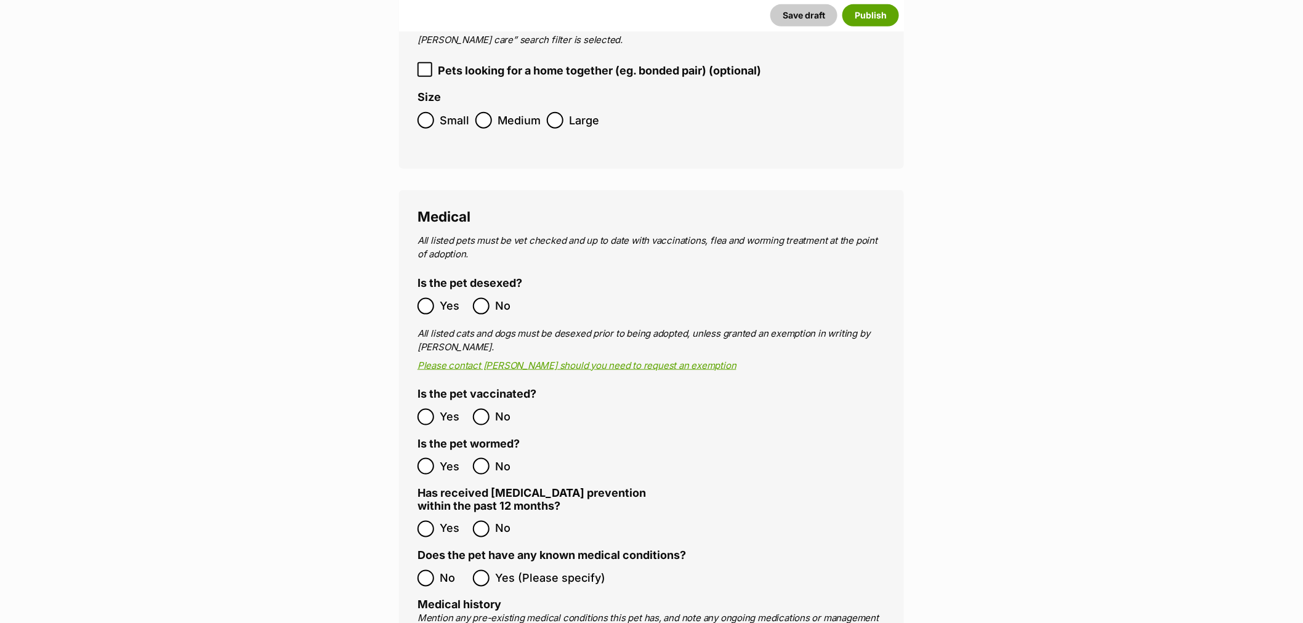
scroll to position [2423, 0]
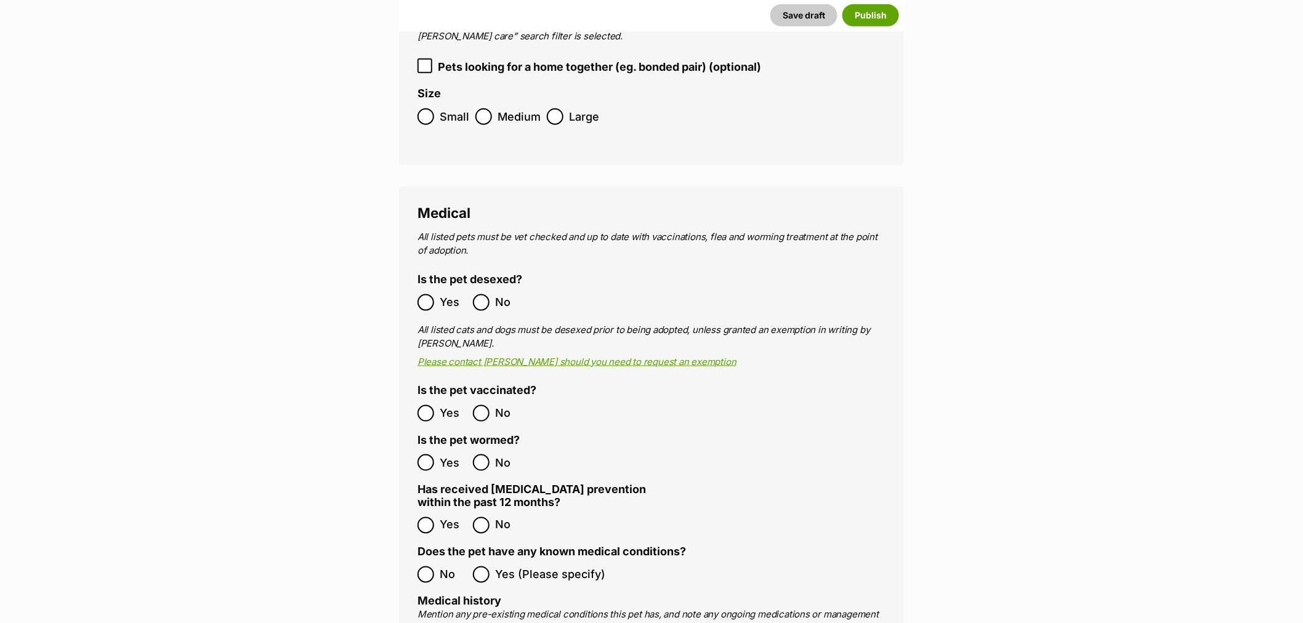
type input "900079000348212"
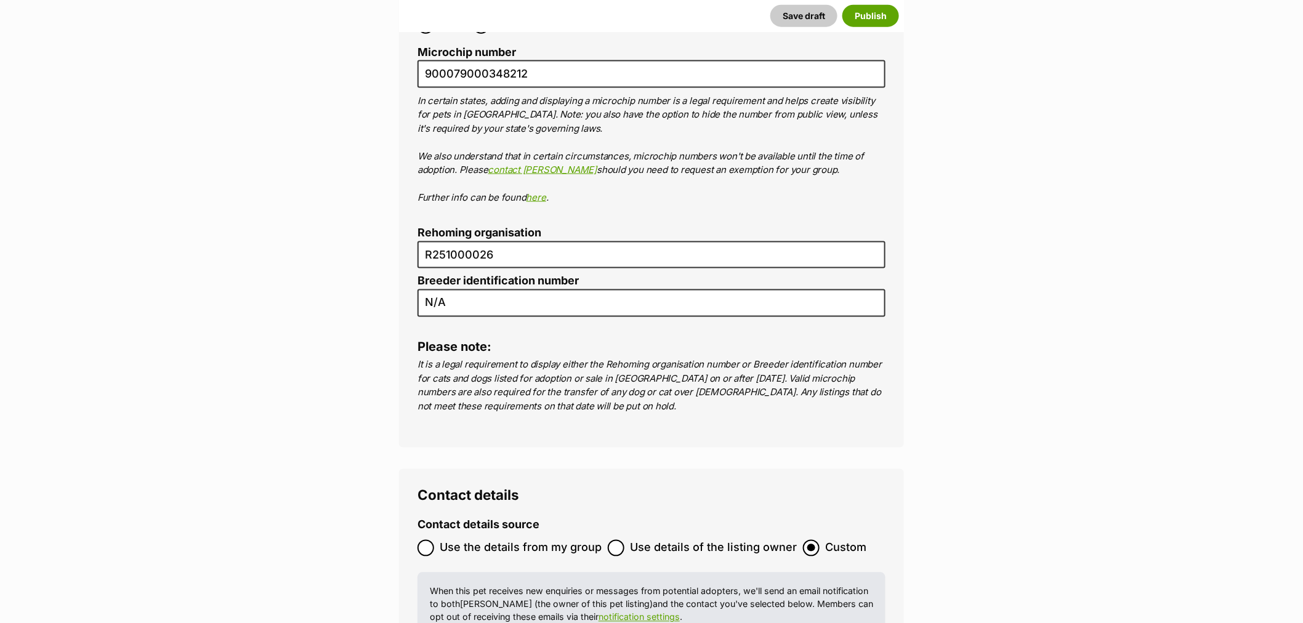
scroll to position [4612, 0]
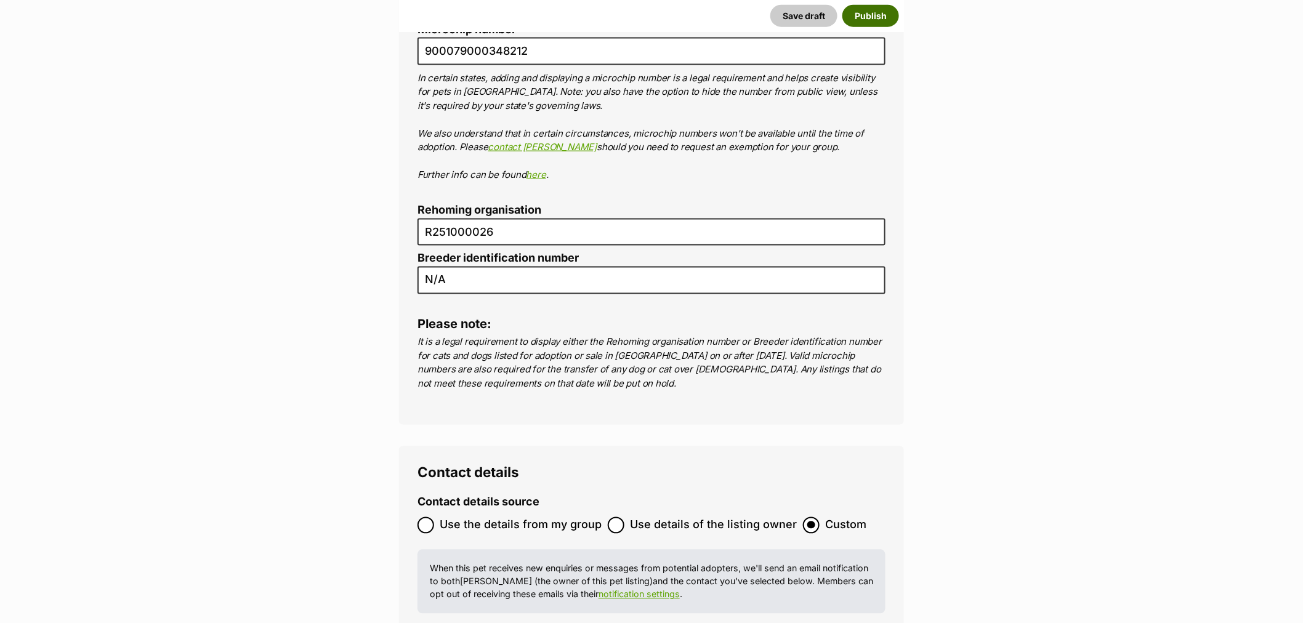
click at [871, 19] on button "Publish" at bounding box center [870, 15] width 57 height 22
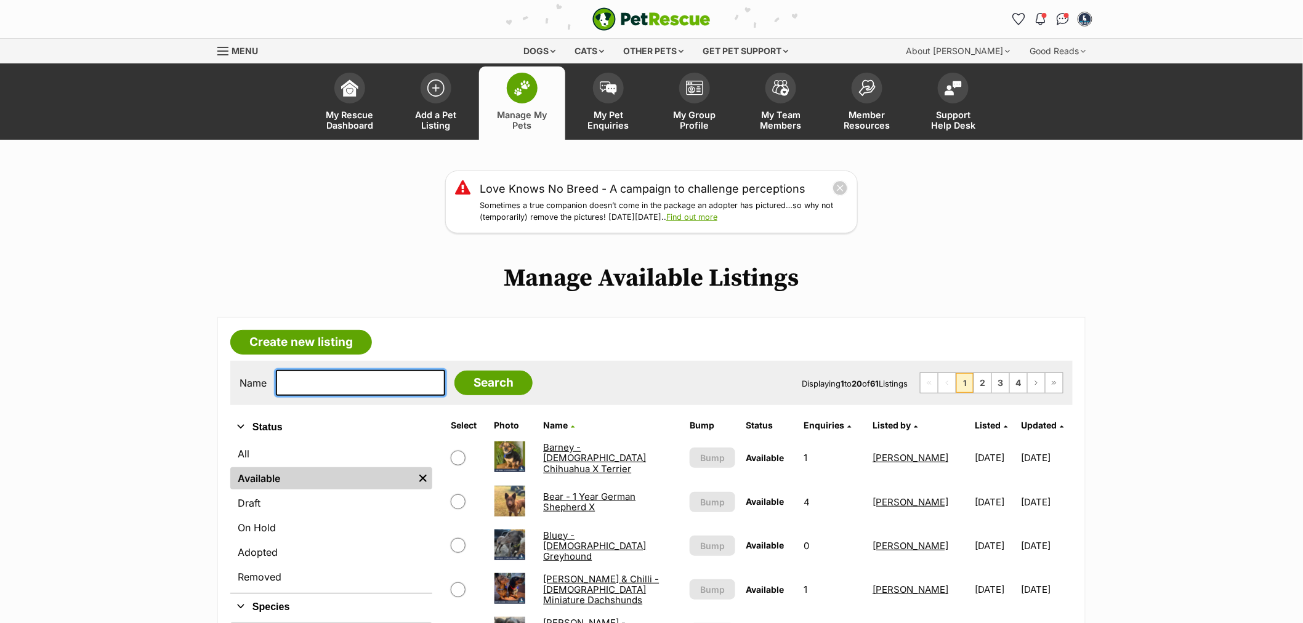
click at [354, 379] on input "text" at bounding box center [360, 383] width 169 height 26
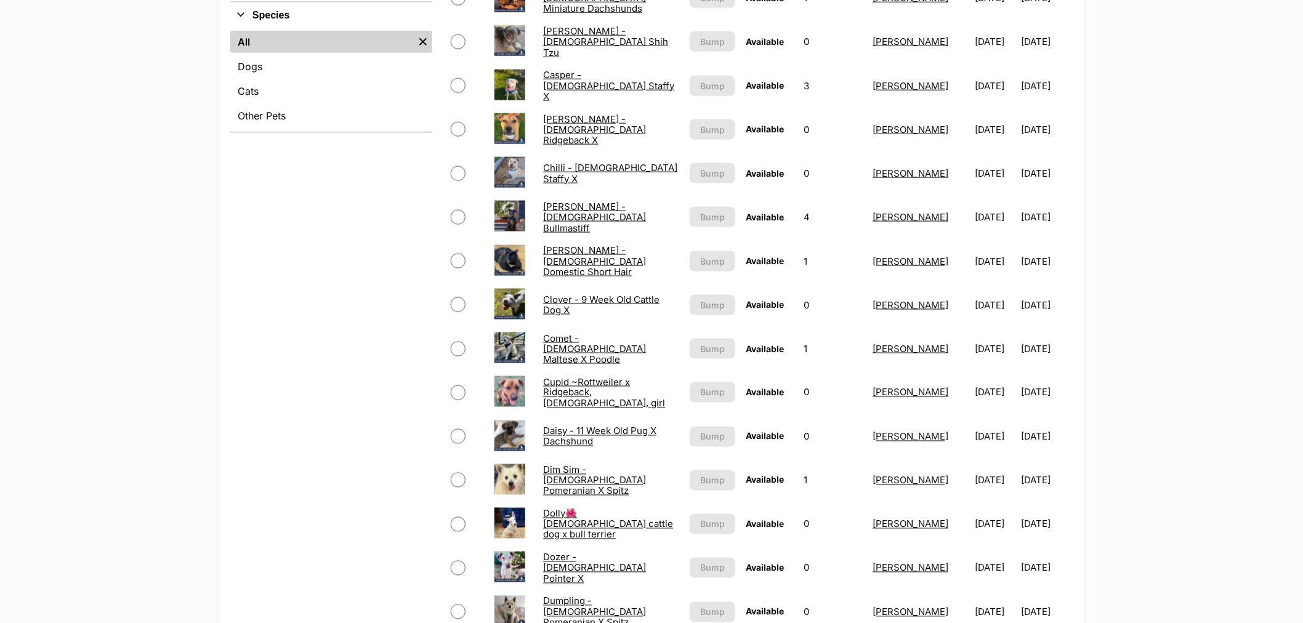
scroll to position [616, 0]
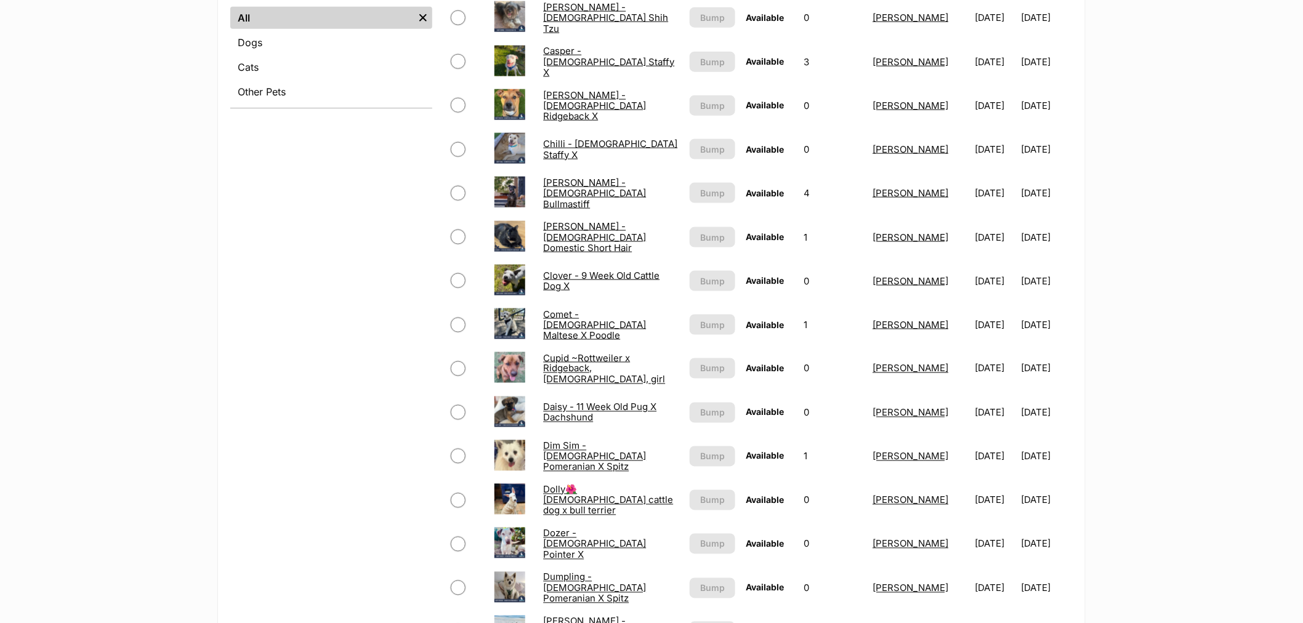
click at [563, 581] on link "Dumpling - [DEMOGRAPHIC_DATA] Pomeranian X Spitz" at bounding box center [594, 587] width 103 height 33
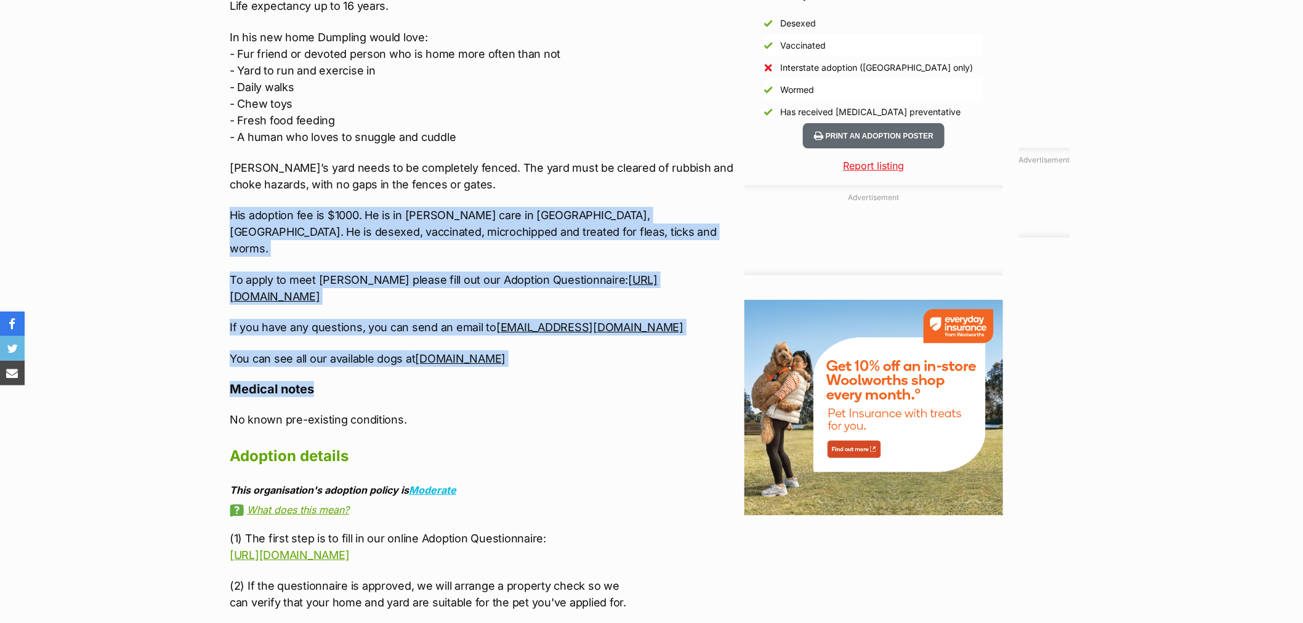
drag, startPoint x: 607, startPoint y: 330, endPoint x: 198, endPoint y: 194, distance: 430.9
copy div "His adoption fee is $1000. He is in [PERSON_NAME] care in [GEOGRAPHIC_DATA], [G…"
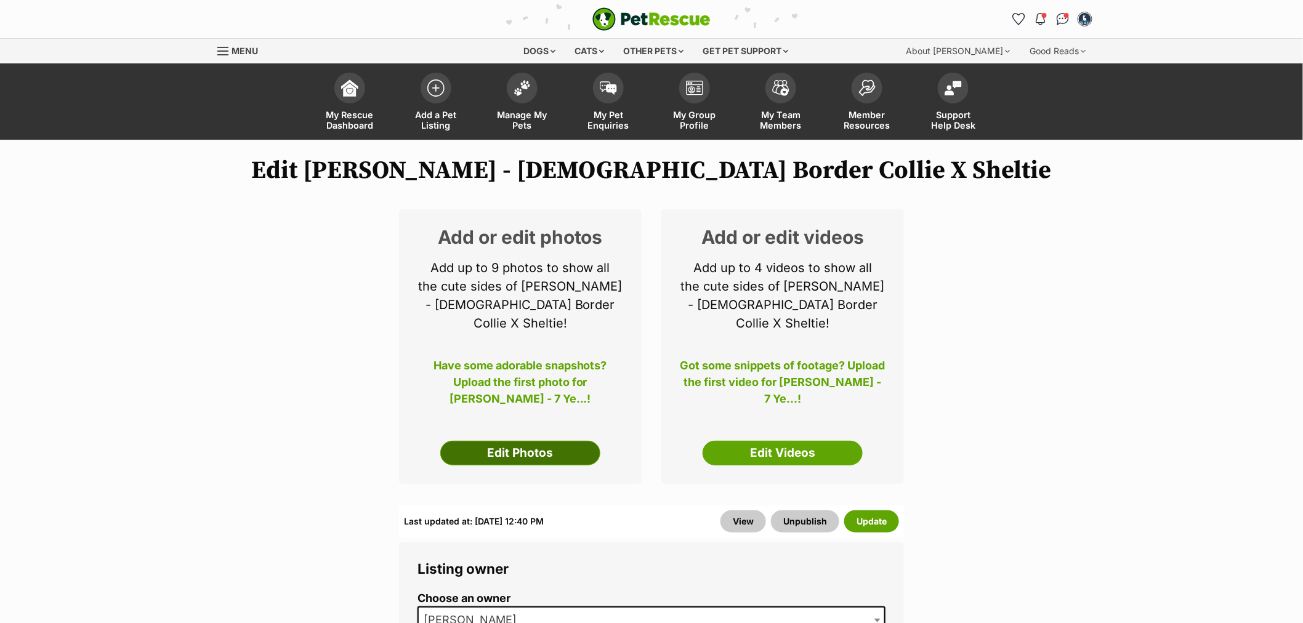
click at [511, 442] on link "Edit Photos" at bounding box center [520, 453] width 160 height 25
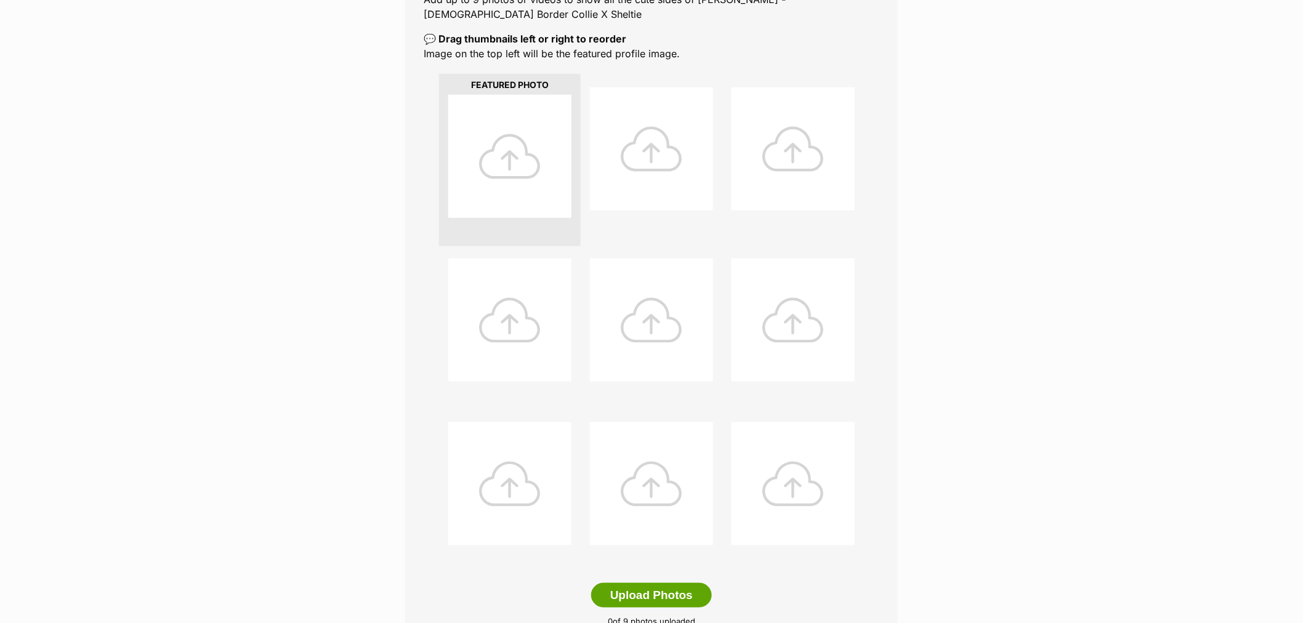
scroll to position [273, 0]
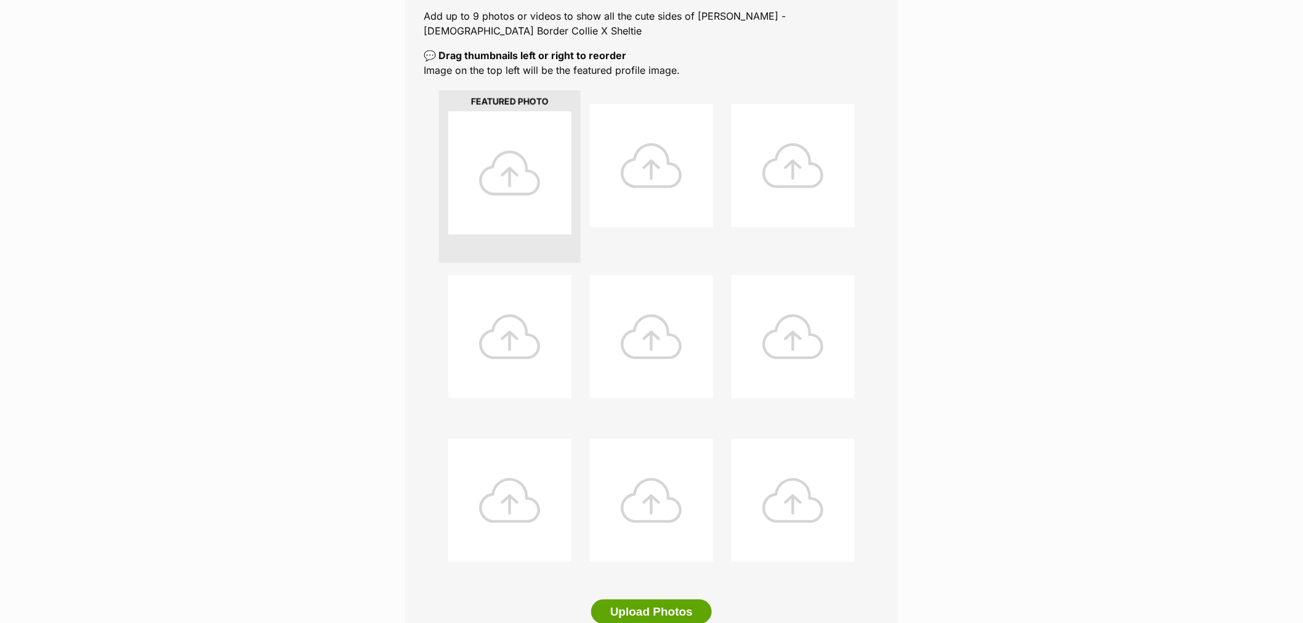
click at [514, 143] on div at bounding box center [509, 172] width 123 height 123
click at [520, 143] on div at bounding box center [509, 172] width 123 height 123
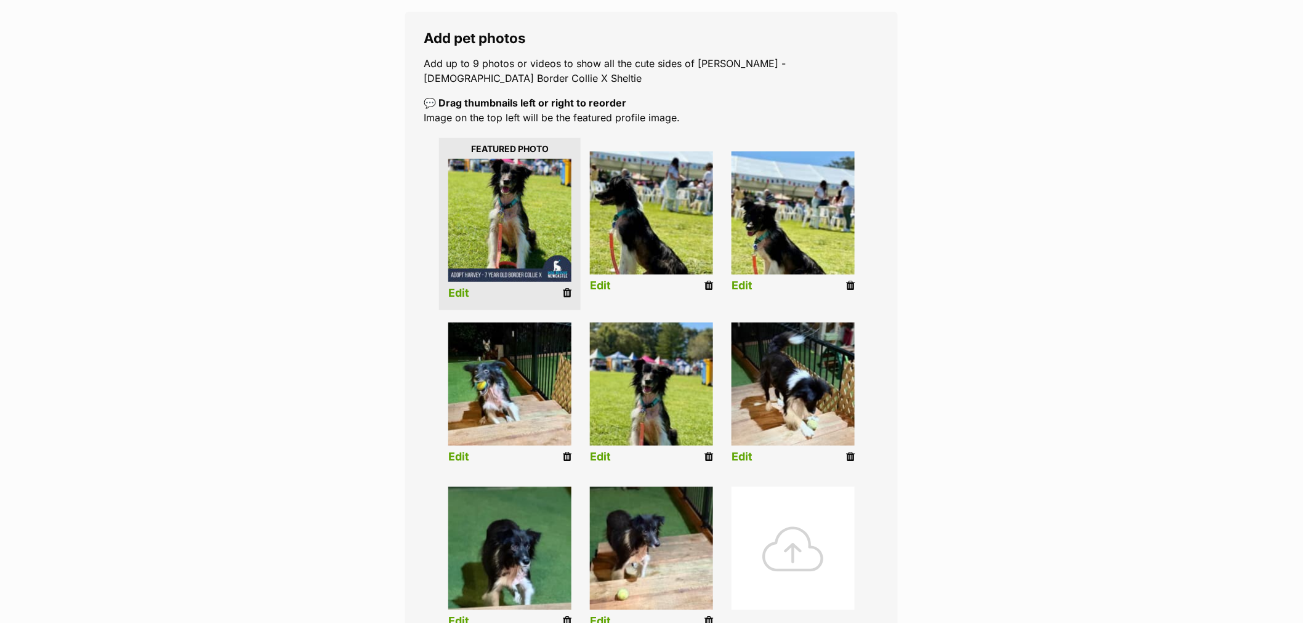
scroll to position [205, 0]
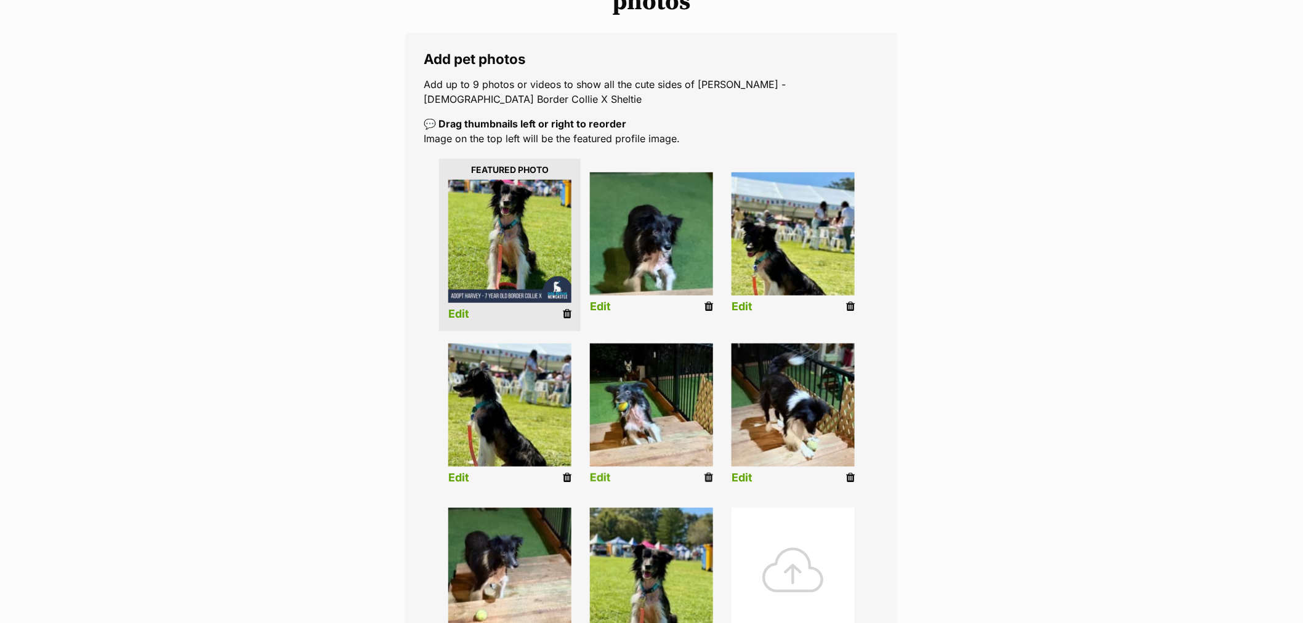
click at [679, 385] on img at bounding box center [651, 405] width 123 height 123
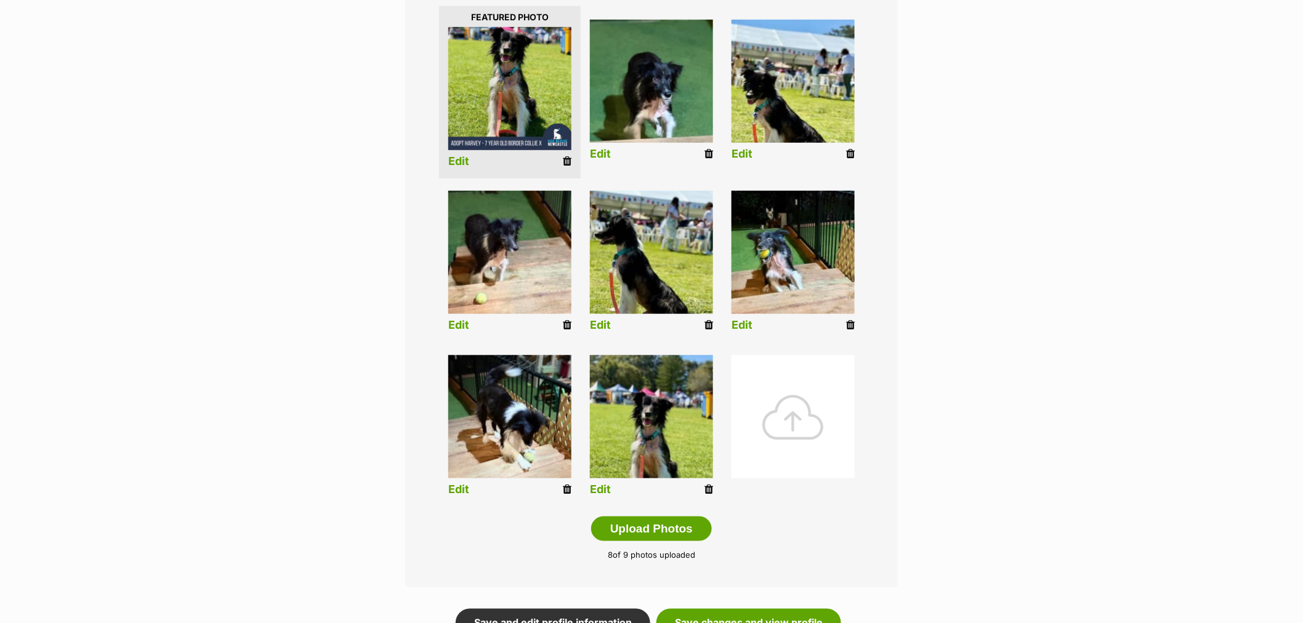
scroll to position [410, 0]
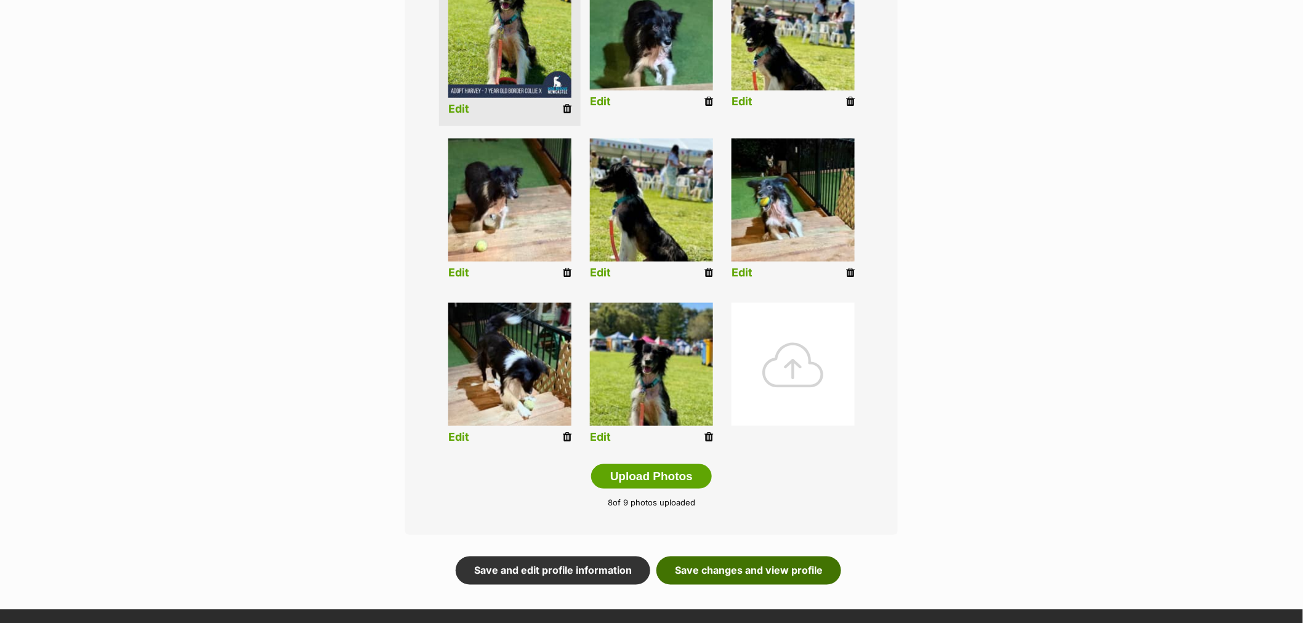
click at [746, 557] on link "Save changes and view profile" at bounding box center [748, 571] width 185 height 28
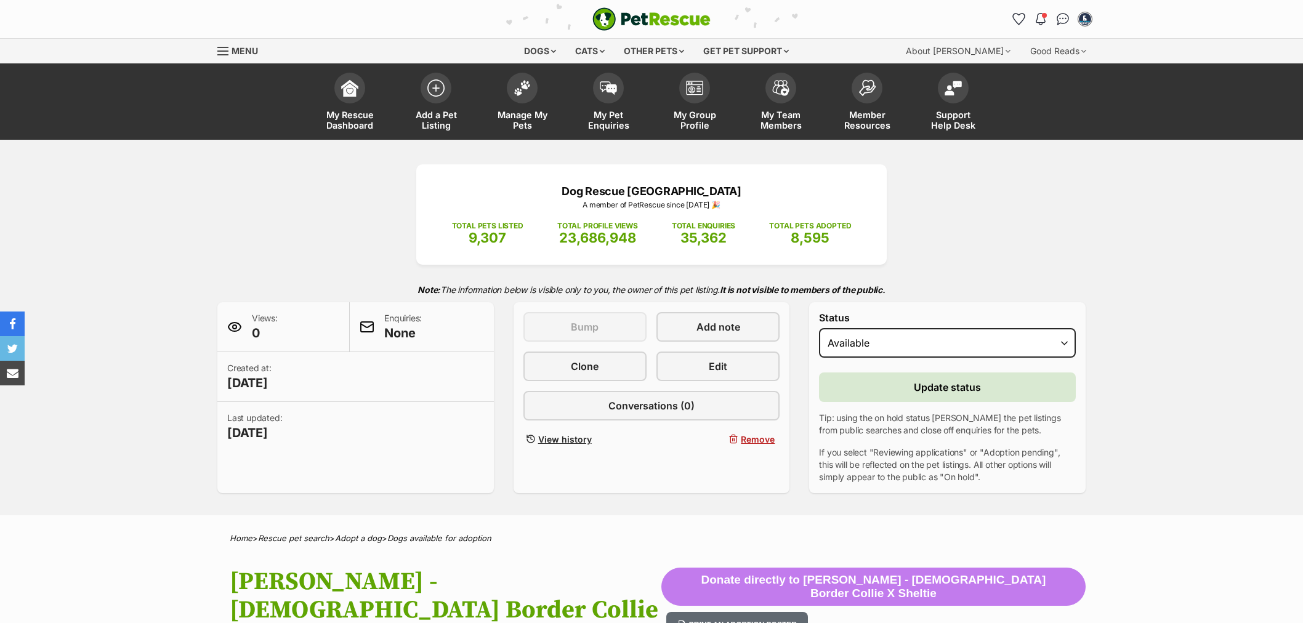
click at [712, 368] on span "Edit" at bounding box center [718, 366] width 18 height 15
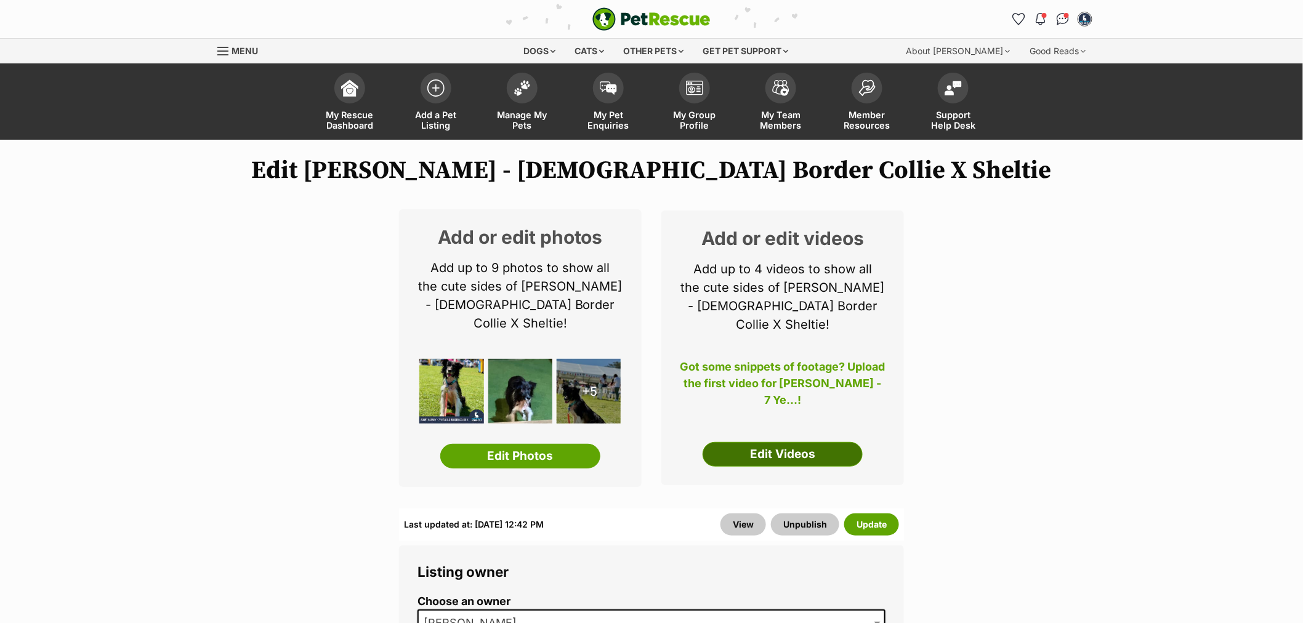
click at [768, 442] on link "Edit Videos" at bounding box center [783, 454] width 160 height 25
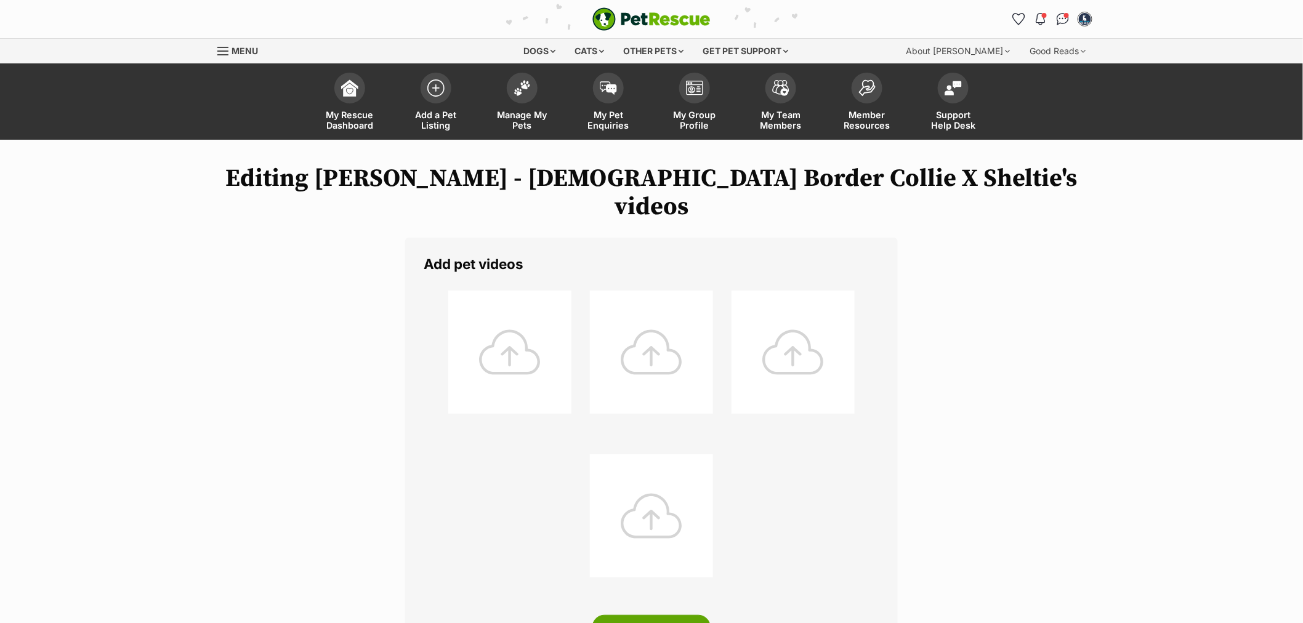
click at [513, 321] on div at bounding box center [509, 352] width 123 height 123
click at [509, 322] on div at bounding box center [509, 352] width 123 height 123
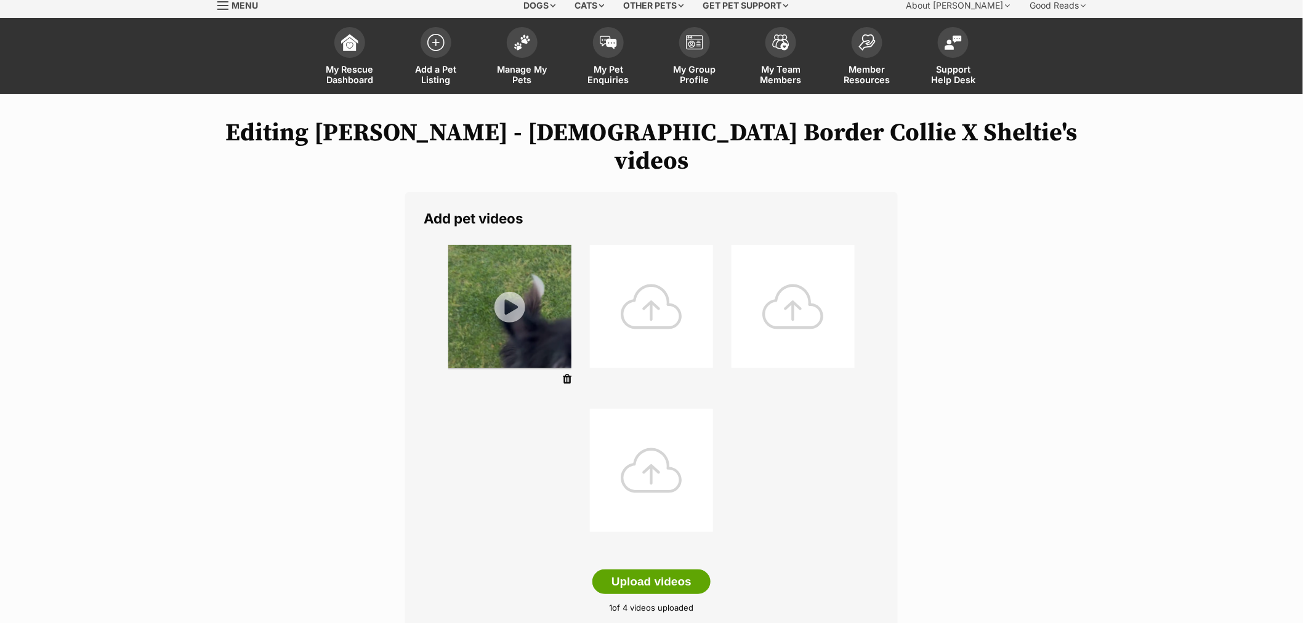
scroll to position [68, 0]
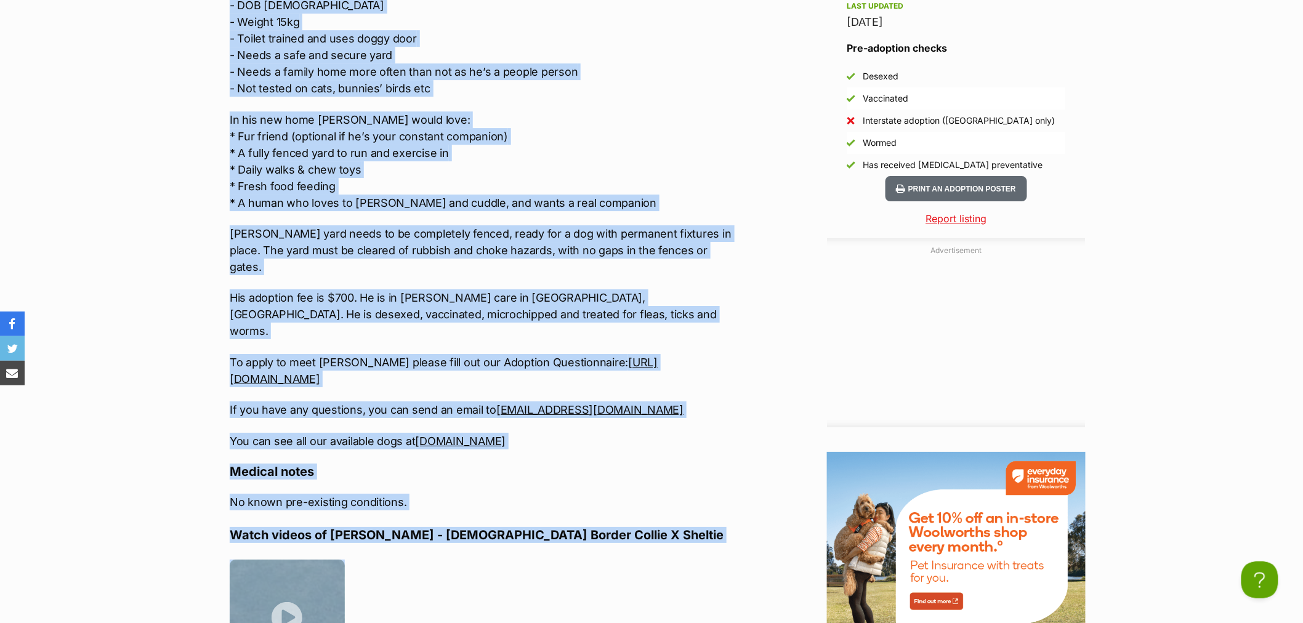
drag, startPoint x: 229, startPoint y: 318, endPoint x: 607, endPoint y: 324, distance: 378.1
click at [607, 324] on div "About [PERSON_NAME] - [DEMOGRAPHIC_DATA] Border Collie X Sheltie 💙 Meet [PERSON…" at bounding box center [477, 283] width 521 height 1576
copy div "💙 Lore Ipsumd – Sita Conse Adip Elitse 💙 Doeius te i 5 utla etd Magnaa Enimad m…"
